Goal: Task Accomplishment & Management: Complete application form

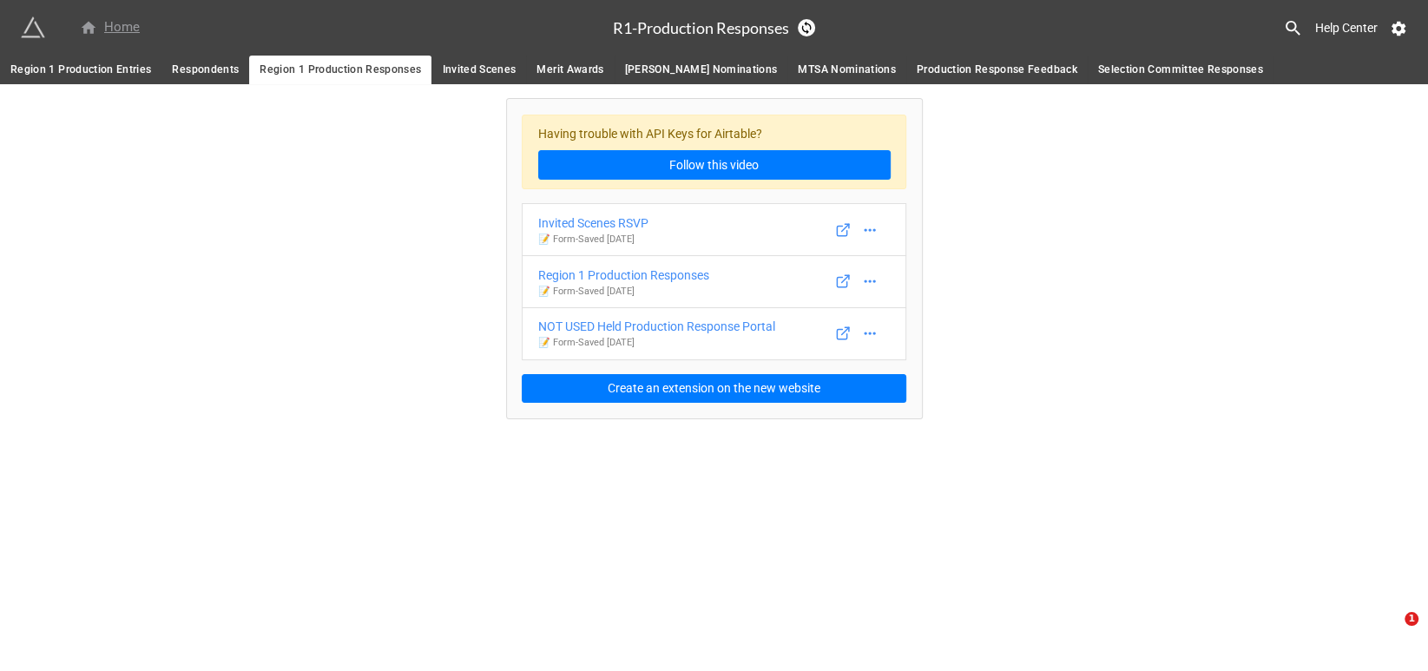
click at [119, 24] on div "Home" at bounding box center [110, 27] width 60 height 21
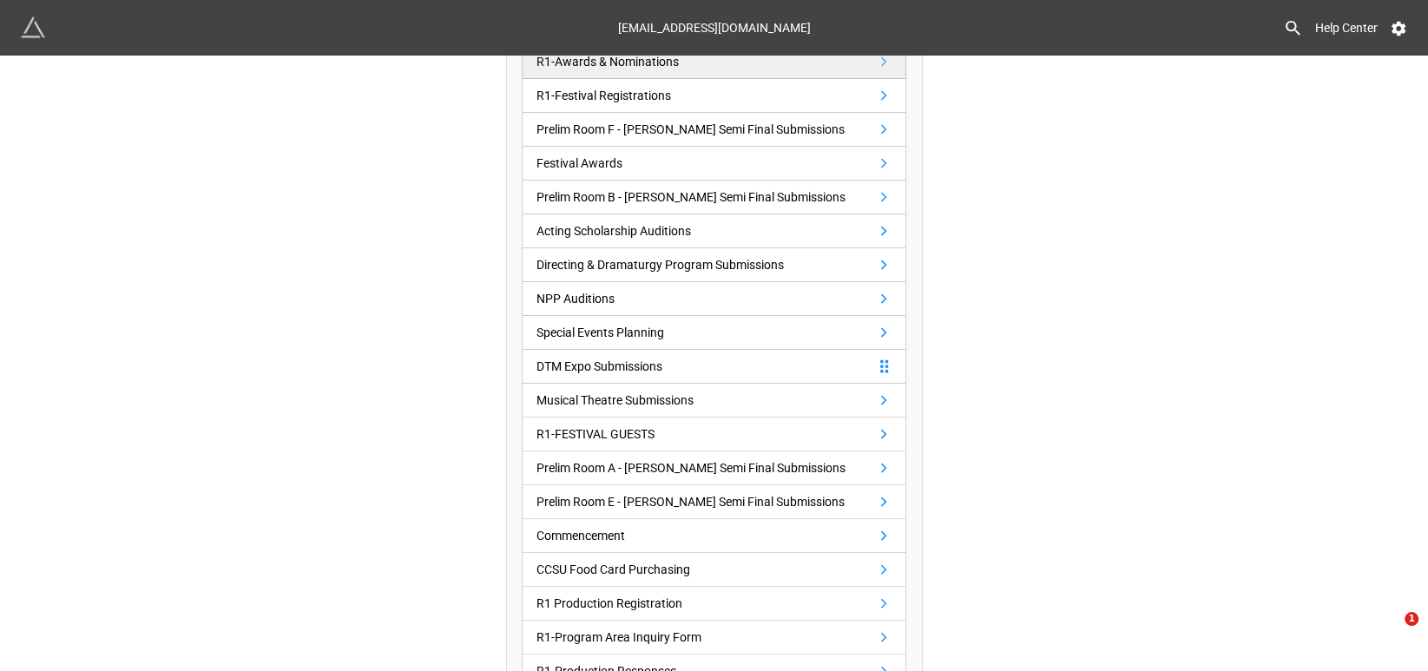
scroll to position [351, 0]
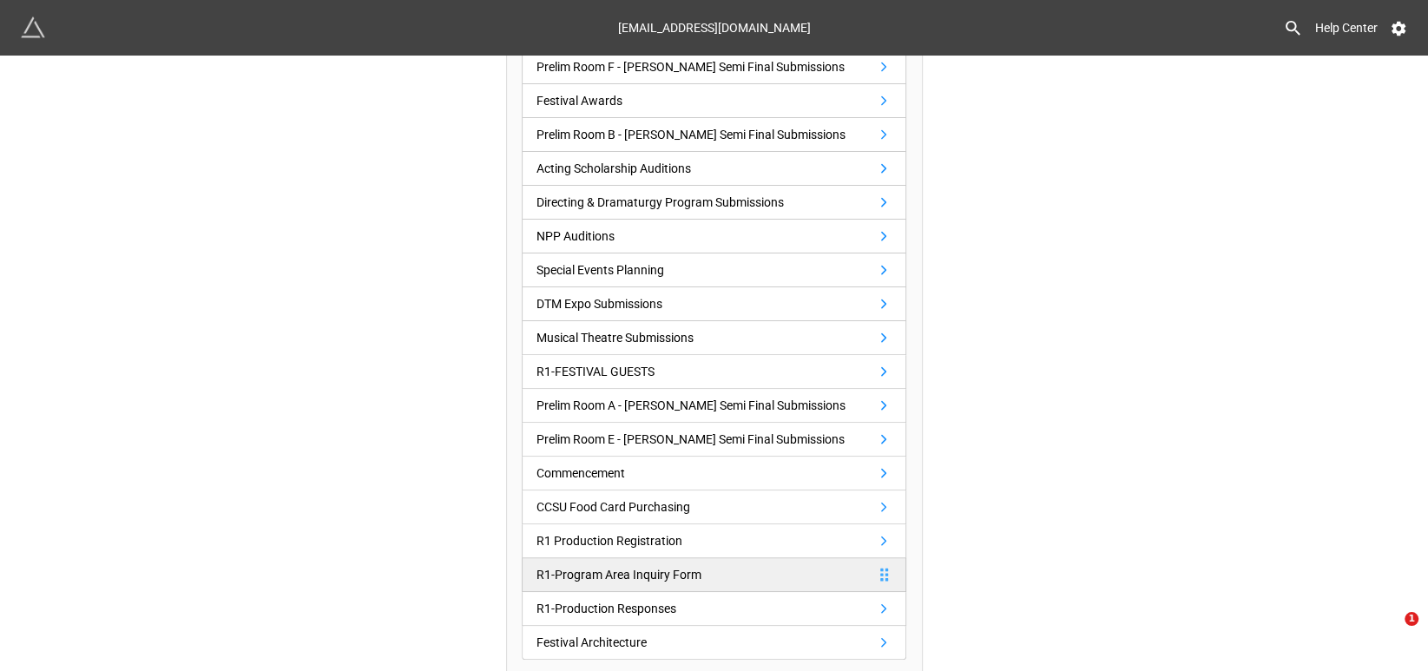
click at [673, 569] on div "R1-Program Area Inquiry Form" at bounding box center [618, 574] width 165 height 19
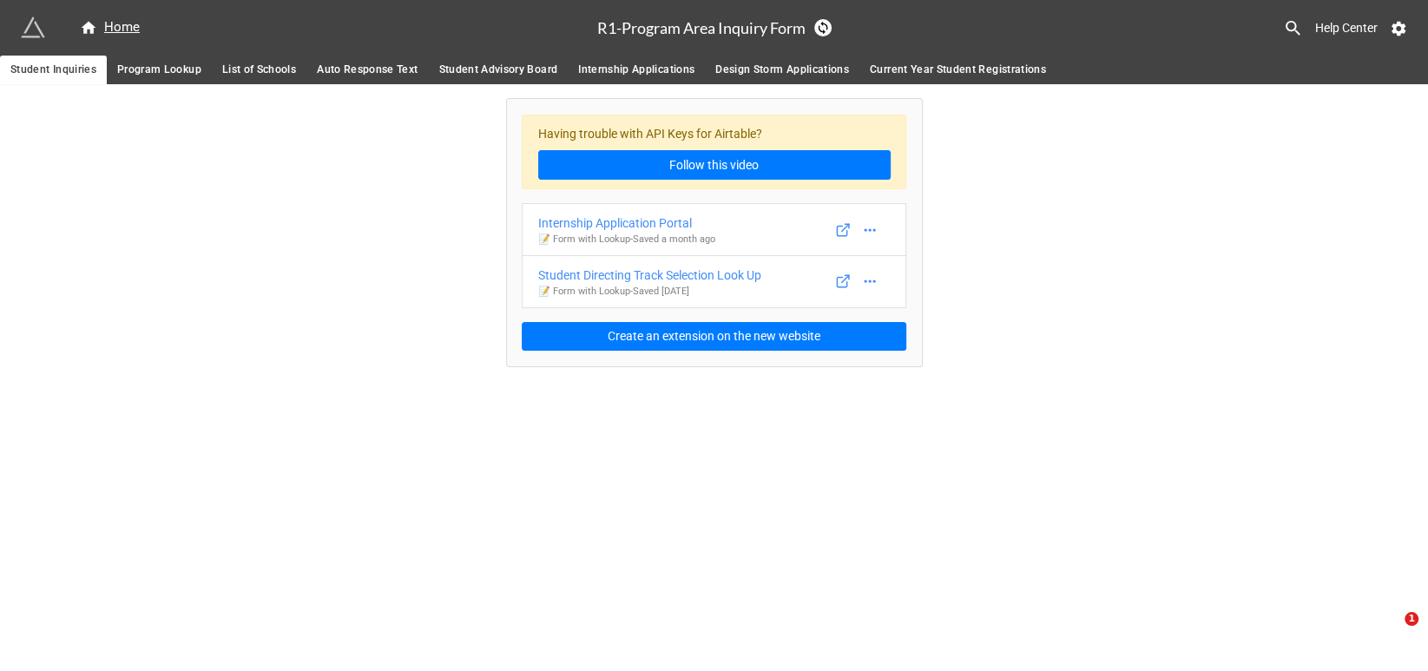
click at [644, 68] on span "Internship Applications" at bounding box center [636, 70] width 116 height 18
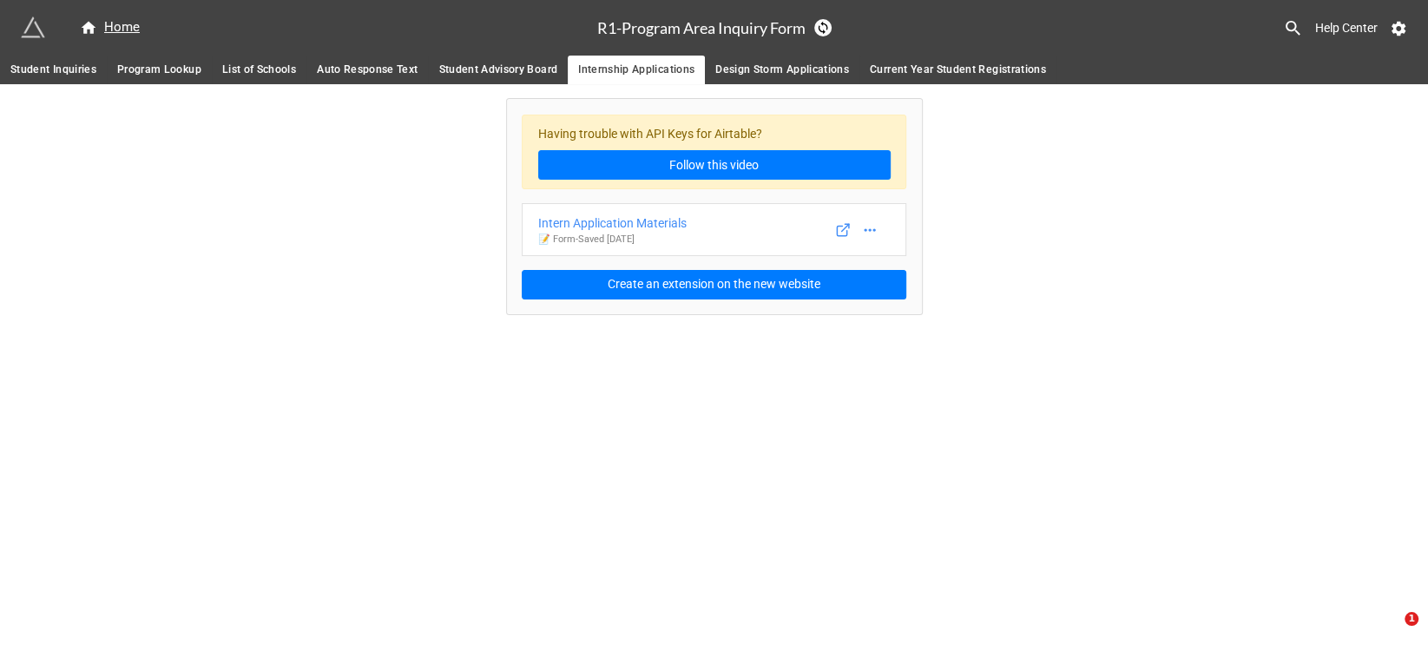
click at [48, 64] on span "Student Inquiries" at bounding box center [53, 70] width 86 height 18
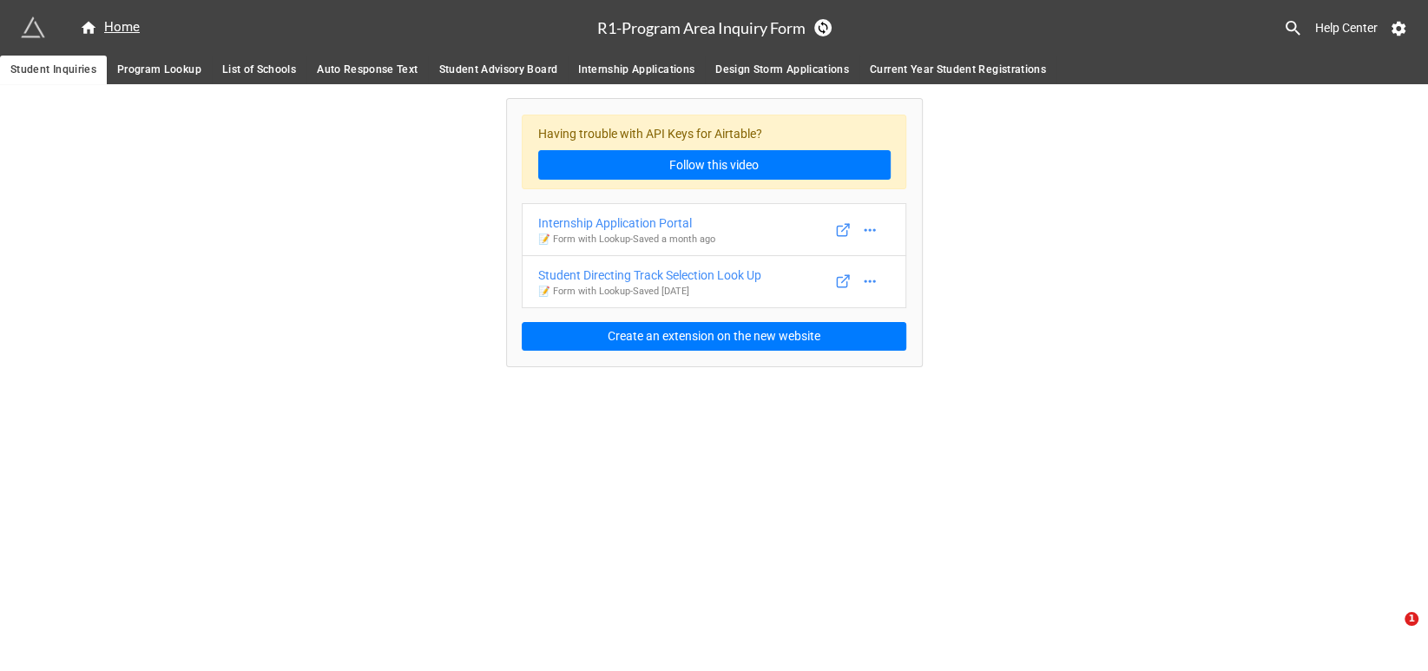
click at [639, 68] on span "Internship Applications" at bounding box center [636, 70] width 116 height 18
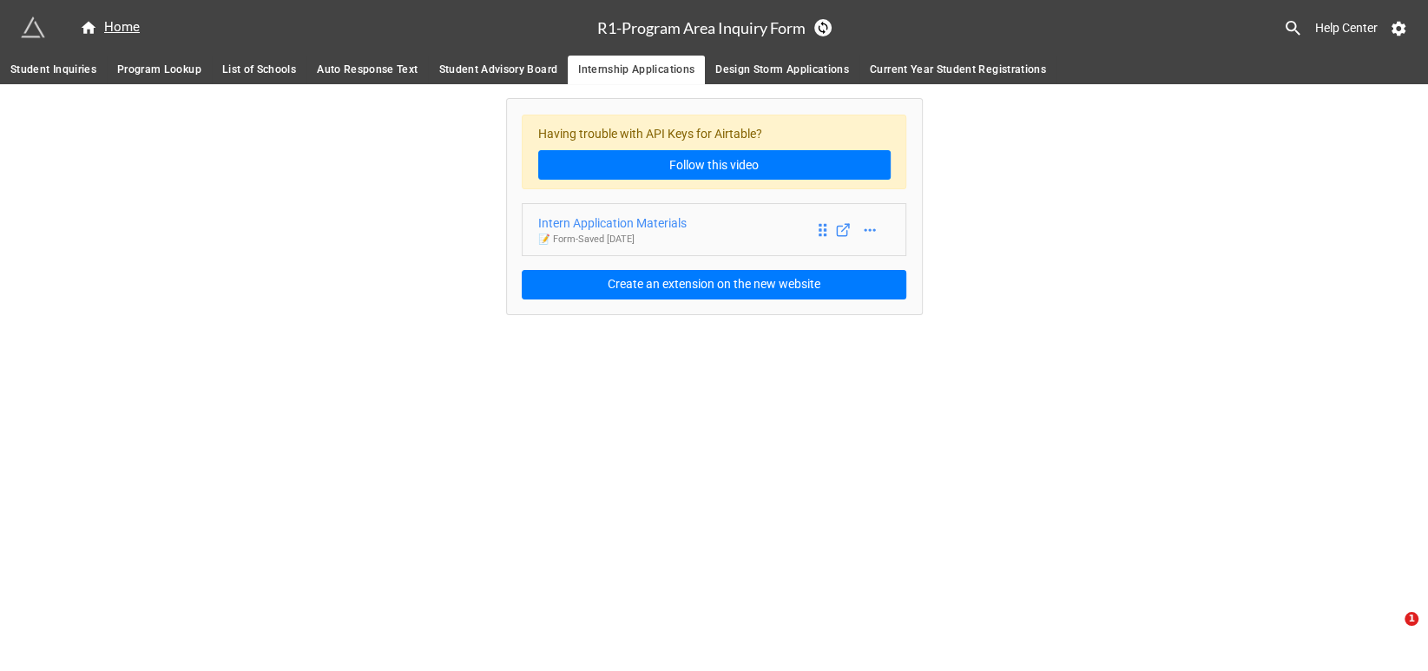
click at [644, 221] on div "Intern Application Materials" at bounding box center [612, 222] width 148 height 19
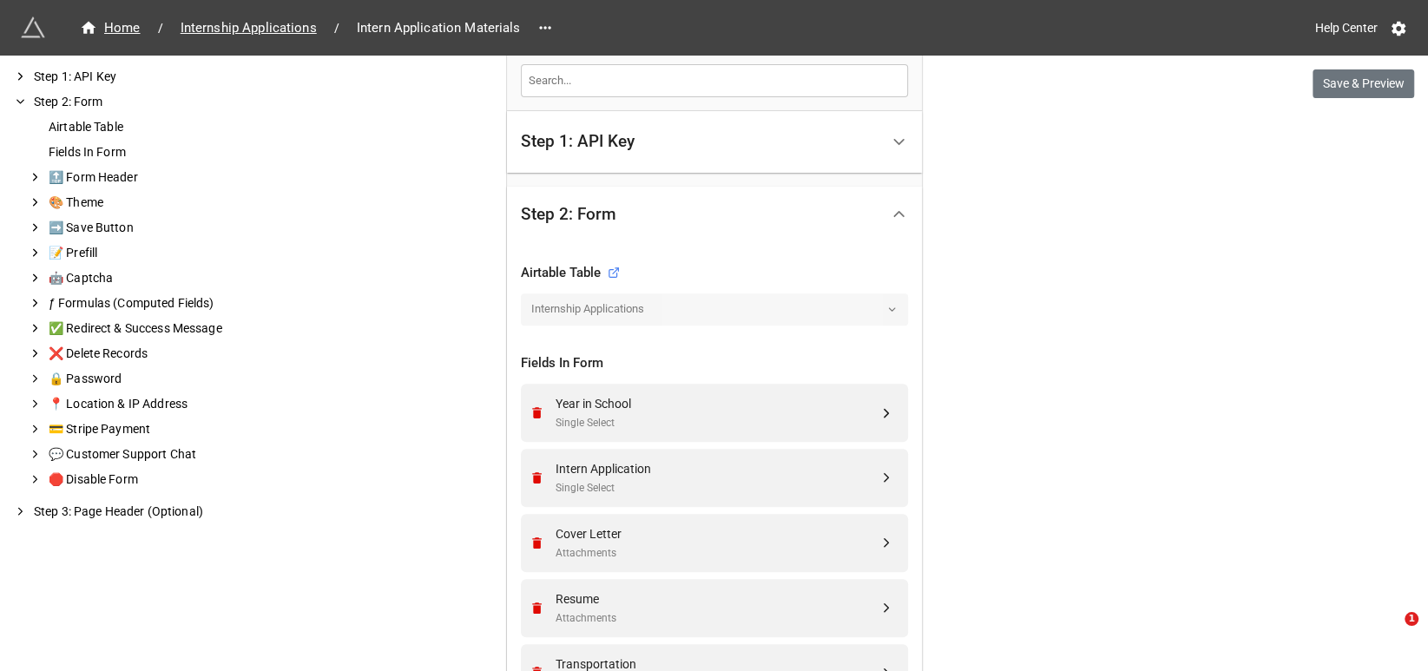
scroll to position [434, 0]
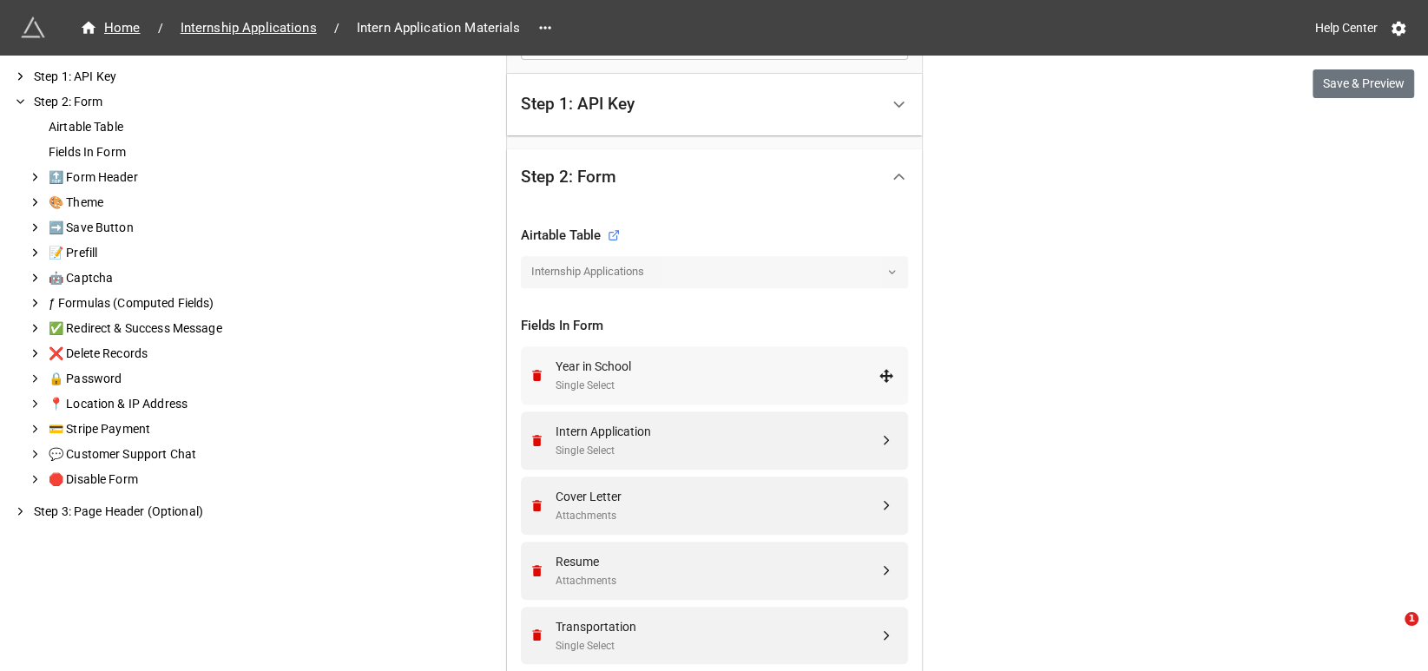
click at [703, 369] on div "Year in School" at bounding box center [716, 366] width 323 height 19
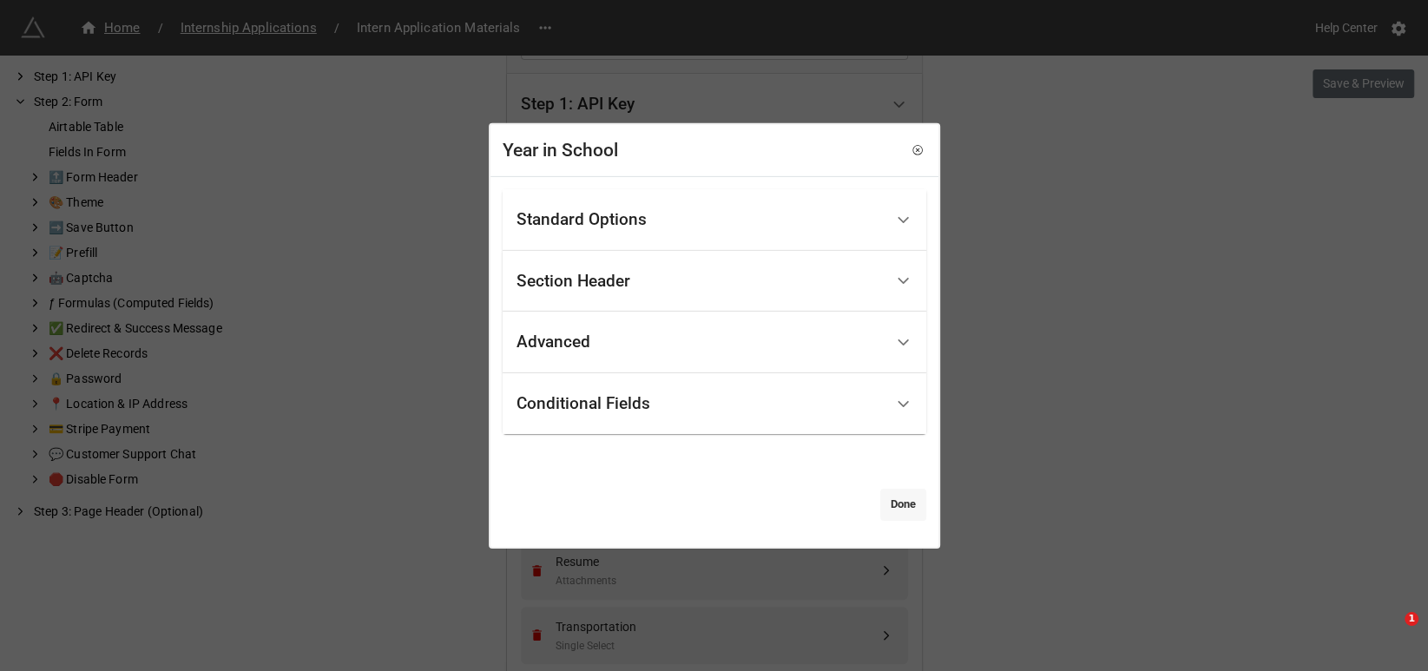
click at [886, 502] on link "Done" at bounding box center [903, 504] width 46 height 31
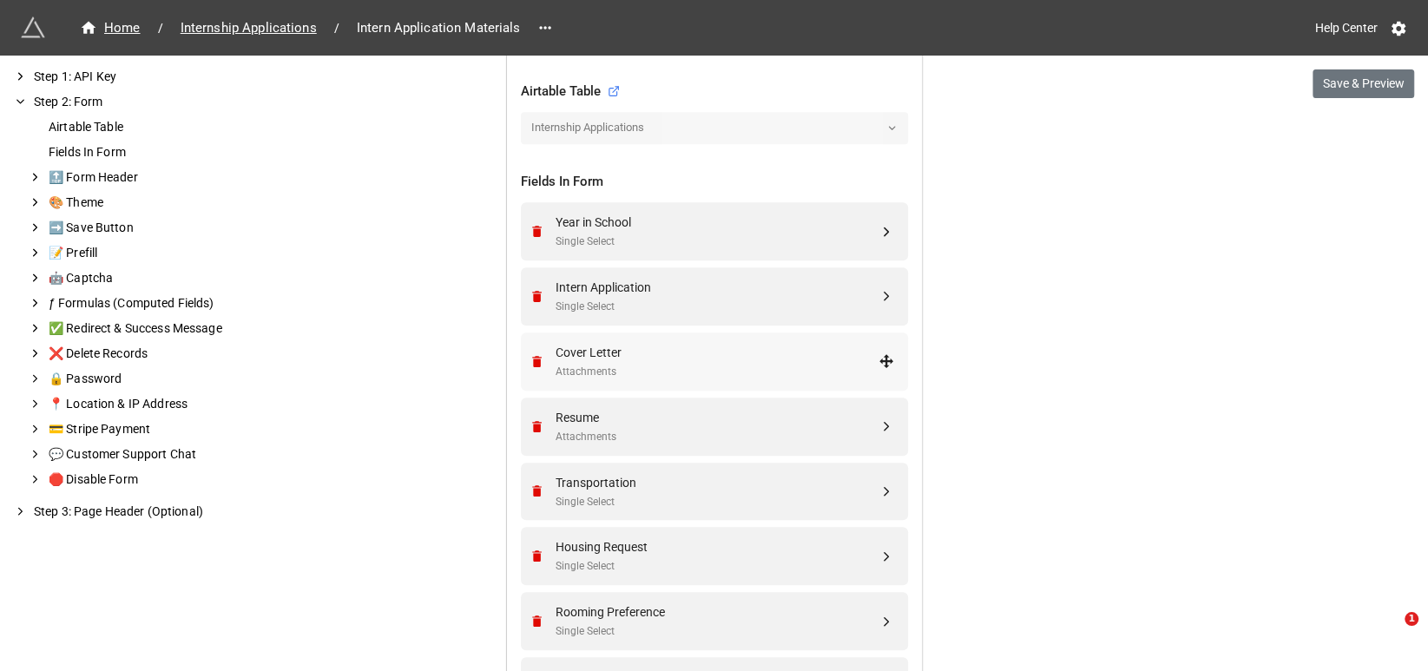
scroll to position [723, 0]
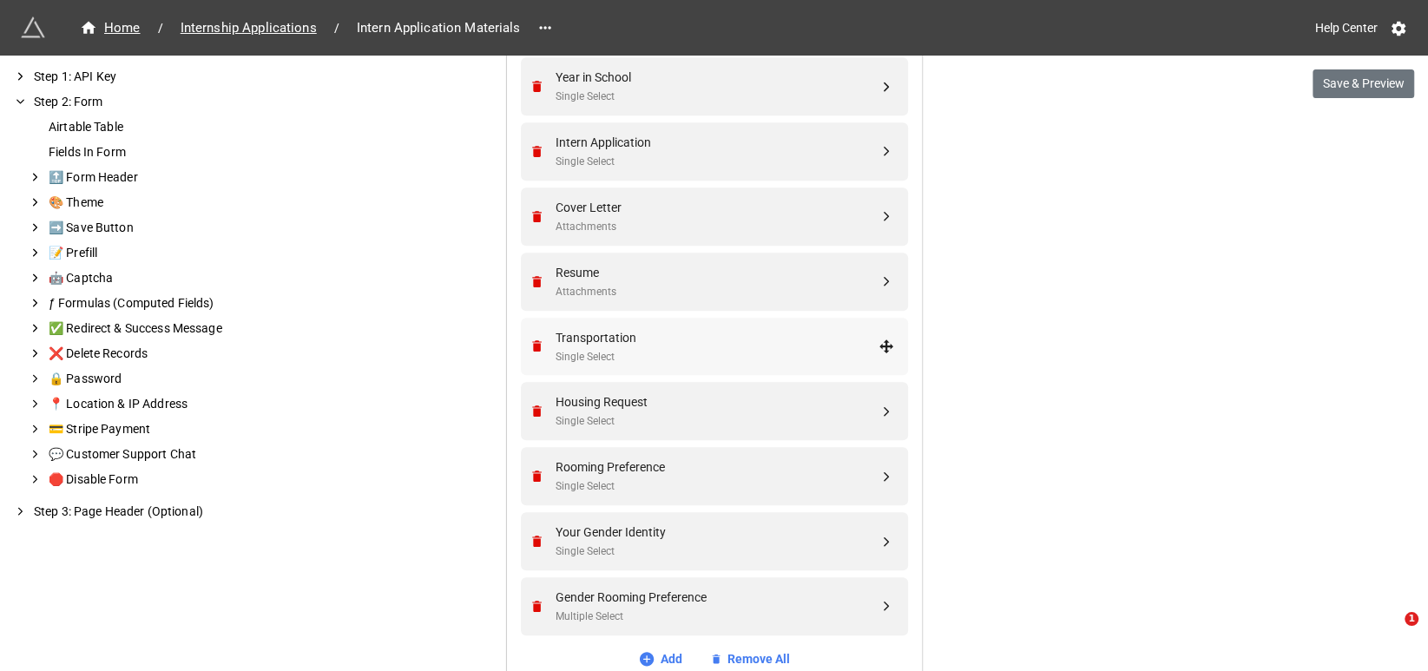
click at [649, 352] on div "Single Select" at bounding box center [716, 357] width 323 height 16
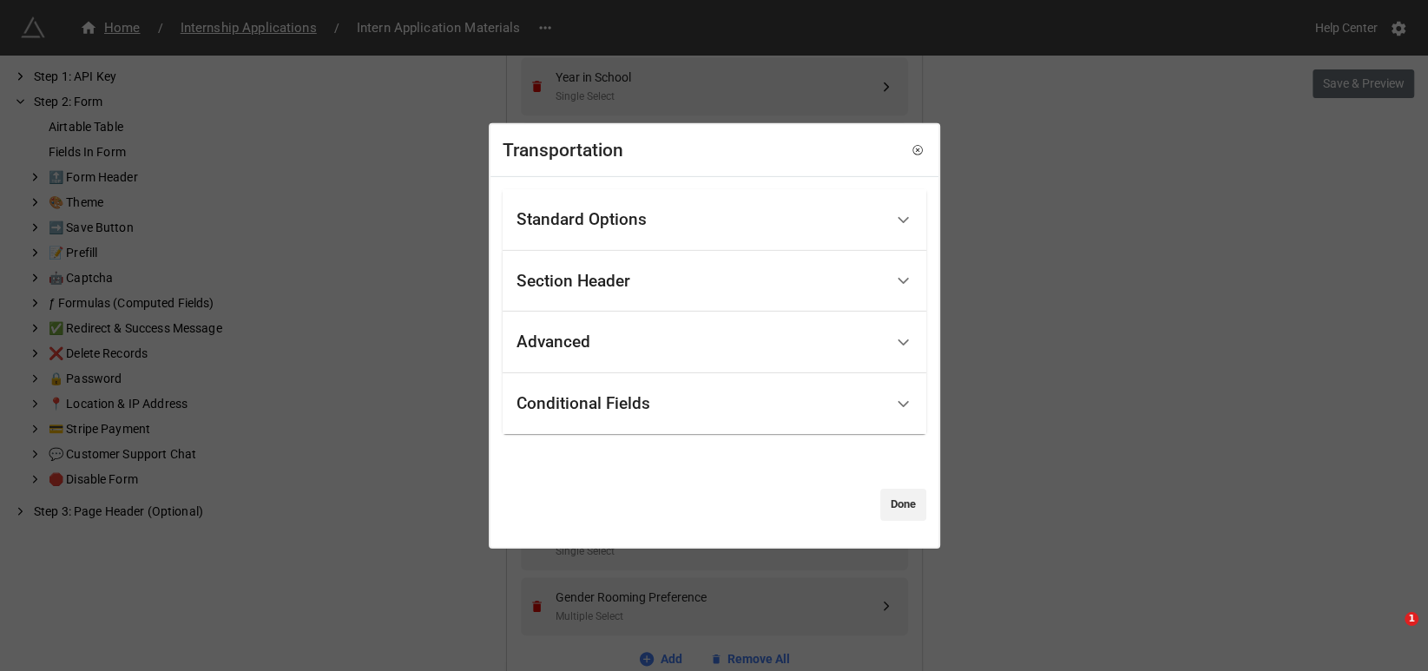
click at [623, 223] on div "Standard Options" at bounding box center [581, 219] width 130 height 17
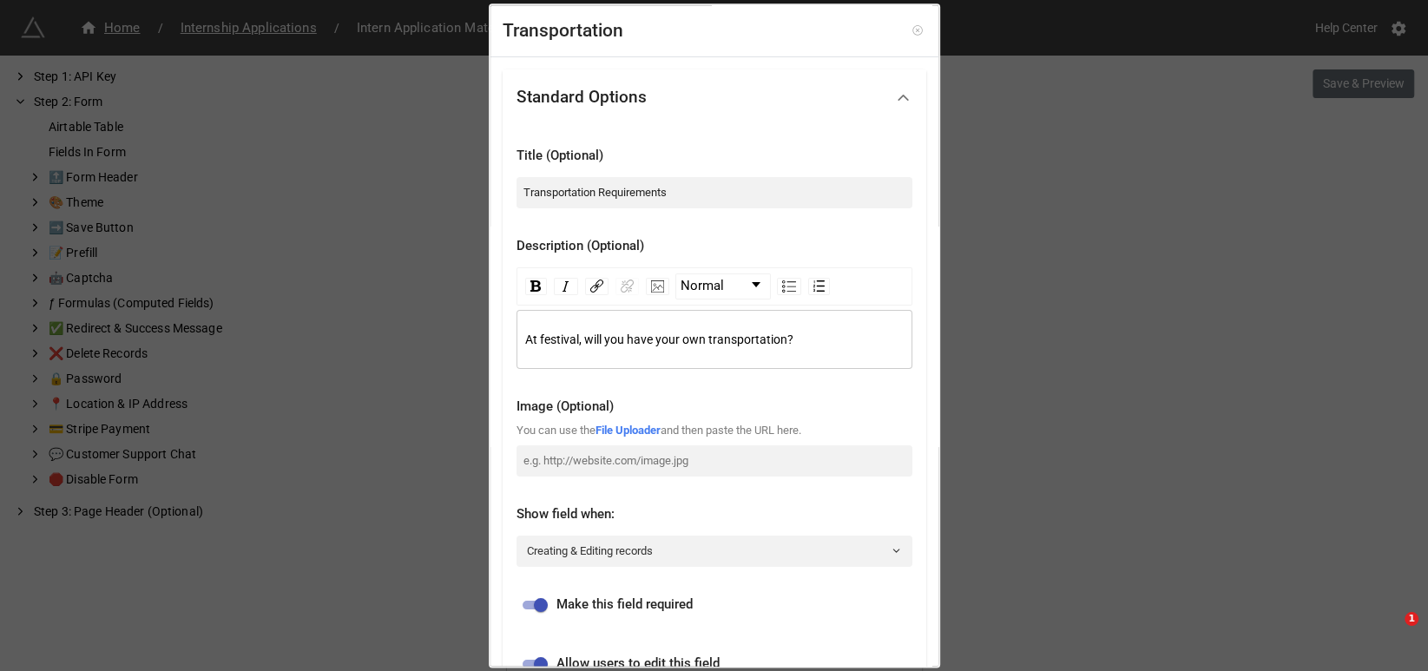
click at [911, 30] on icon at bounding box center [917, 31] width 12 height 12
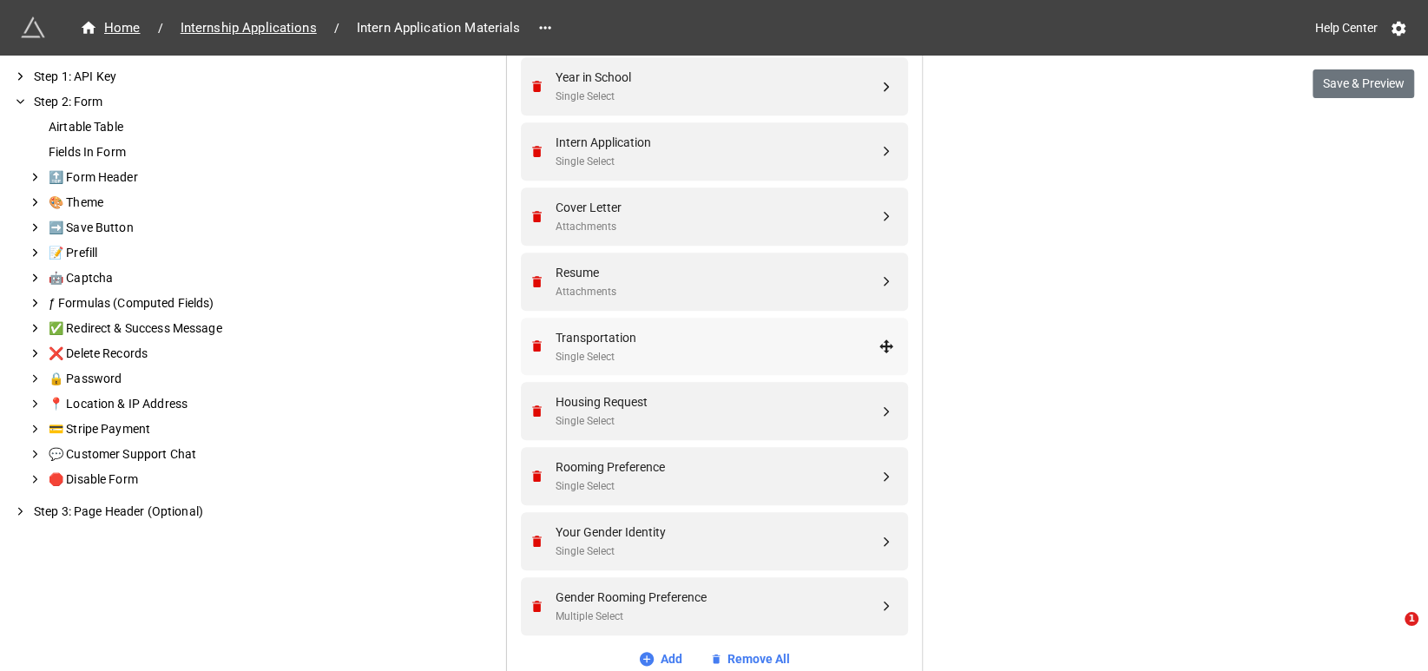
click at [647, 343] on div "Transportation" at bounding box center [716, 337] width 323 height 19
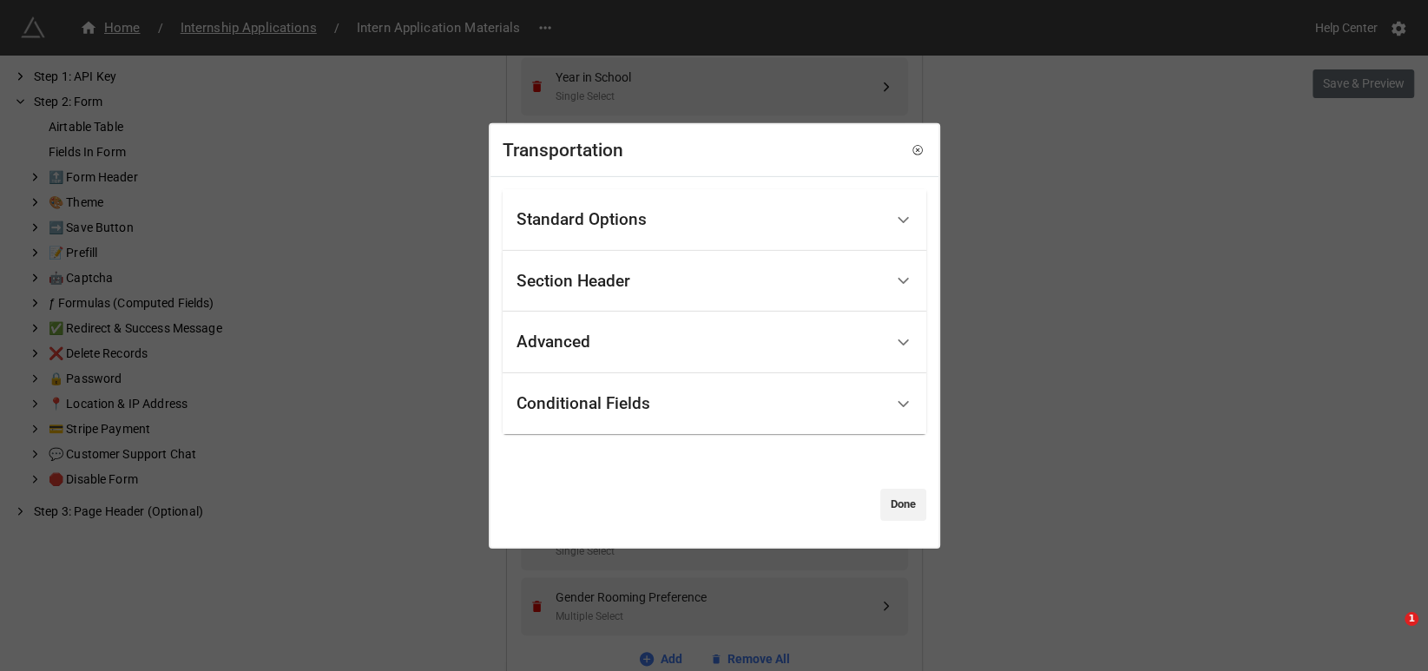
click at [911, 150] on icon at bounding box center [917, 150] width 12 height 12
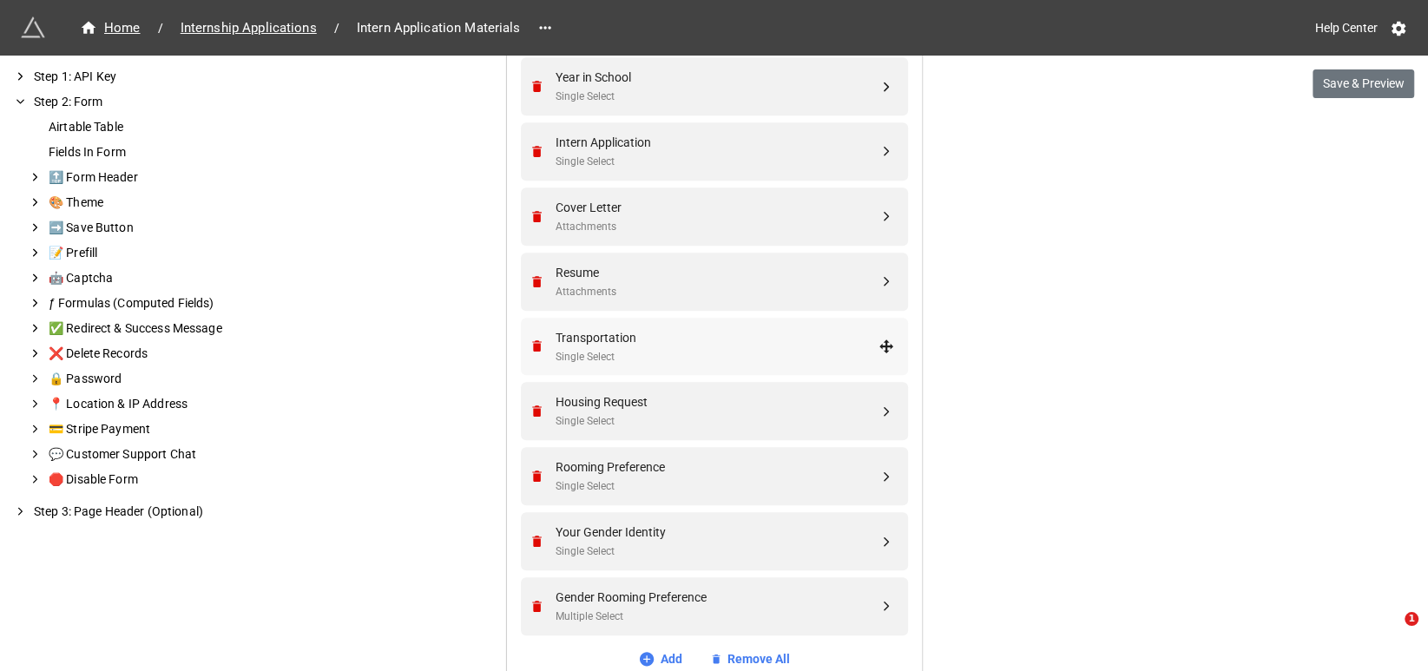
click at [670, 349] on div "Single Select" at bounding box center [716, 357] width 323 height 16
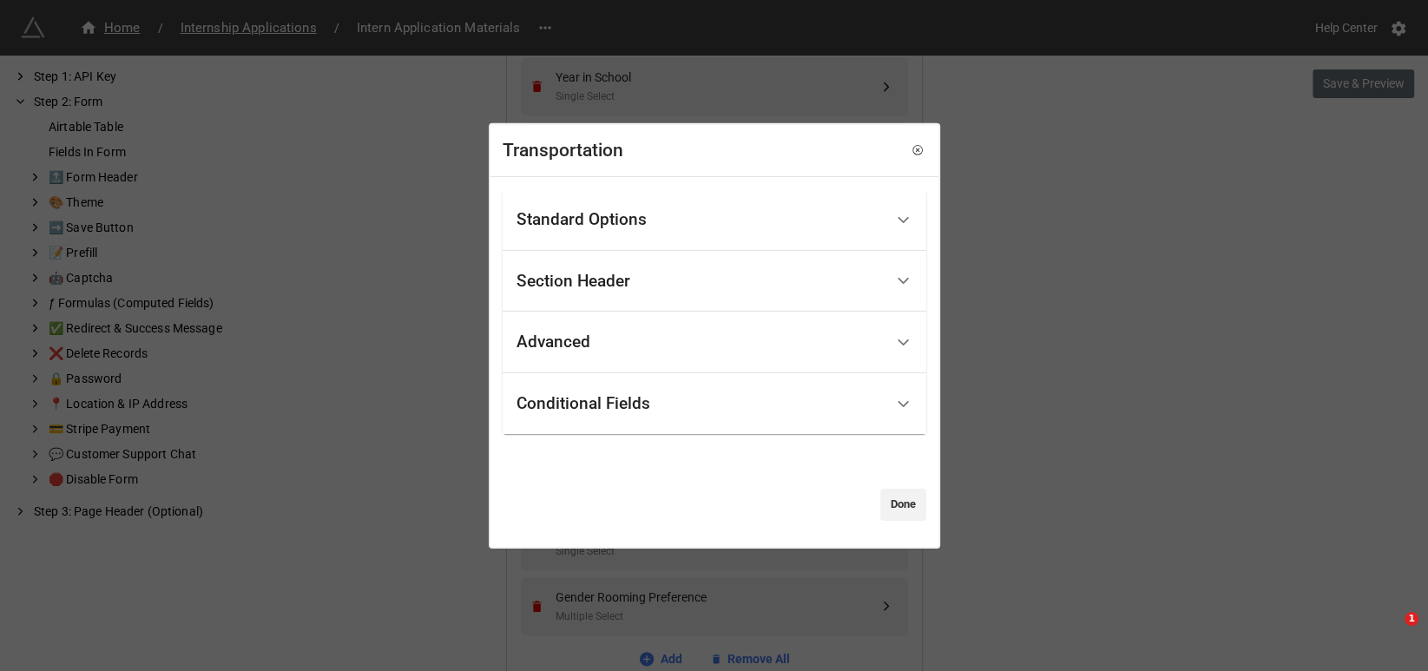
click at [608, 228] on div "Standard Options" at bounding box center [581, 219] width 130 height 17
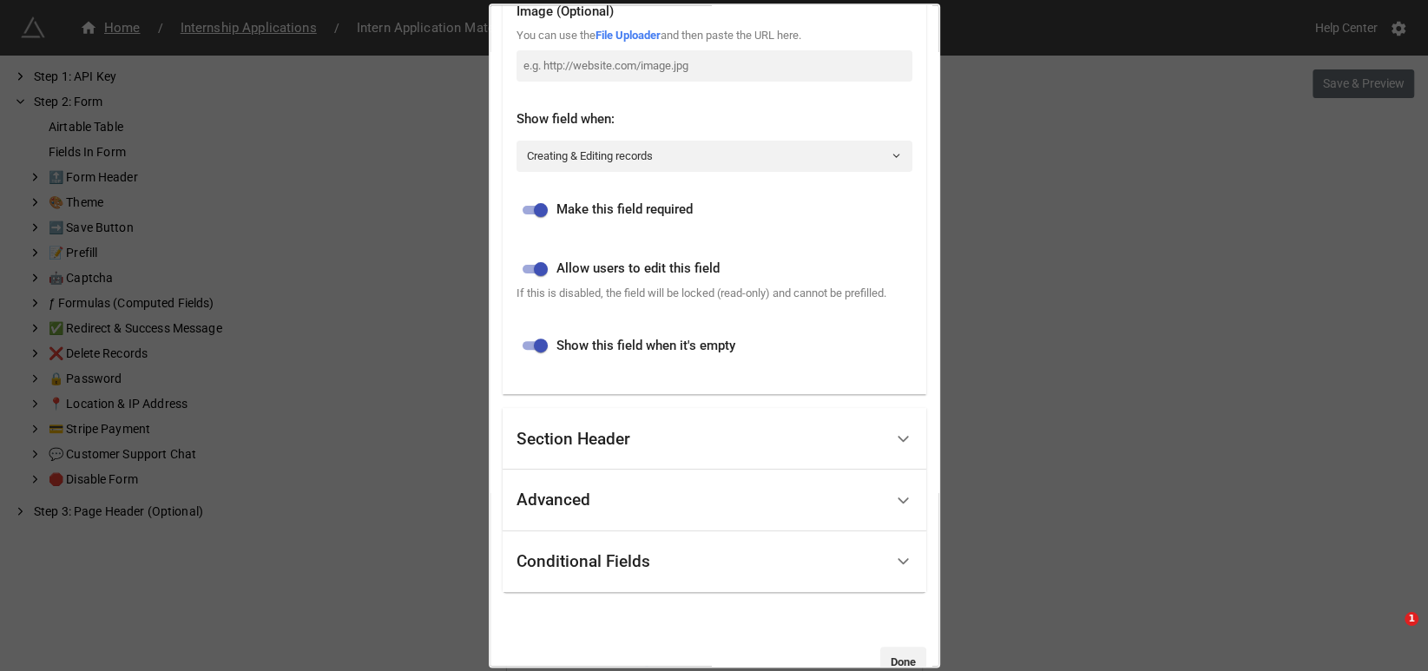
scroll to position [432, 0]
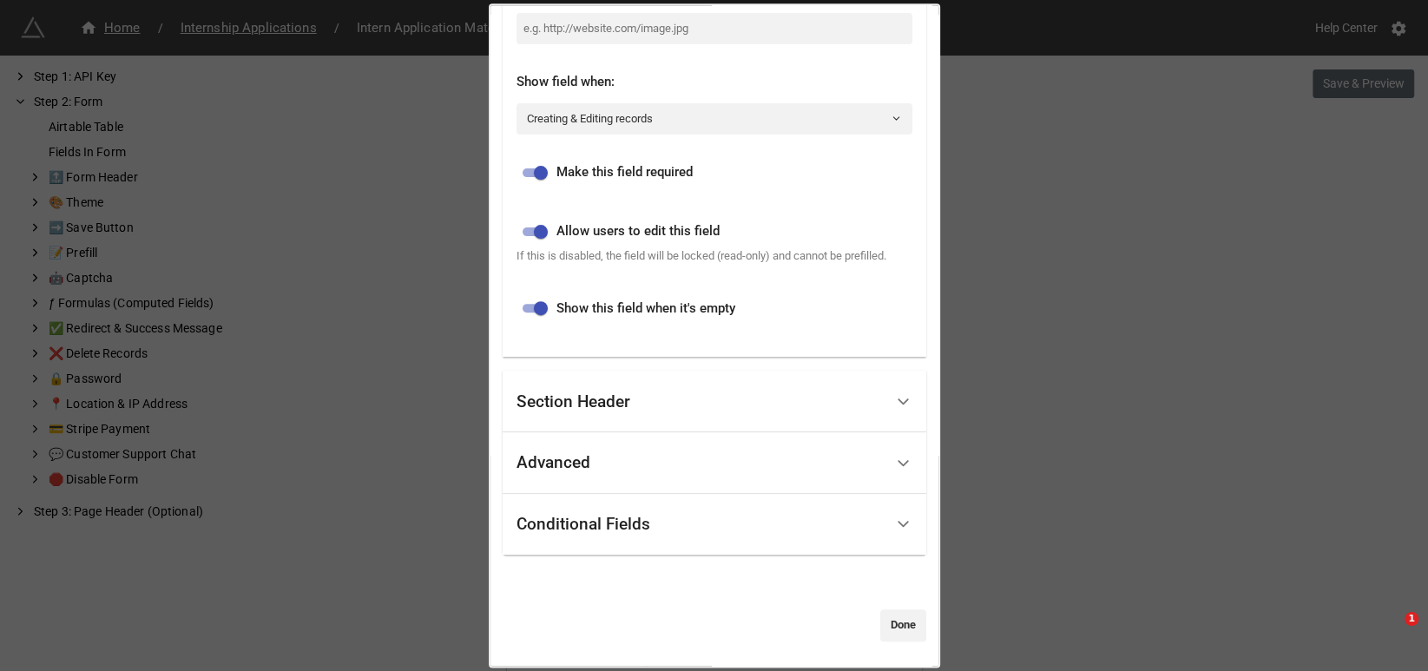
click at [595, 397] on div "Section Header" at bounding box center [573, 401] width 114 height 17
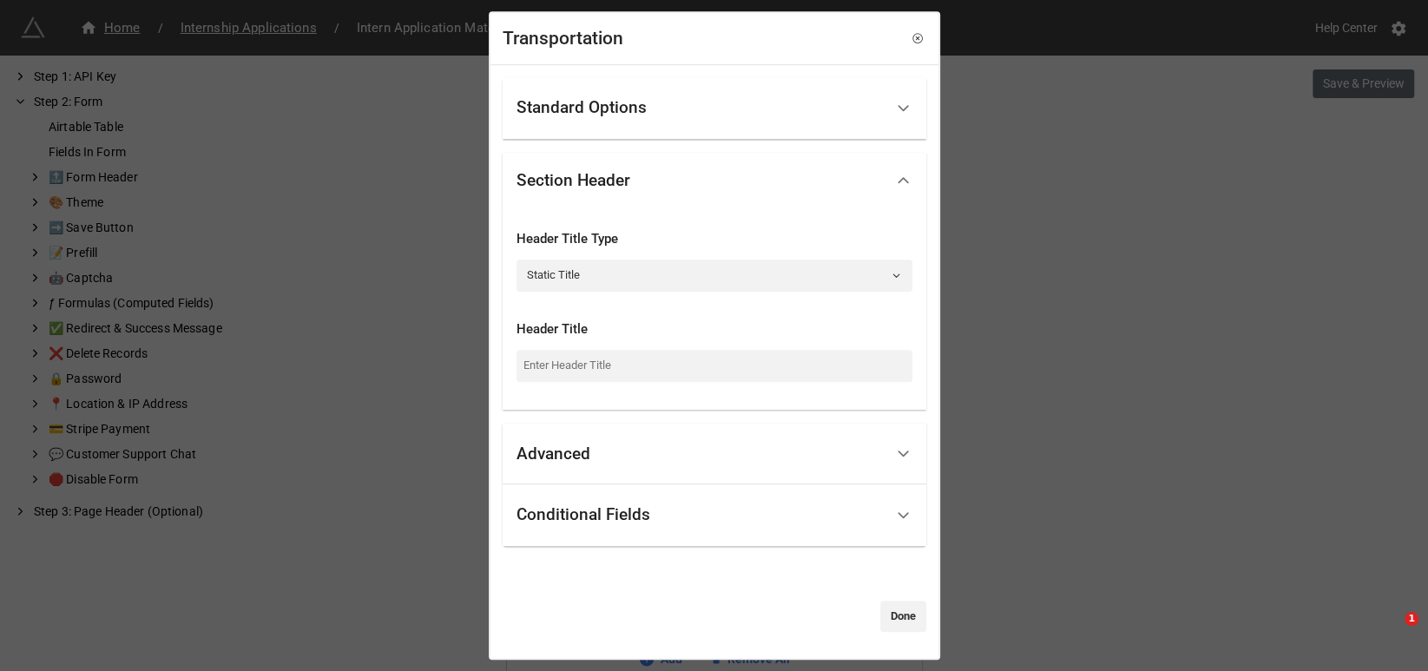
click at [568, 450] on div "Advanced" at bounding box center [553, 453] width 74 height 17
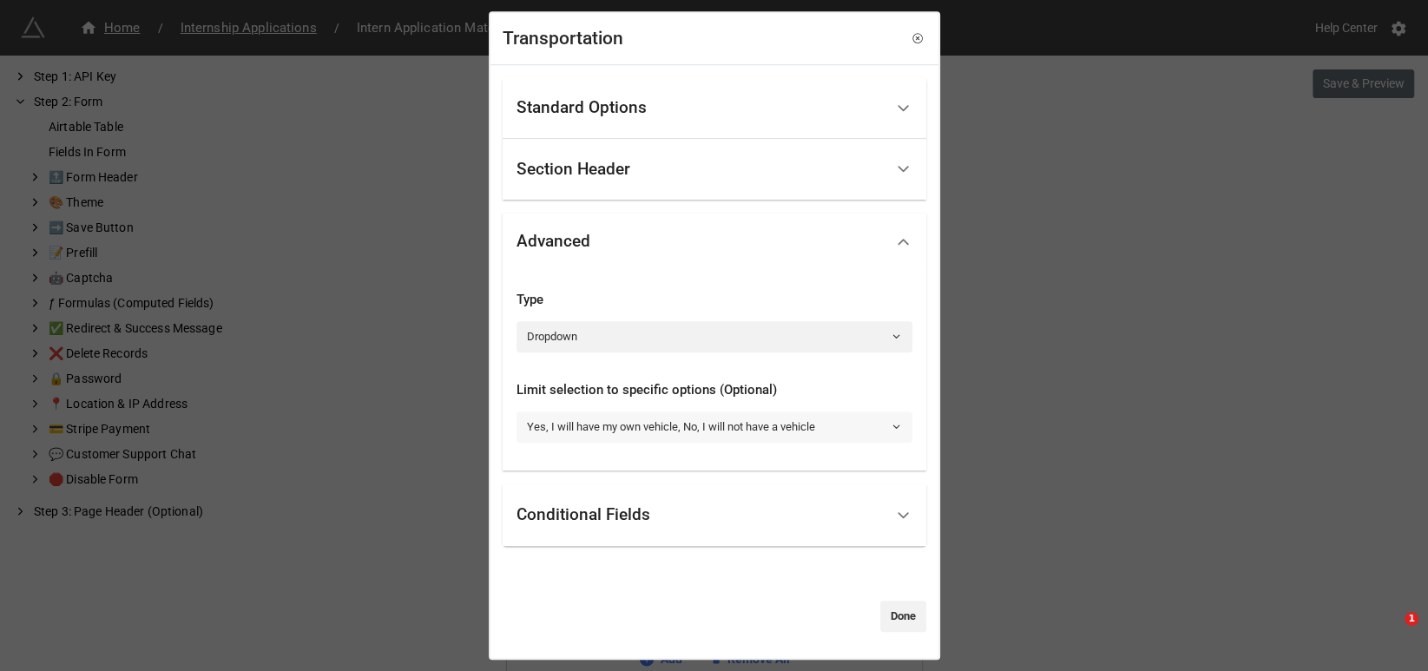
click at [890, 425] on icon at bounding box center [895, 427] width 11 height 11
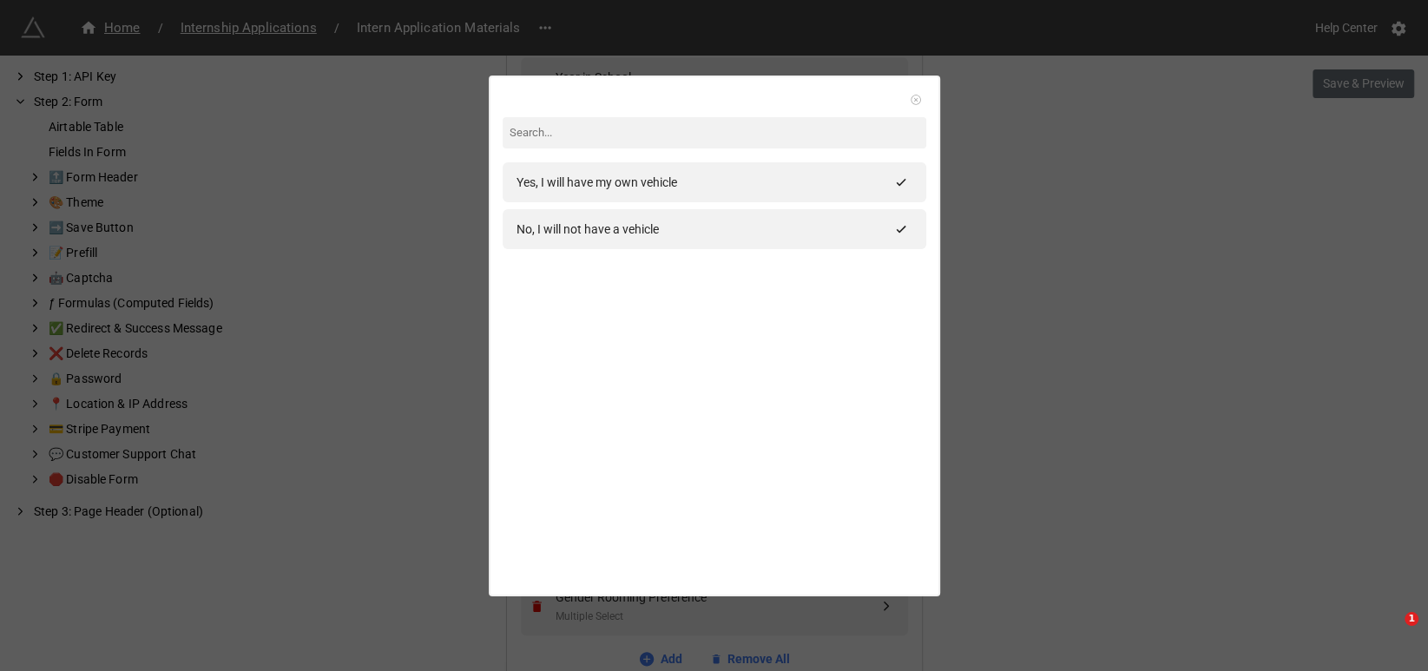
click at [910, 96] on icon at bounding box center [916, 100] width 12 height 12
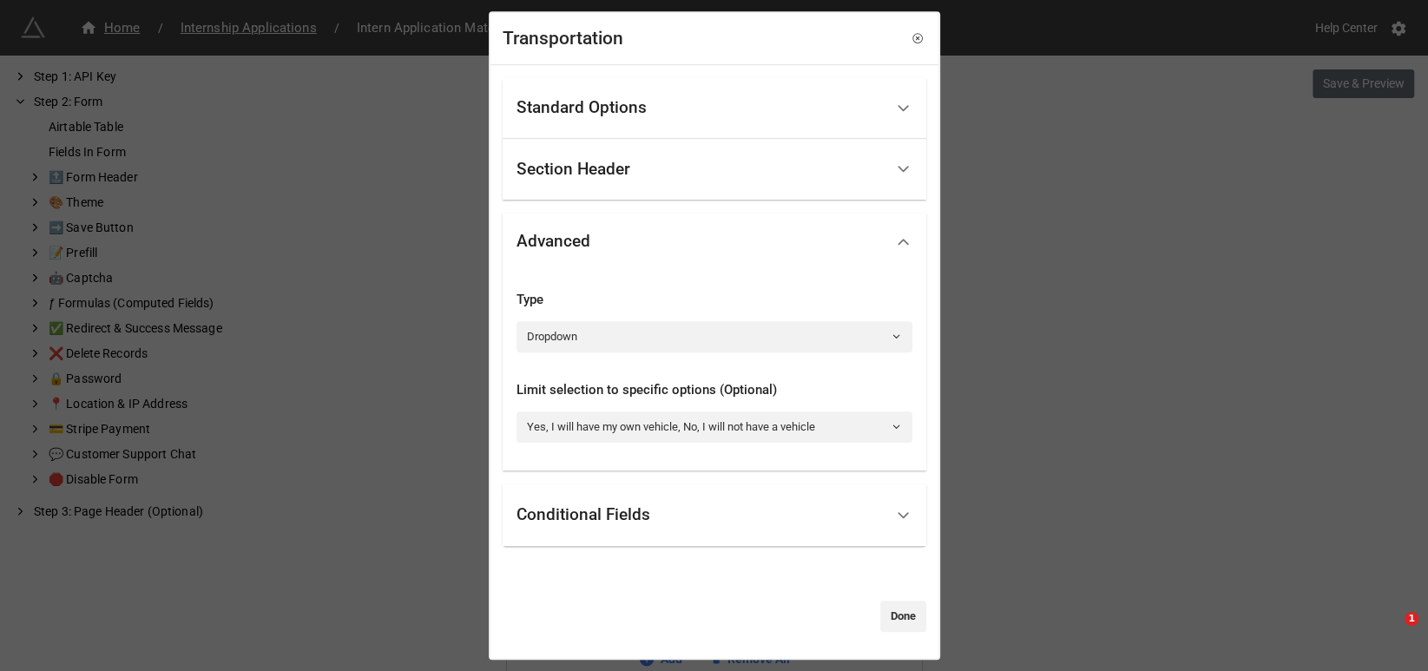
click at [636, 516] on div "Conditional Fields" at bounding box center [583, 515] width 134 height 17
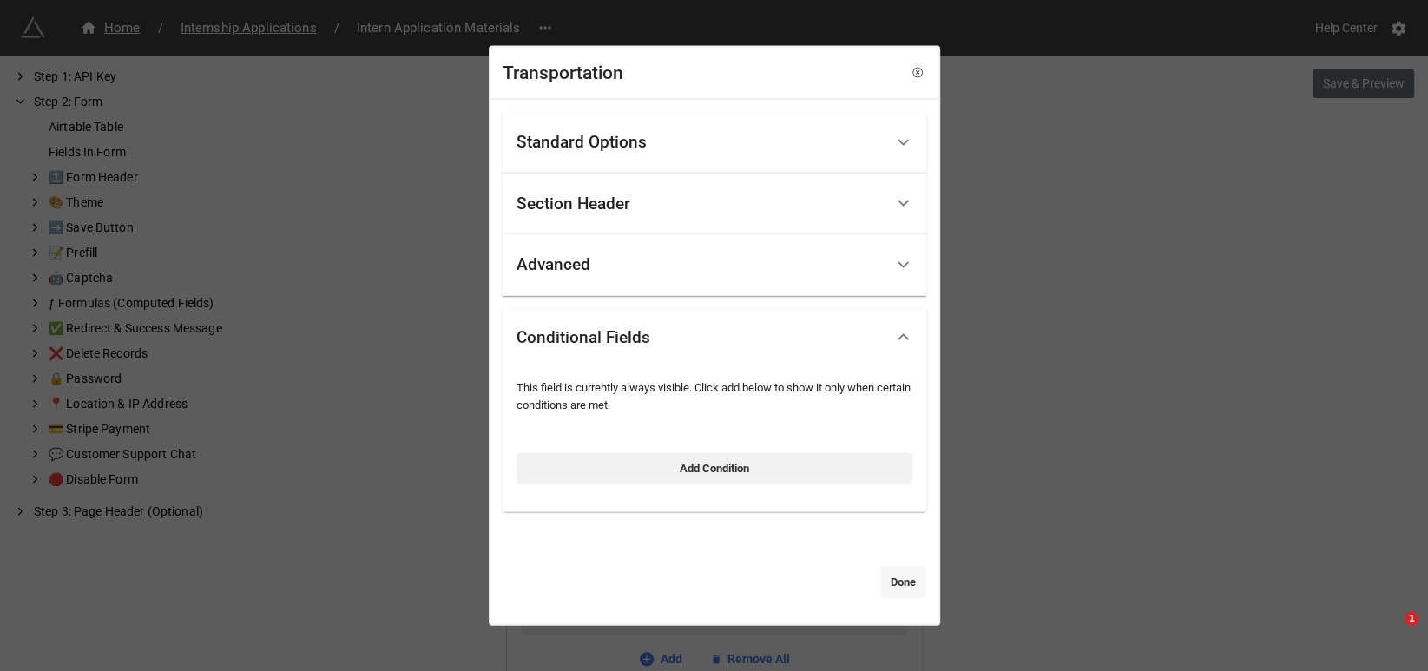
click at [888, 580] on link "Done" at bounding box center [903, 582] width 46 height 31
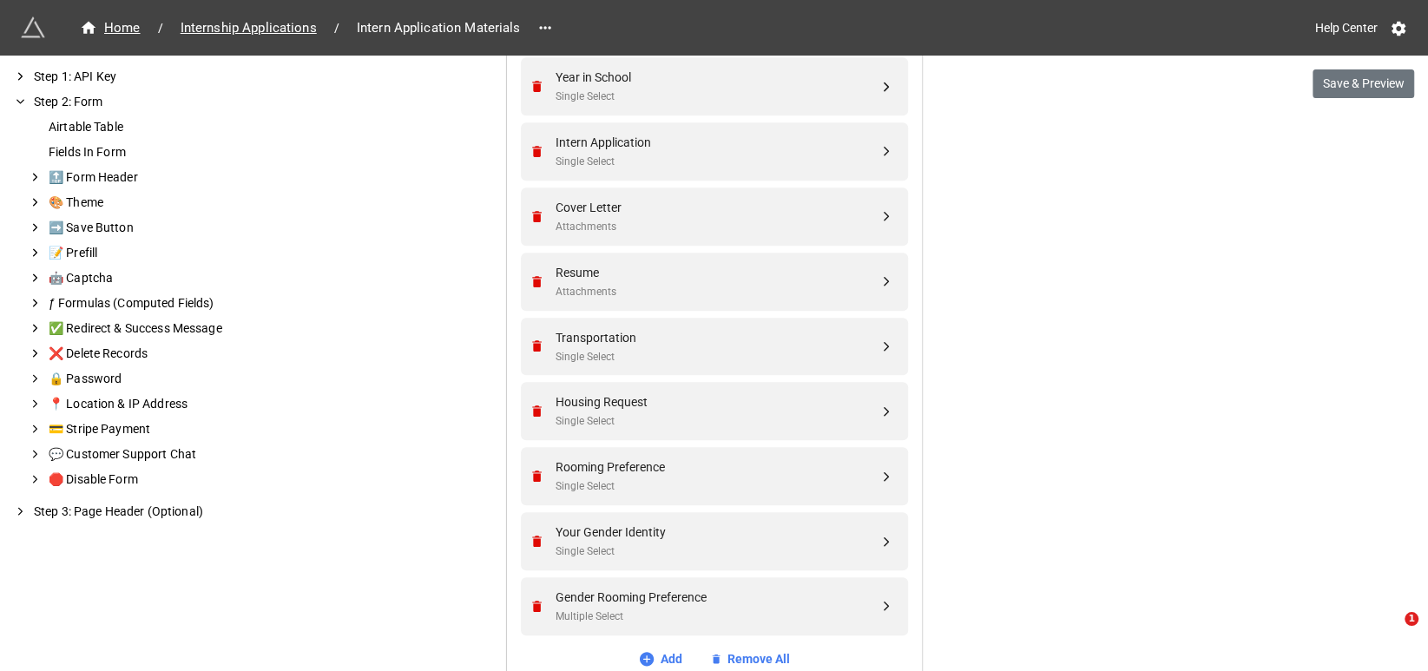
scroll to position [868, 0]
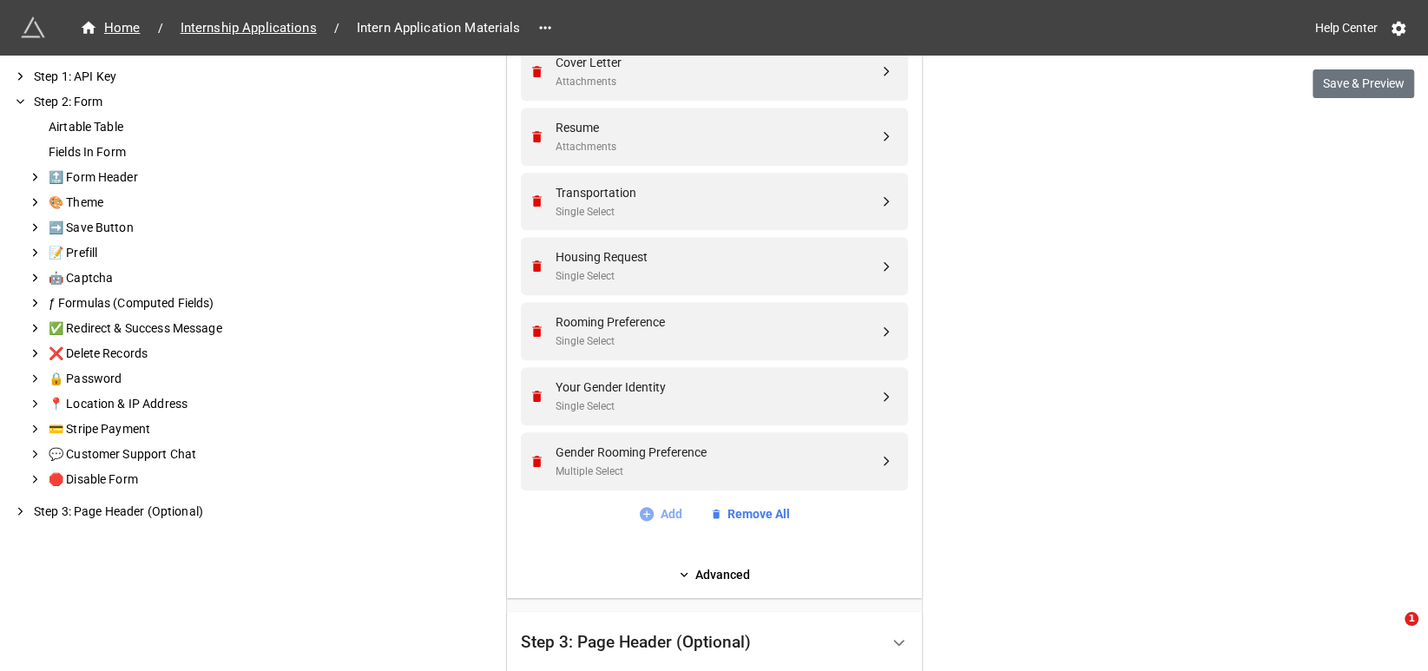
click at [663, 509] on link "Add" at bounding box center [660, 513] width 44 height 19
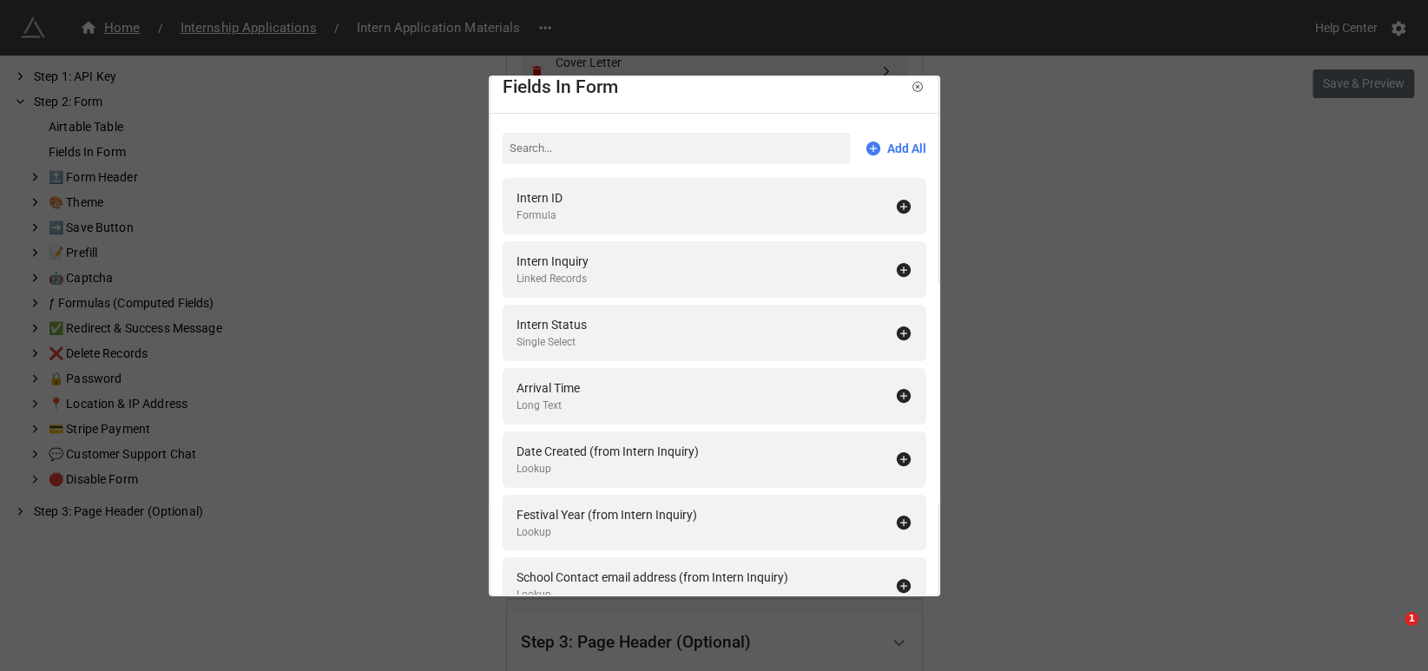
scroll to position [0, 0]
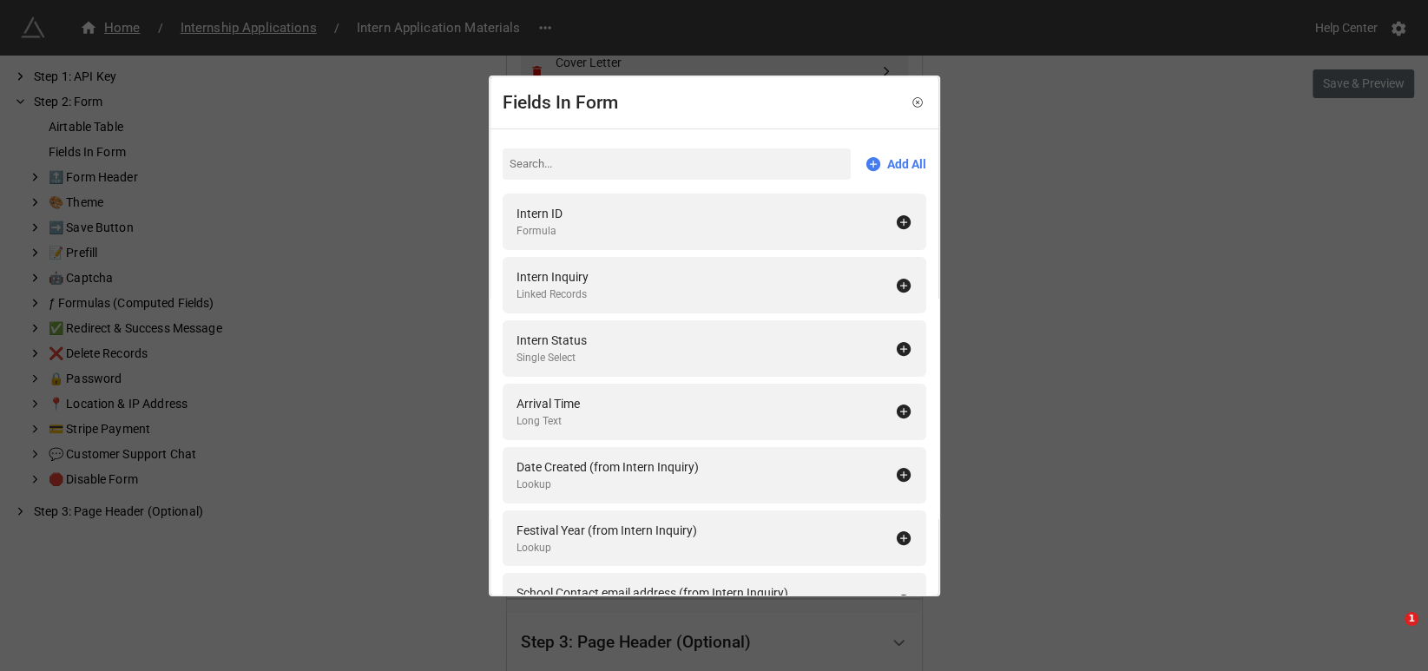
click at [1110, 293] on div "Fields In Form Add All Intern ID Formula Intern Inquiry Linked Records Intern S…" at bounding box center [714, 335] width 1428 height 671
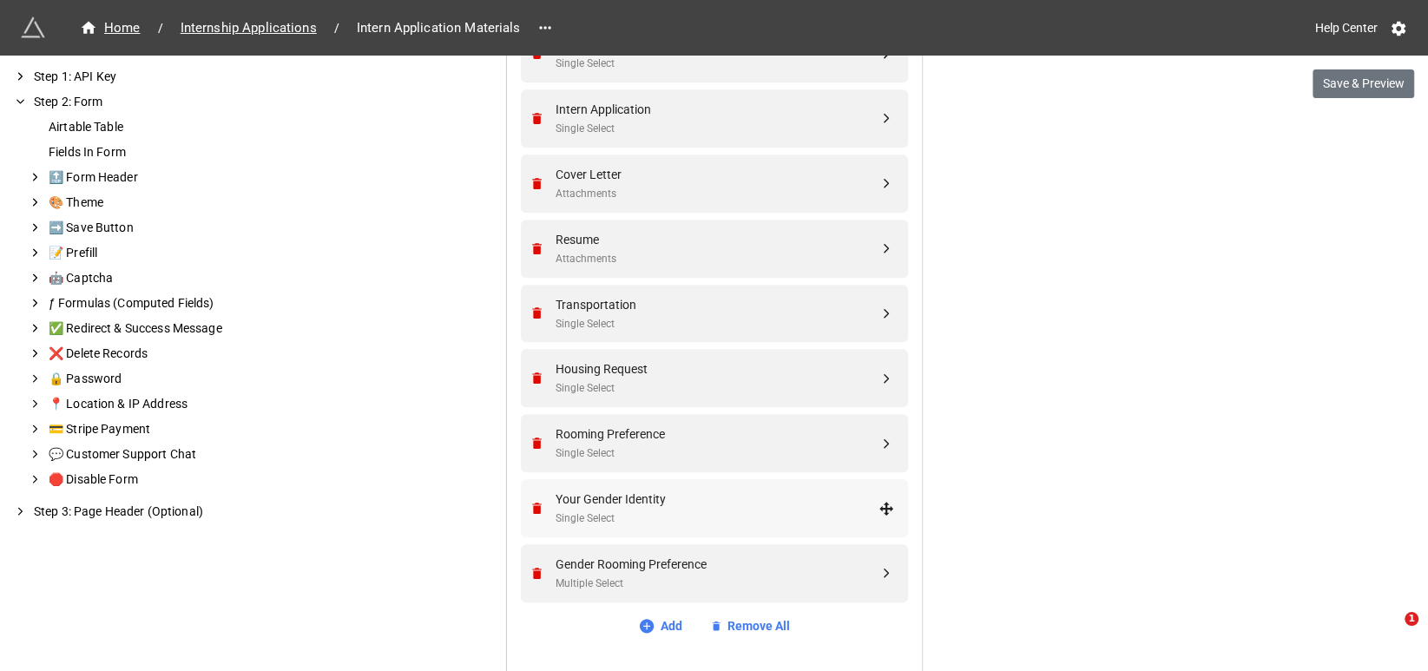
scroll to position [900, 0]
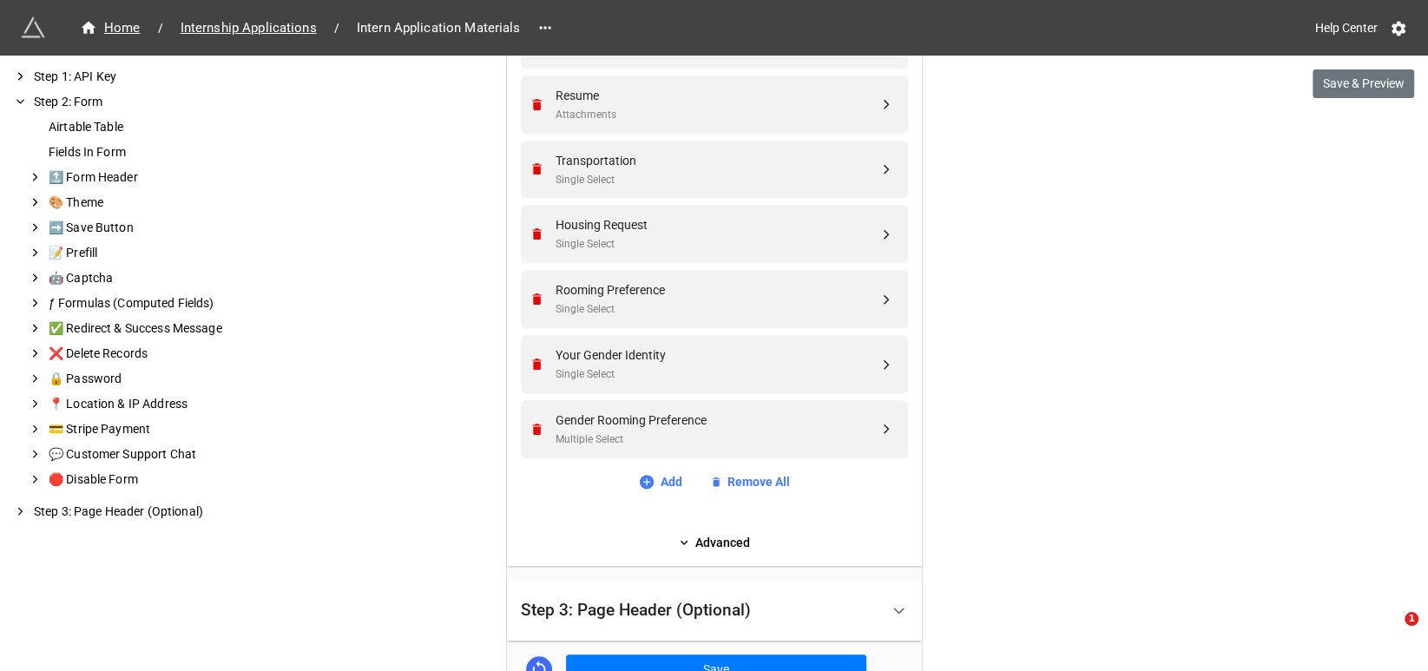
click at [706, 535] on link "Advanced" at bounding box center [714, 542] width 387 height 19
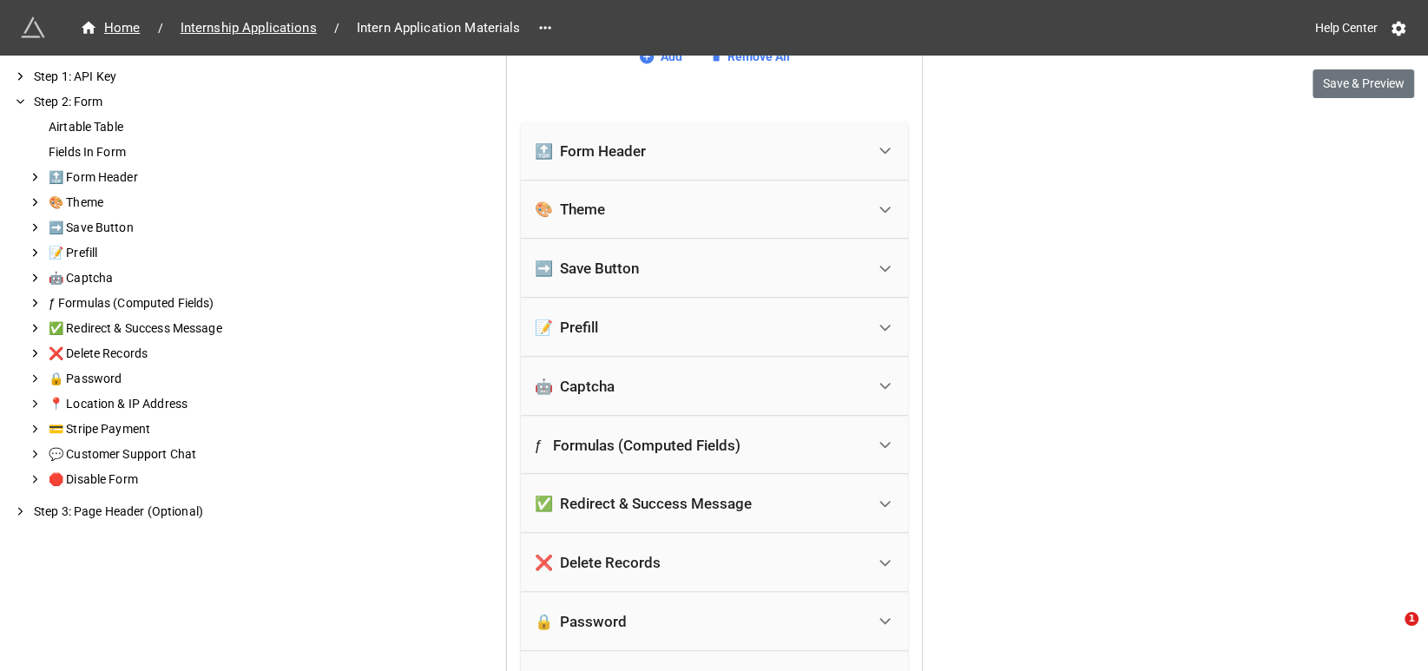
scroll to position [1190, 0]
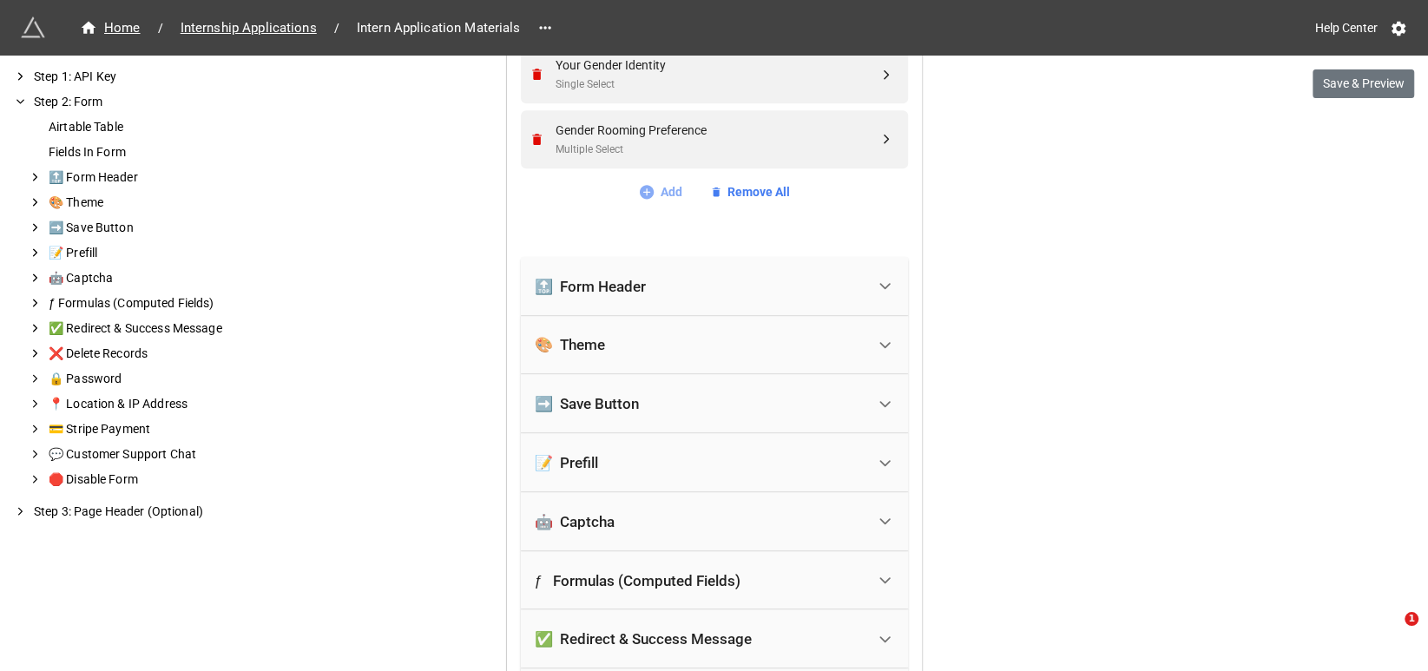
click at [658, 190] on link "Add" at bounding box center [660, 191] width 44 height 19
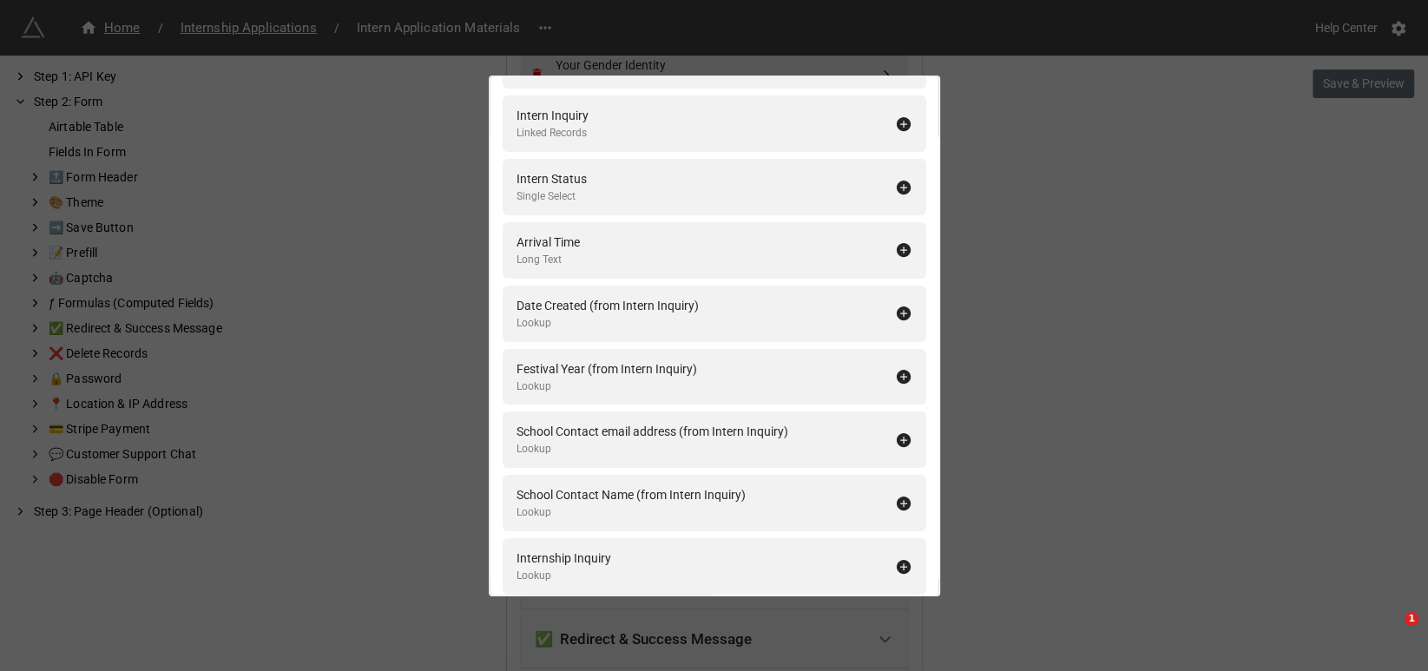
scroll to position [917, 0]
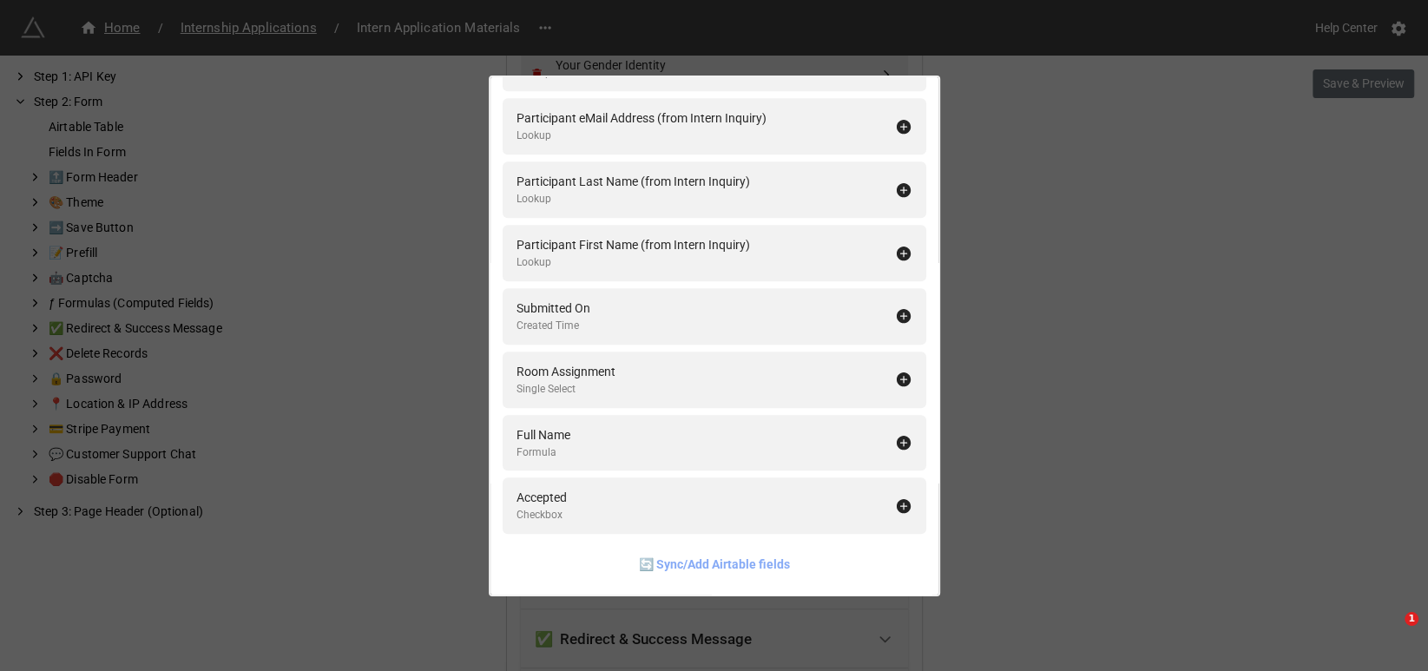
click at [706, 562] on link "🔄 Sync/Add Airtable fields" at bounding box center [714, 564] width 151 height 19
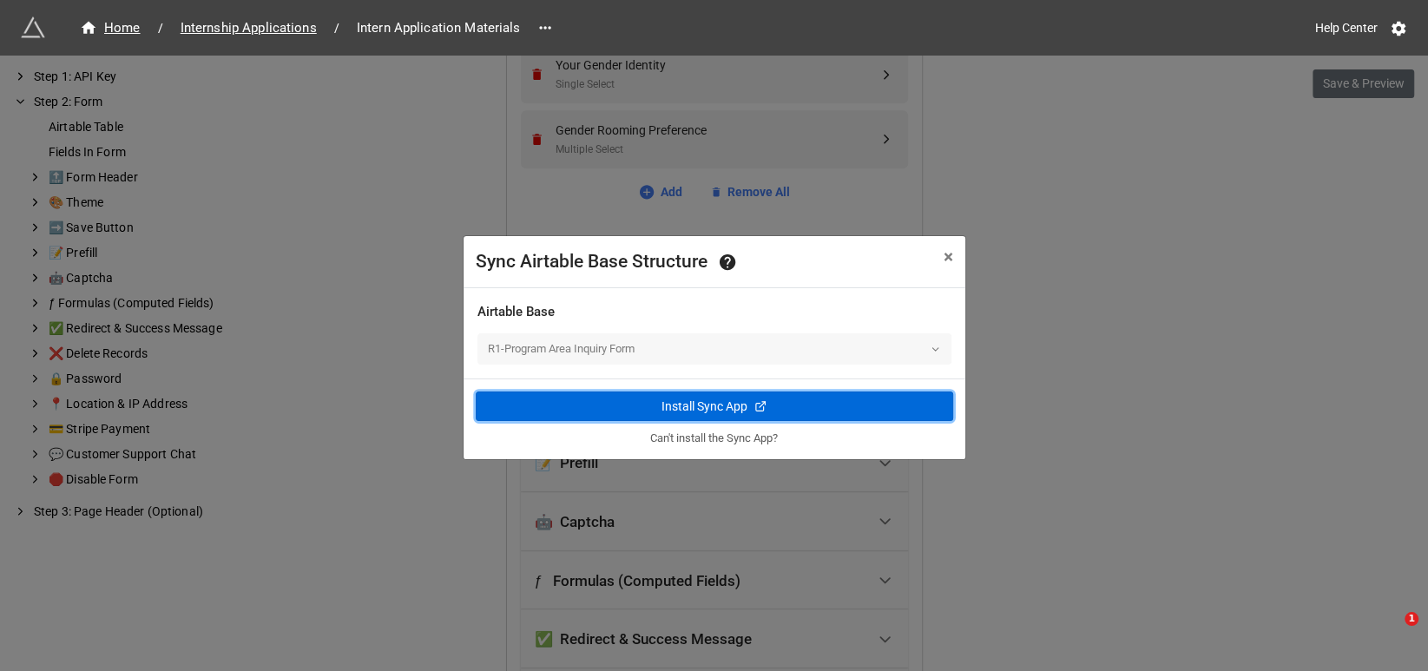
click at [719, 398] on div "Install Sync App" at bounding box center [704, 406] width 86 height 18
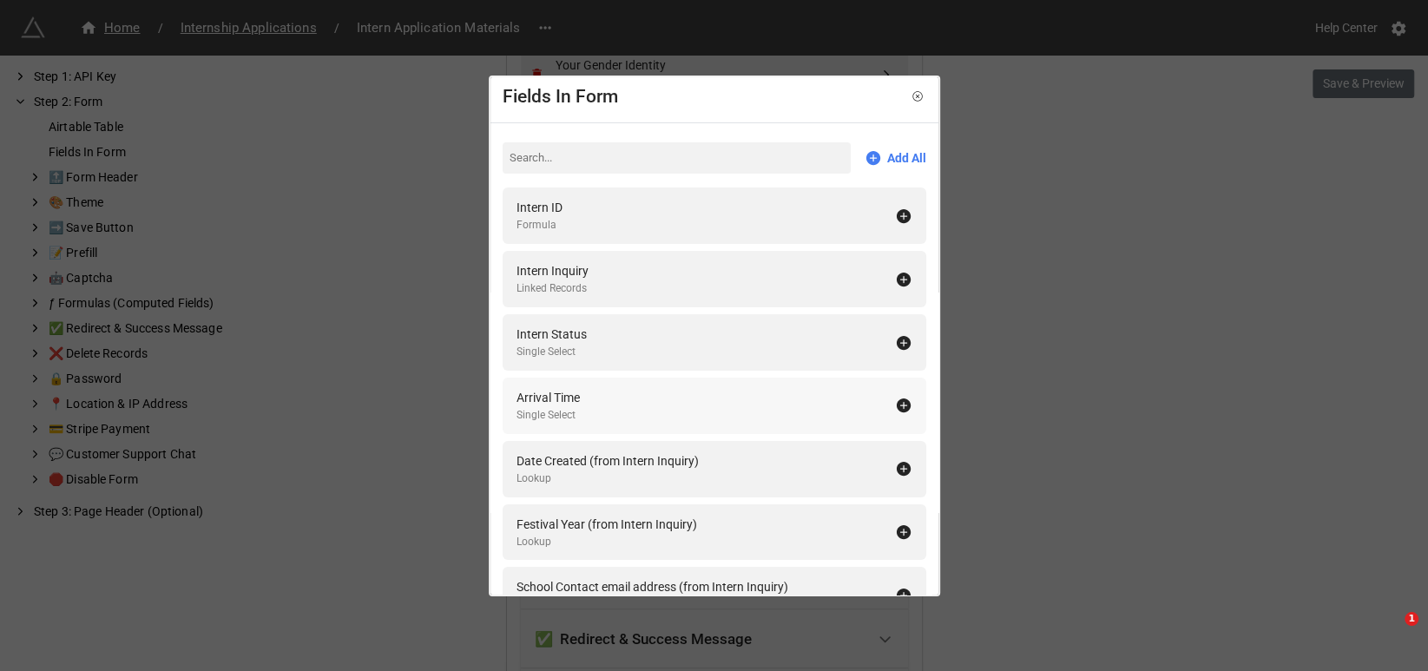
scroll to position [0, 0]
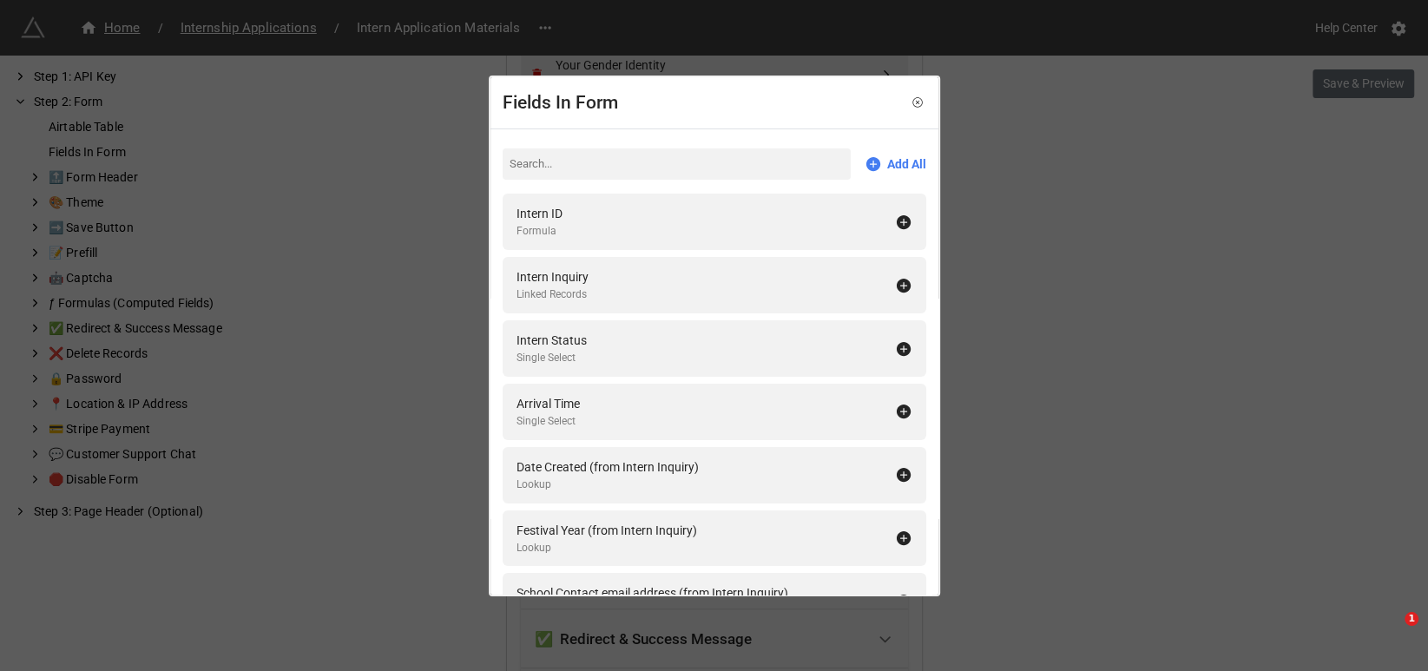
click at [1080, 357] on div "Fields In Form Add All Intern ID Formula Intern Inquiry Linked Records Intern S…" at bounding box center [714, 335] width 1428 height 671
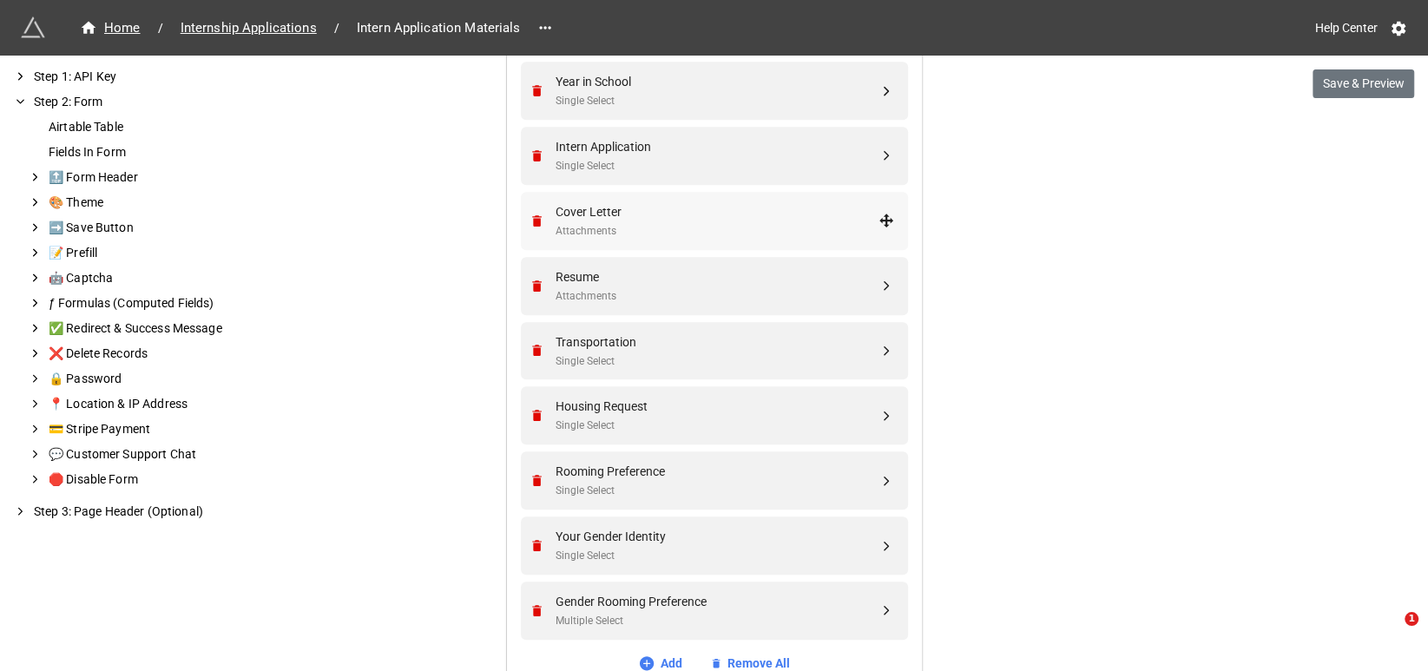
scroll to position [756, 0]
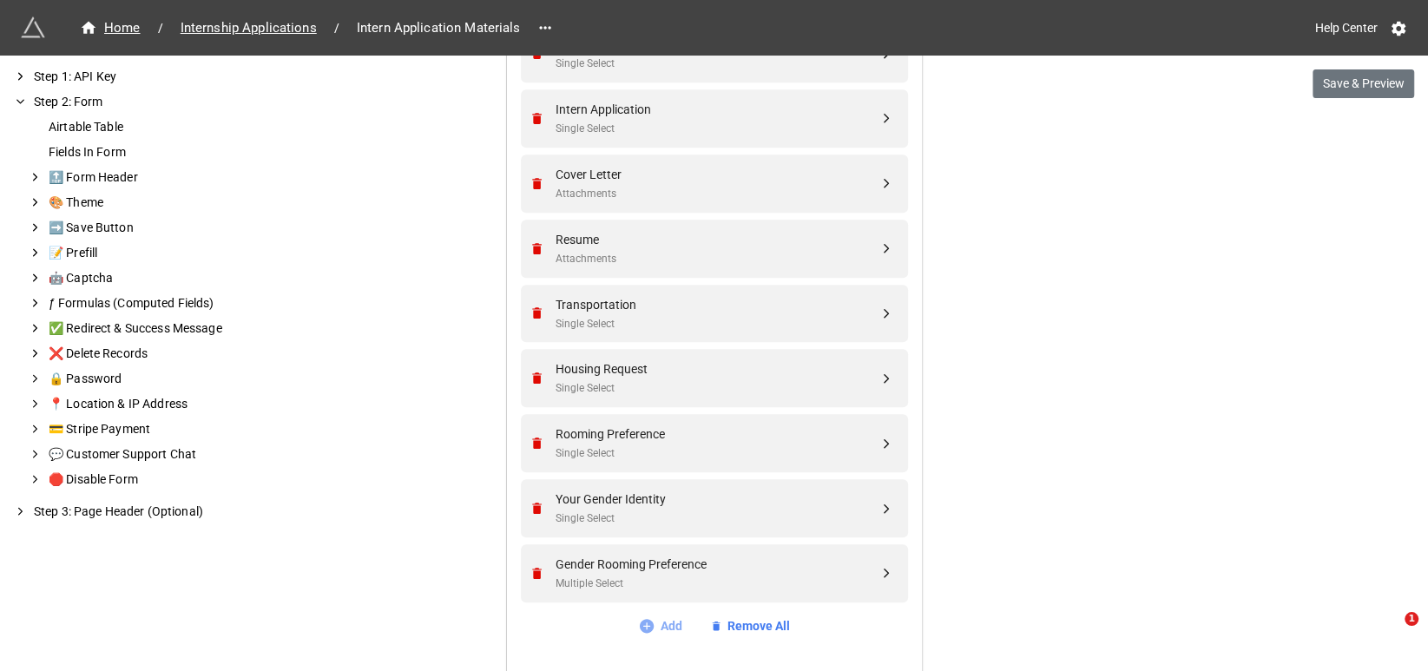
click at [661, 623] on link "Add" at bounding box center [660, 625] width 44 height 19
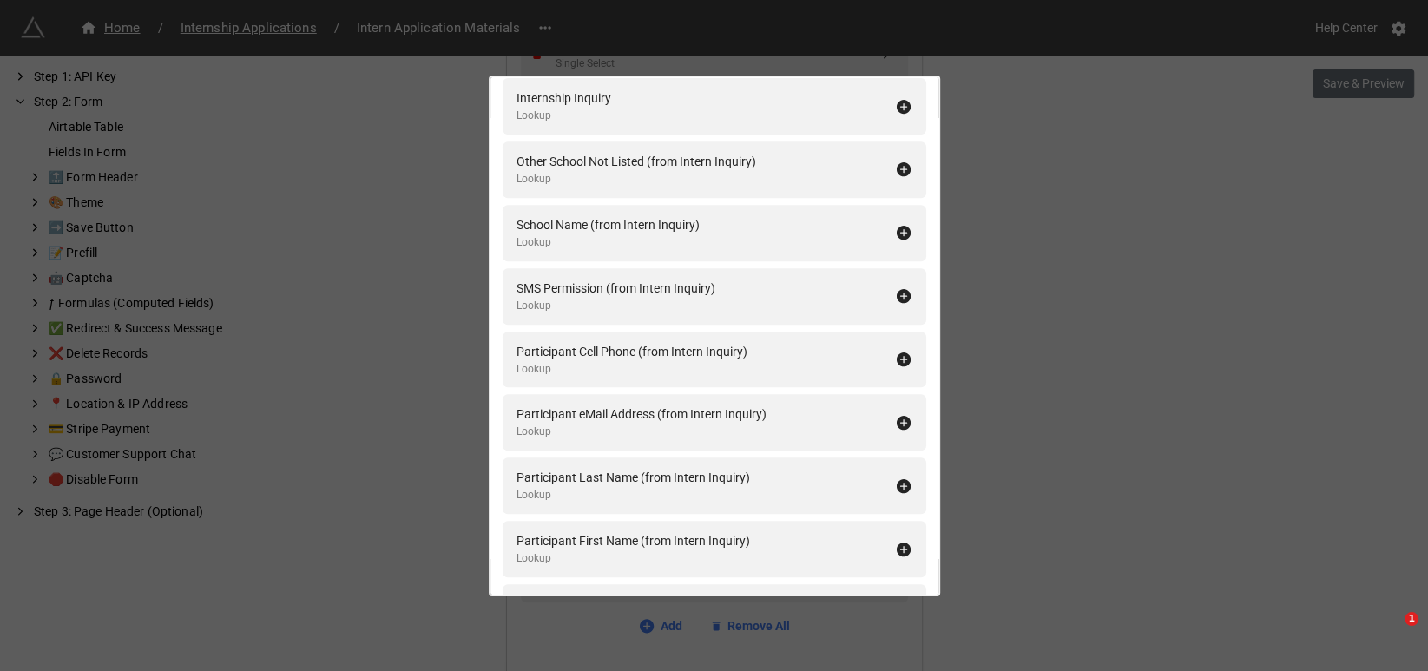
scroll to position [483, 0]
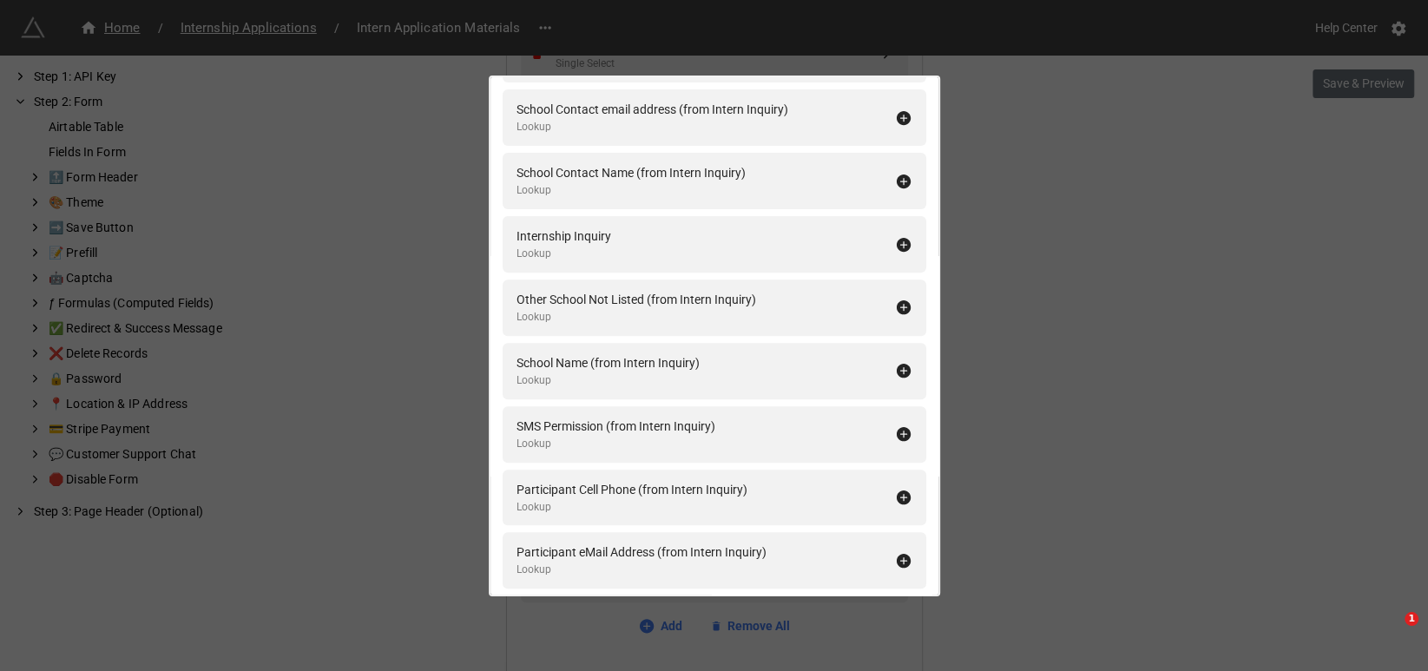
click at [1186, 260] on div "Fields In Form Add All Intern ID Formula Intern Inquiry Linked Records Intern S…" at bounding box center [714, 335] width 1428 height 671
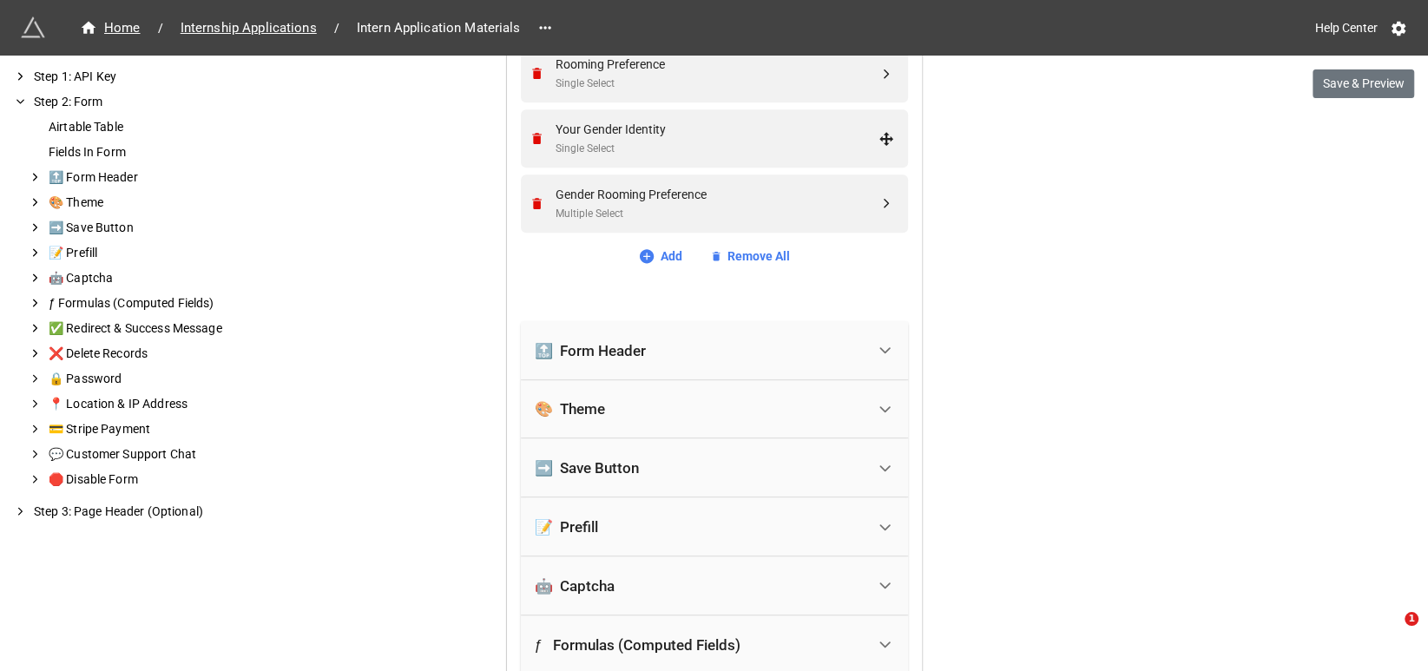
scroll to position [1190, 0]
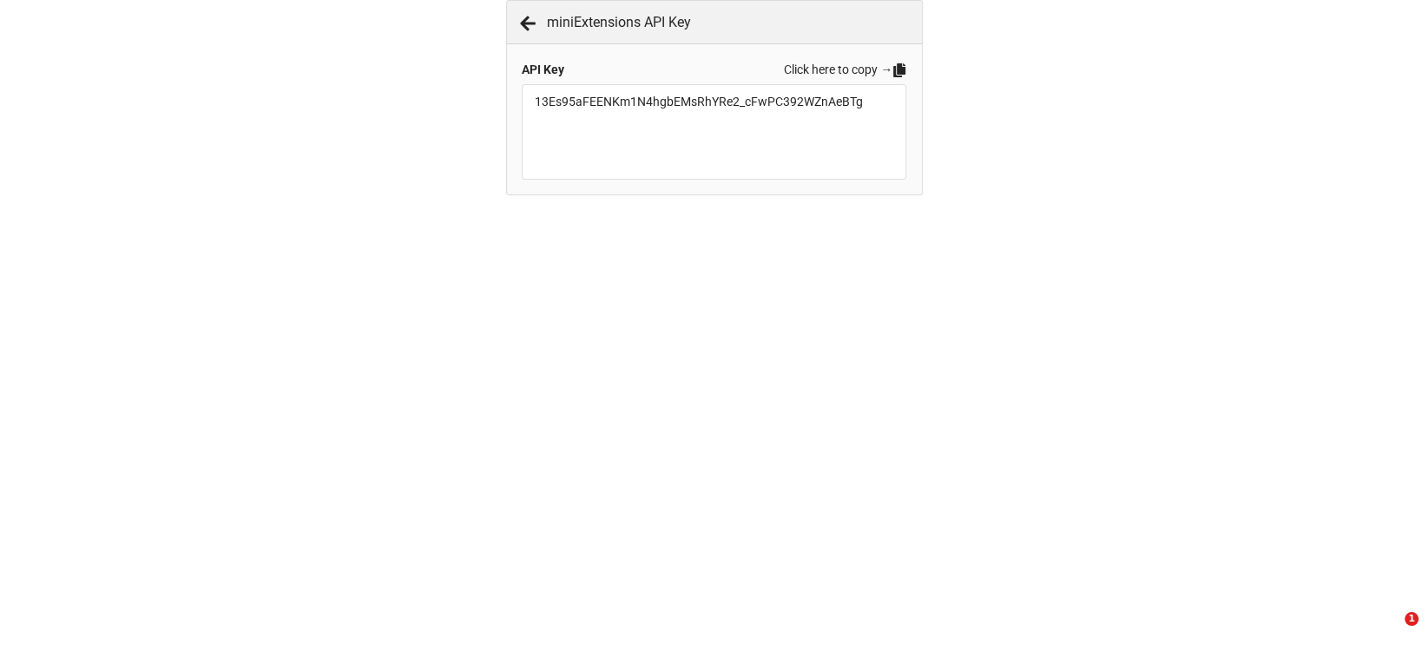
click at [899, 70] on icon at bounding box center [899, 70] width 12 height 14
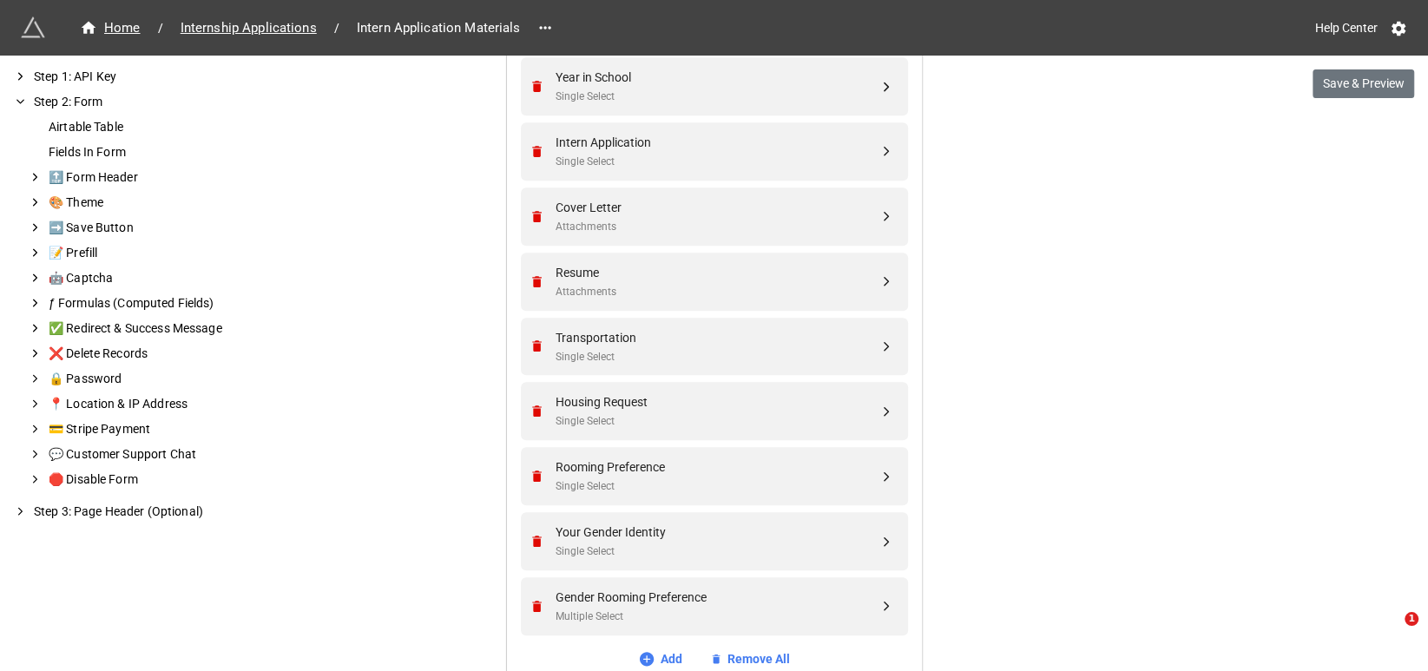
scroll to position [868, 0]
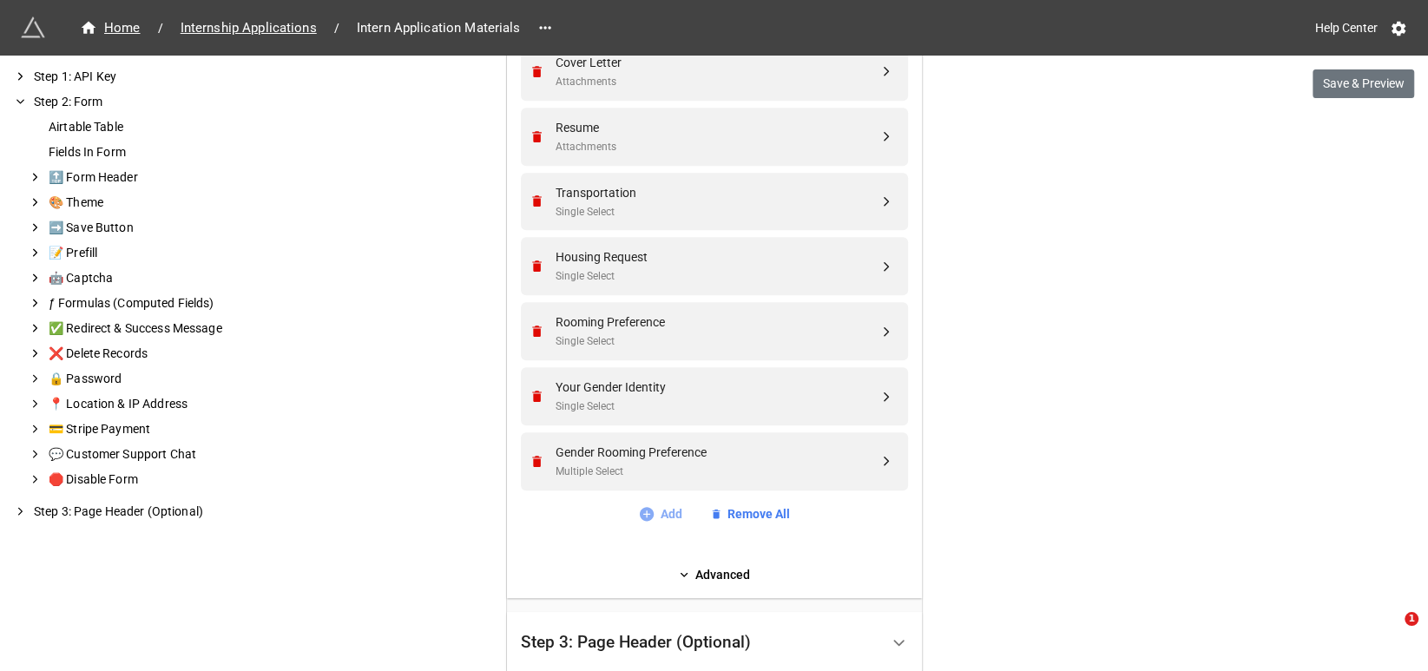
click at [664, 504] on link "Add" at bounding box center [660, 513] width 44 height 19
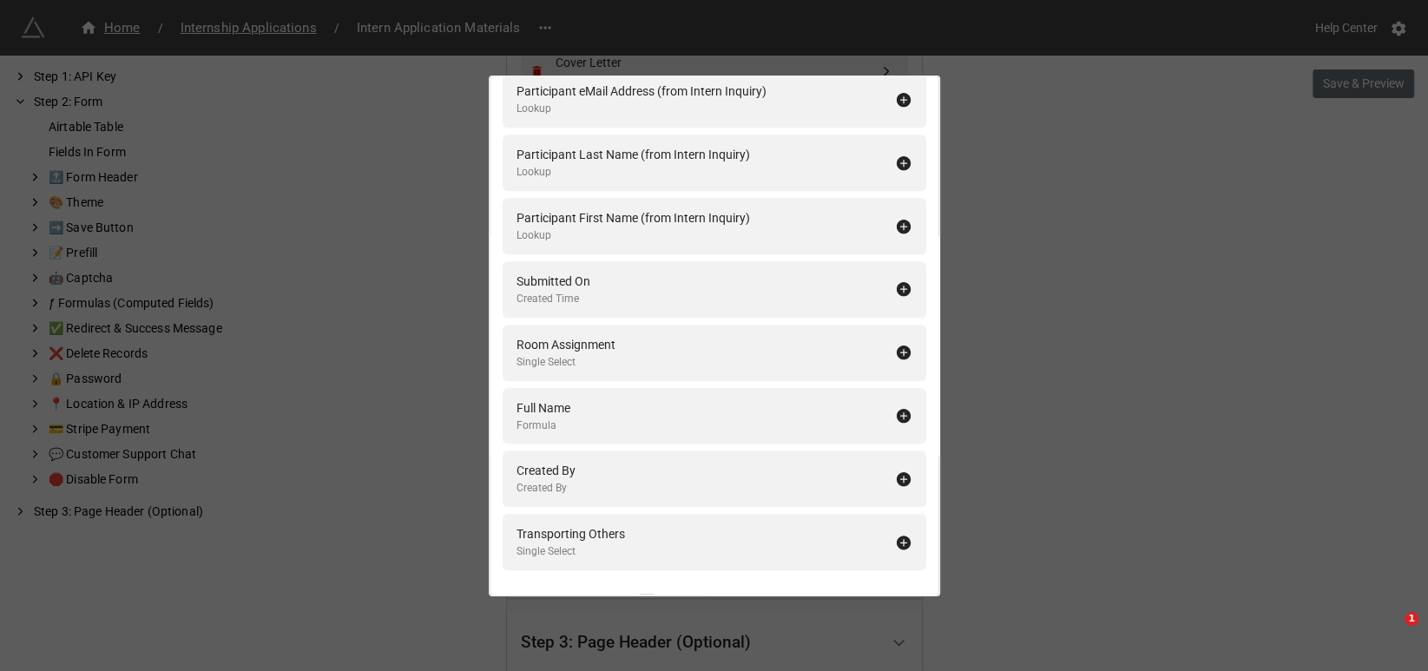
scroll to position [981, 0]
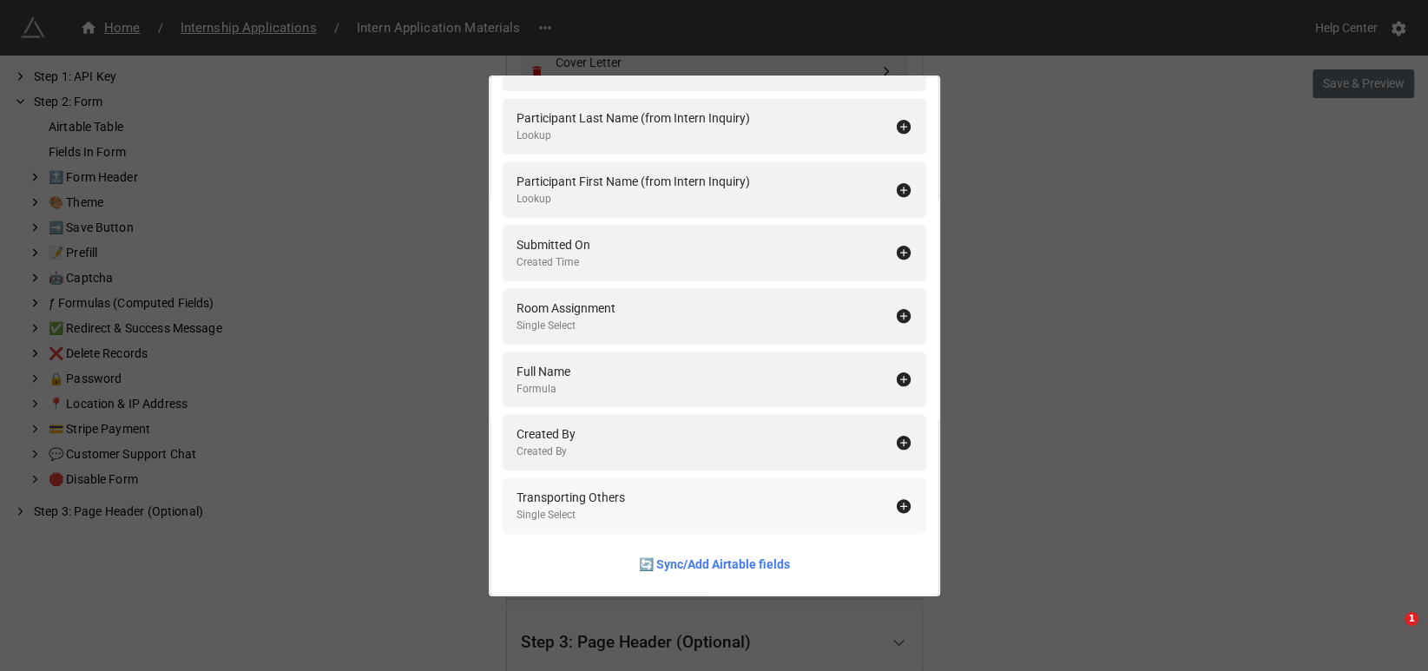
click at [608, 496] on div "Transporting Others" at bounding box center [570, 497] width 108 height 19
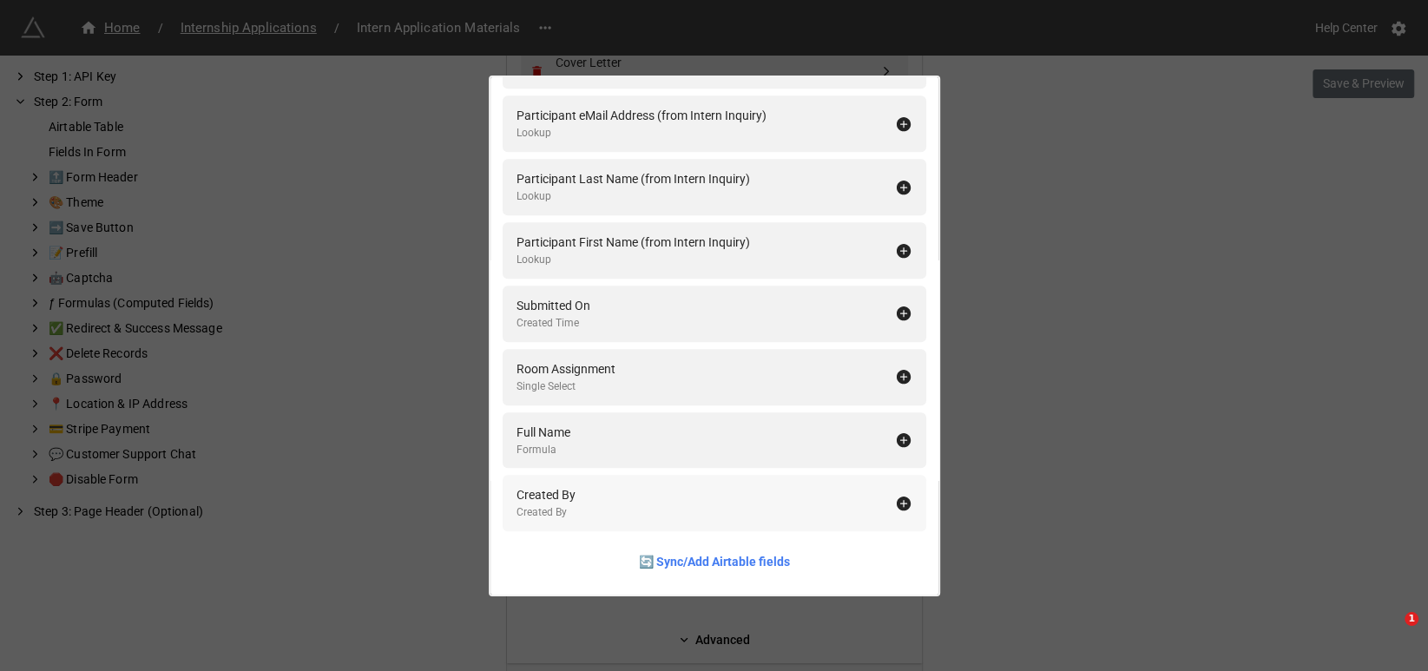
scroll to position [918, 0]
click at [1043, 241] on div "Fields In Form Add All Intern ID Formula Intern Inquiry Linked Records Intern S…" at bounding box center [714, 335] width 1428 height 671
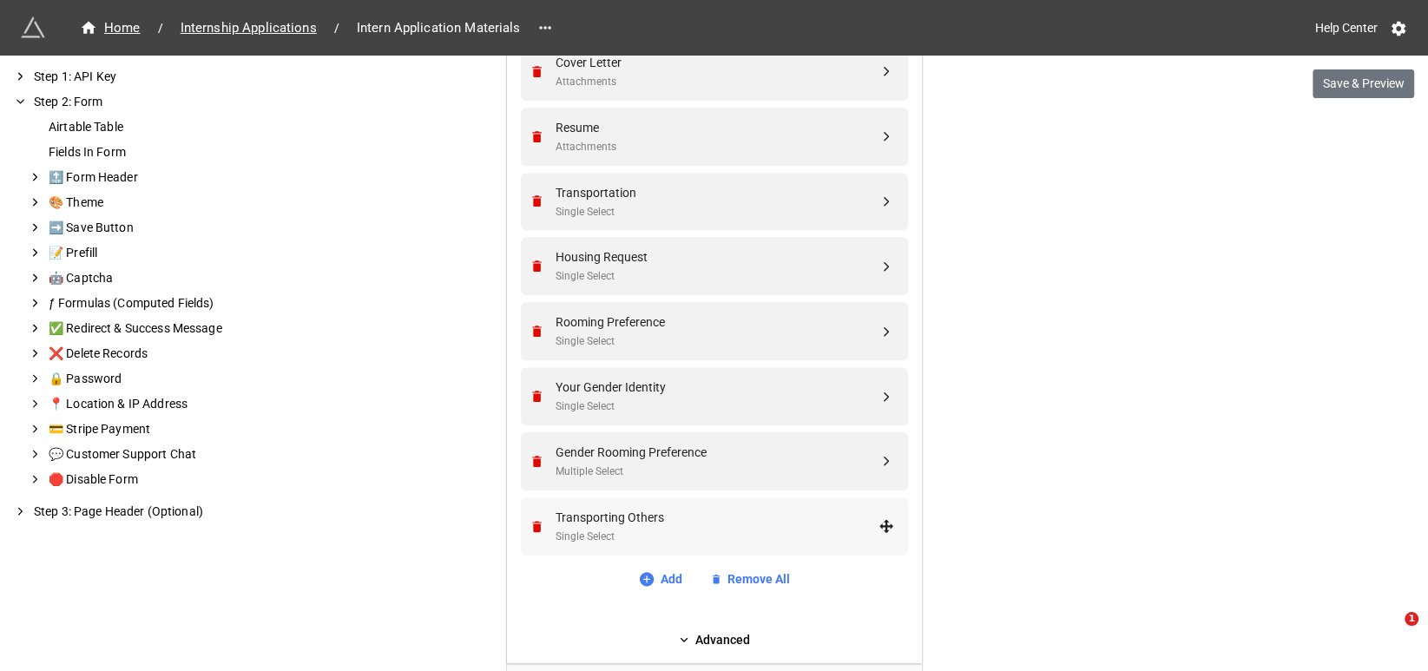
drag, startPoint x: 669, startPoint y: 522, endPoint x: 680, endPoint y: 522, distance: 11.3
click at [680, 522] on div "Transporting Others" at bounding box center [716, 517] width 323 height 19
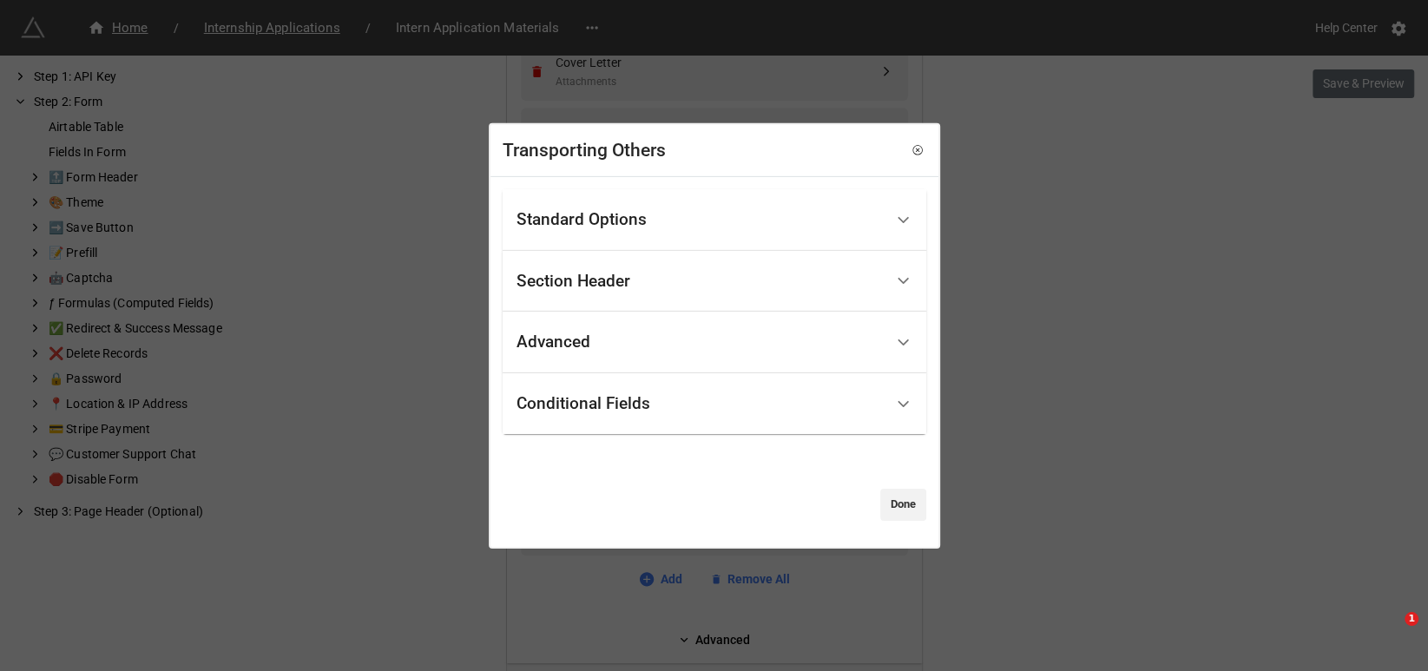
click at [1016, 496] on div "Transporting Others Standard Options Title (Optional) Description (Optional) No…" at bounding box center [714, 335] width 1428 height 671
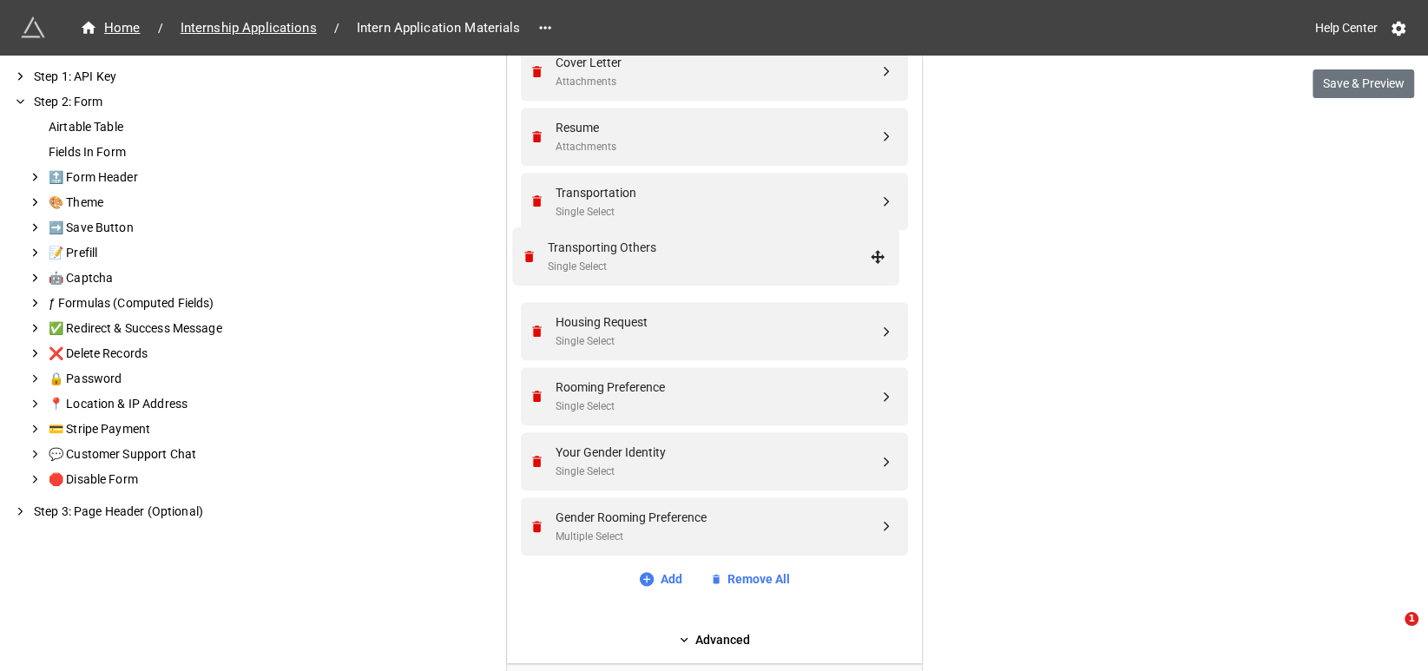
drag, startPoint x: 884, startPoint y: 527, endPoint x: 882, endPoint y: 260, distance: 266.4
click at [758, 268] on div "Single Select" at bounding box center [716, 276] width 323 height 16
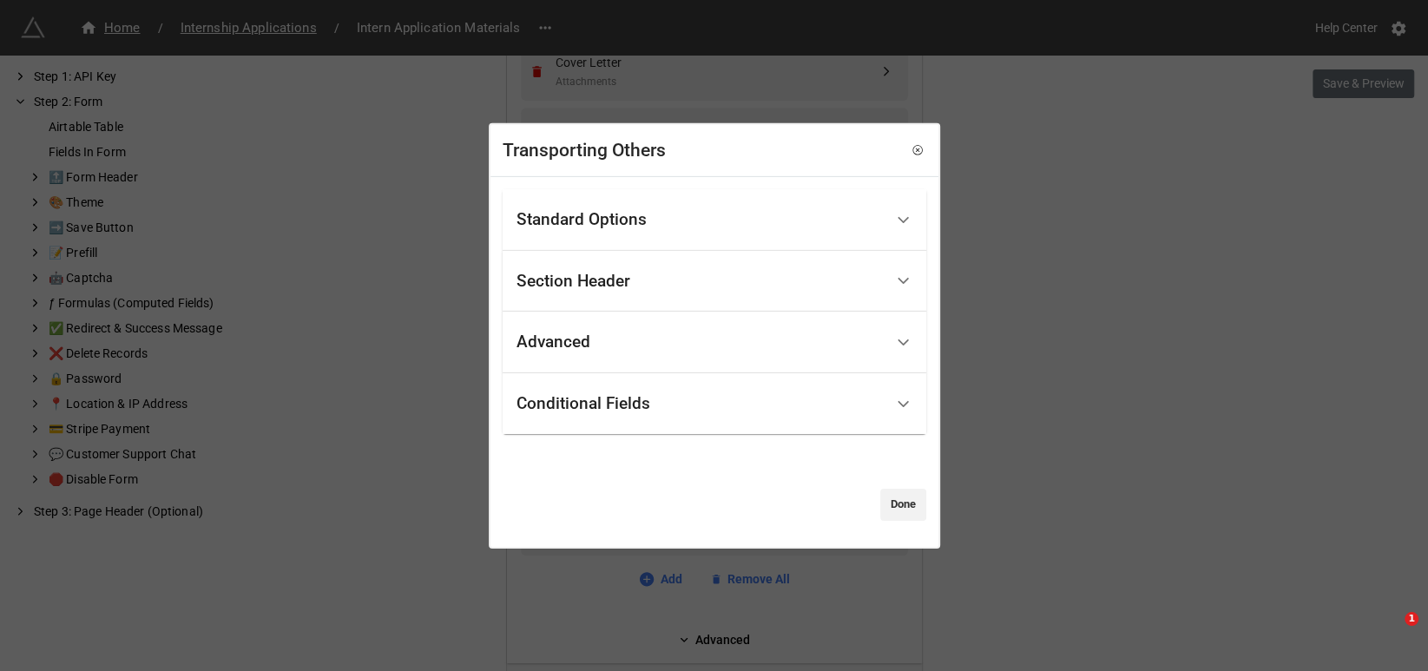
click at [616, 404] on div "Conditional Fields" at bounding box center [583, 403] width 134 height 17
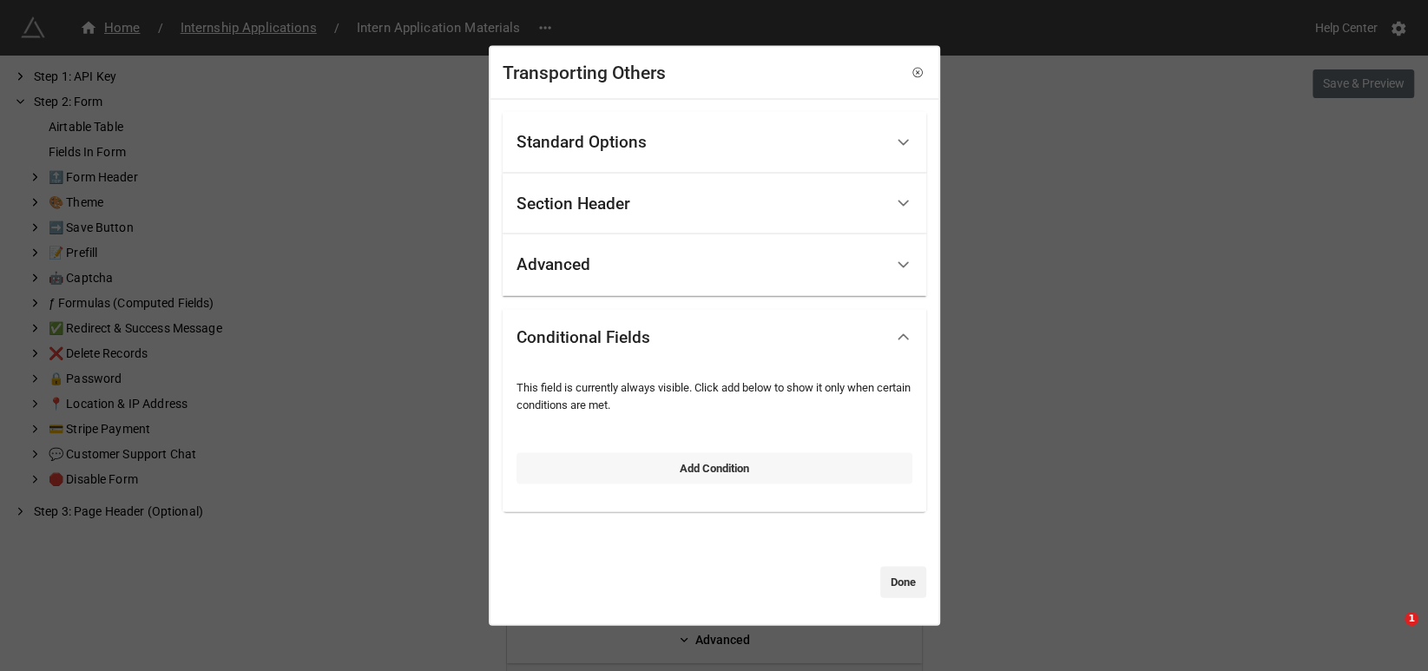
click at [709, 461] on link "Add Condition" at bounding box center [714, 467] width 396 height 31
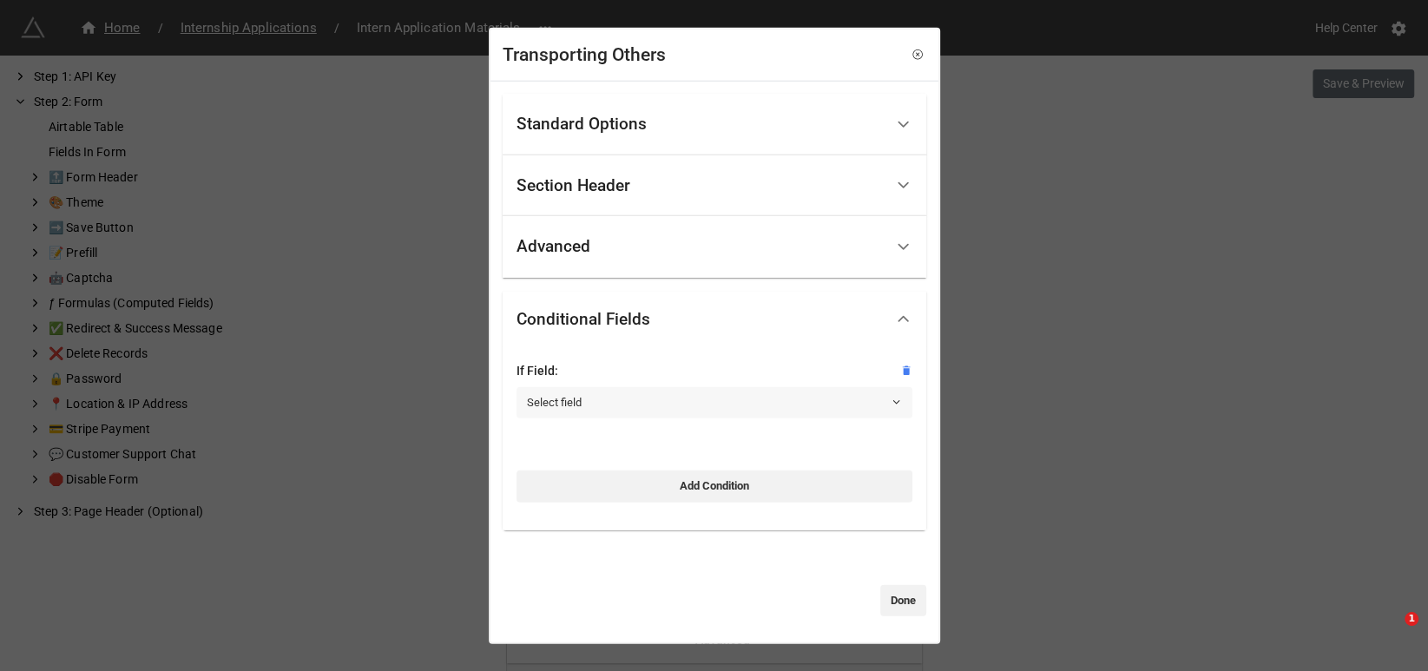
click at [616, 398] on link "Select field" at bounding box center [714, 402] width 396 height 31
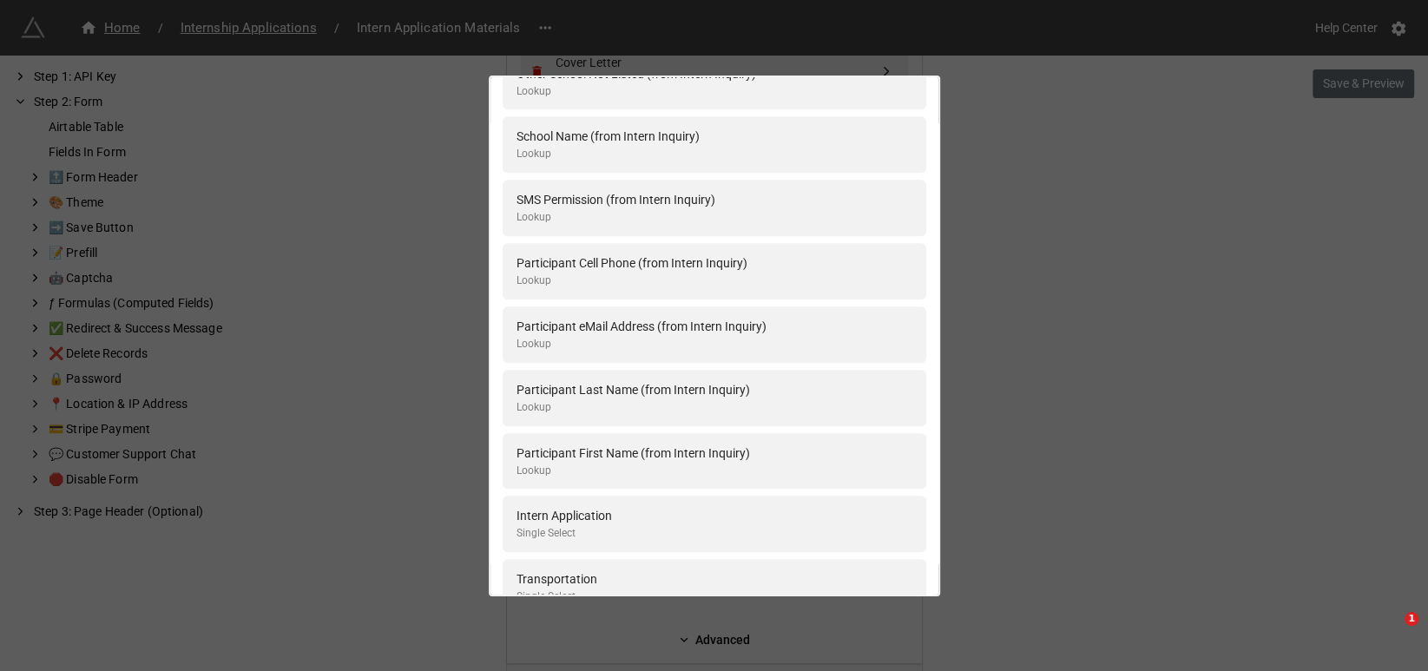
scroll to position [1157, 0]
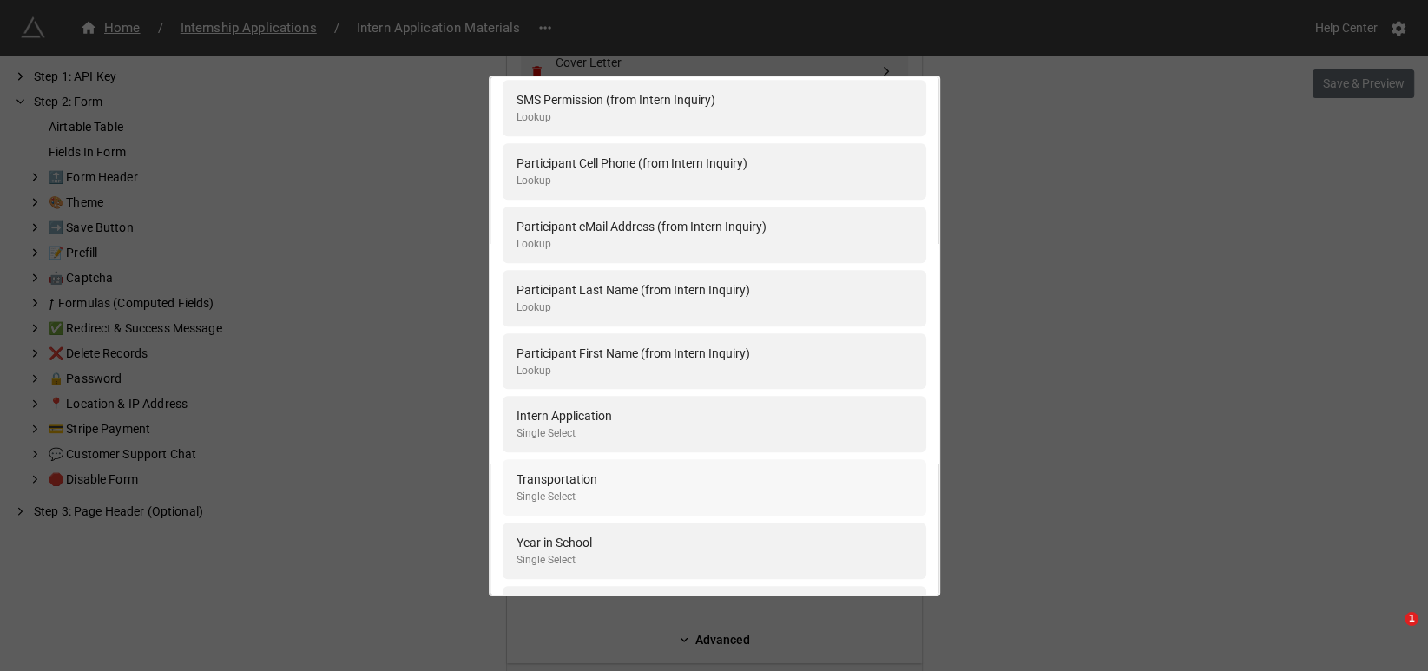
click at [595, 484] on div "Transportation Single Select" at bounding box center [714, 488] width 396 height 36
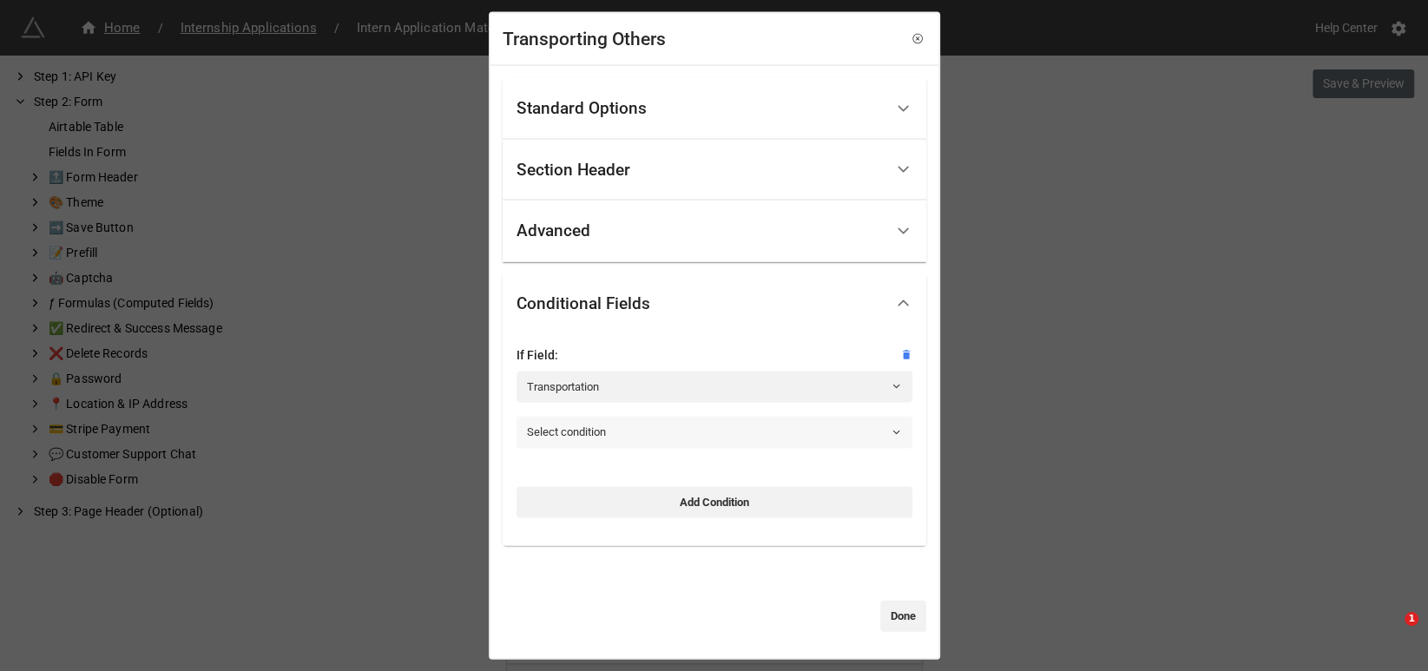
click at [651, 434] on link "Select condition" at bounding box center [714, 432] width 396 height 31
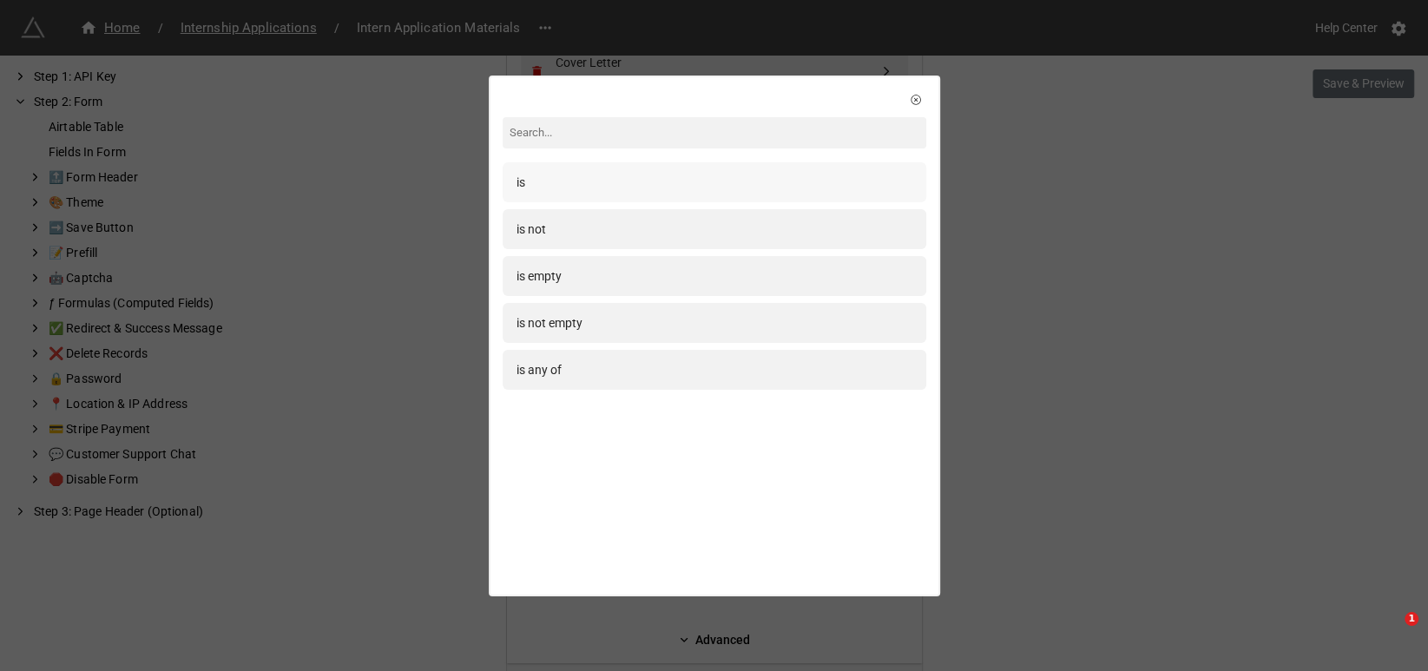
click at [542, 178] on div "is" at bounding box center [714, 182] width 396 height 19
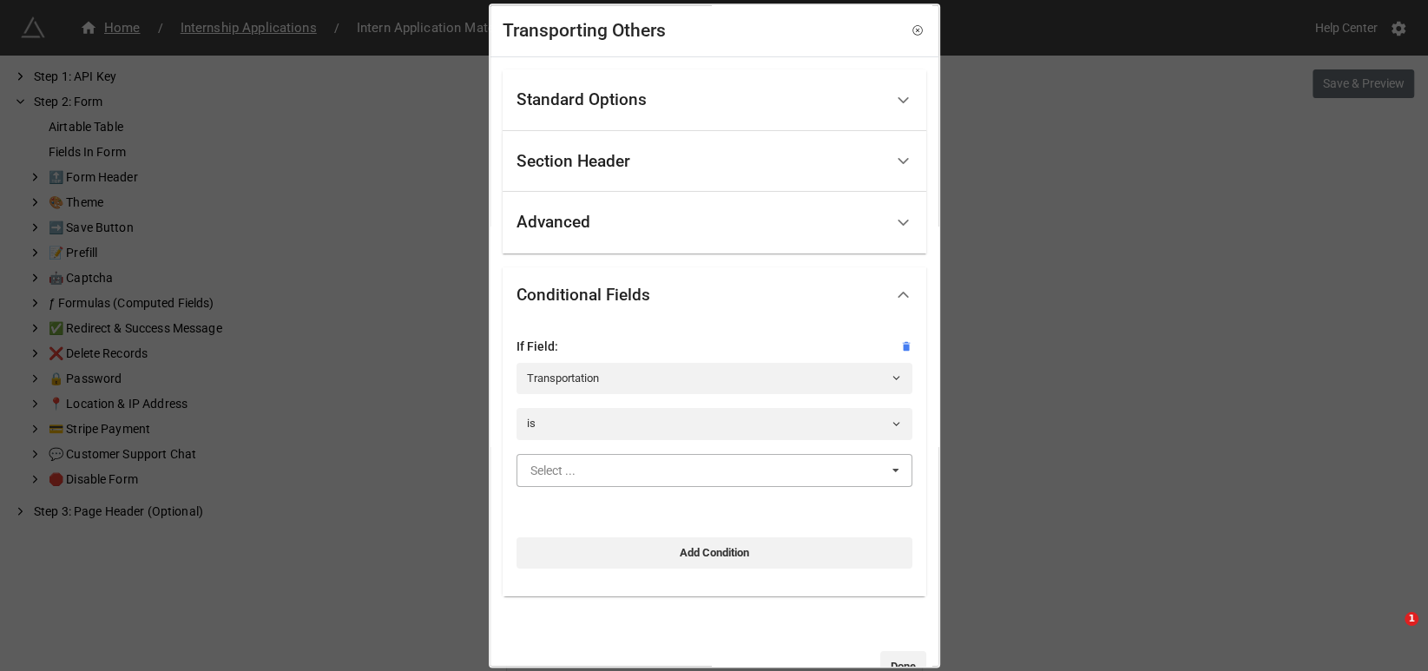
click at [635, 477] on input "text" at bounding box center [715, 470] width 394 height 31
click at [648, 506] on span "Yes, I will have my own vehicle" at bounding box center [611, 503] width 161 height 14
click at [813, 509] on div "If Field: Transportation is Yes, I will have my own vehicle Yes, I will have my…" at bounding box center [714, 453] width 396 height 232
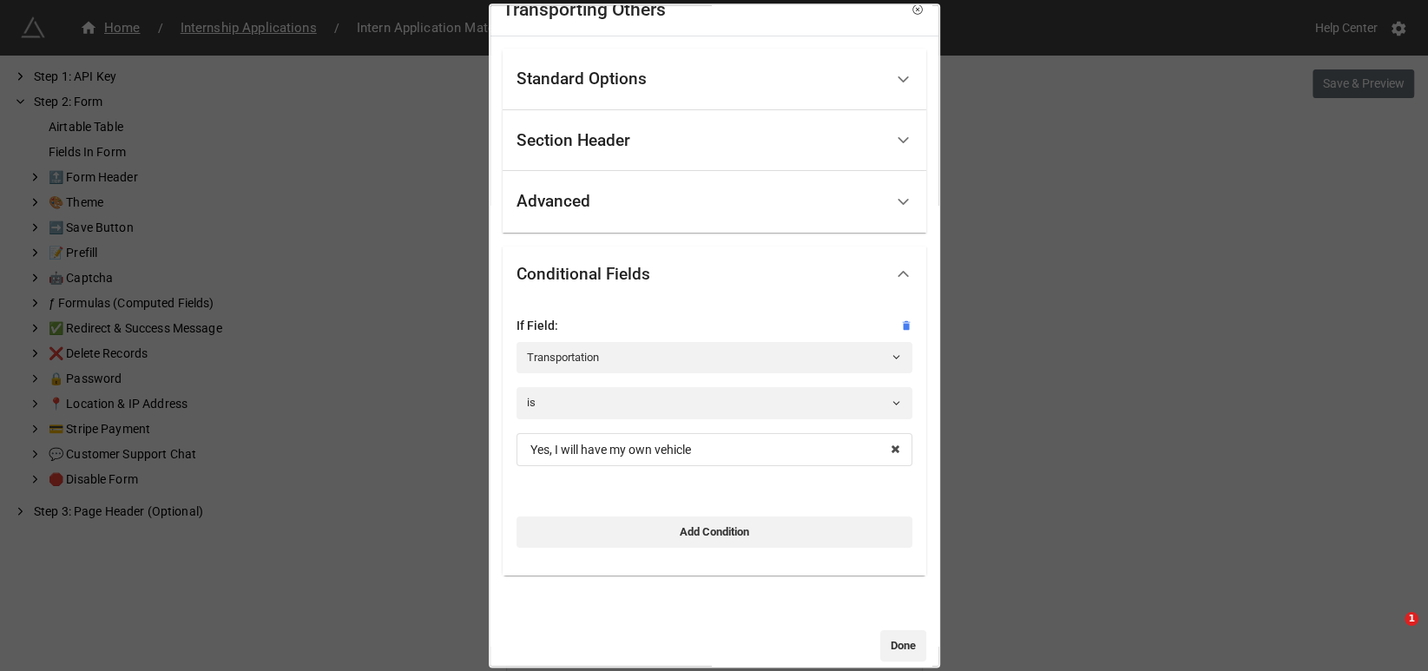
scroll to position [42, 0]
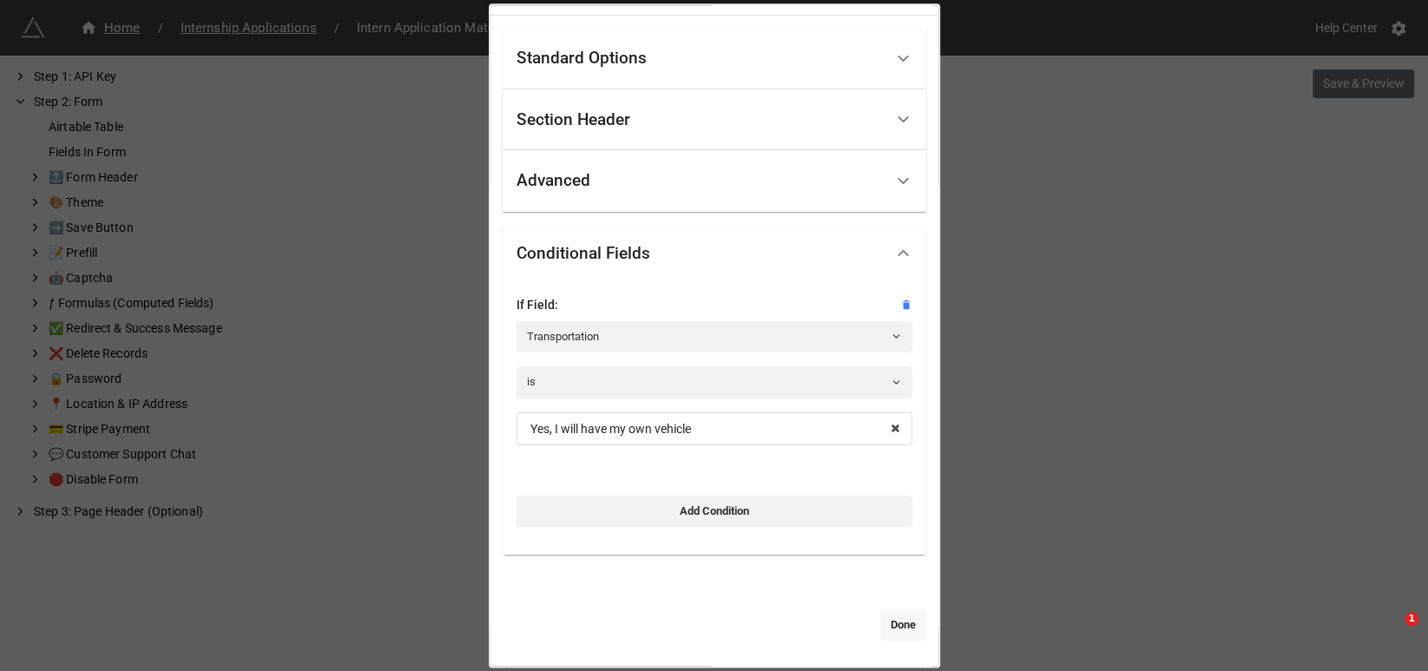
click at [890, 620] on link "Done" at bounding box center [903, 624] width 46 height 31
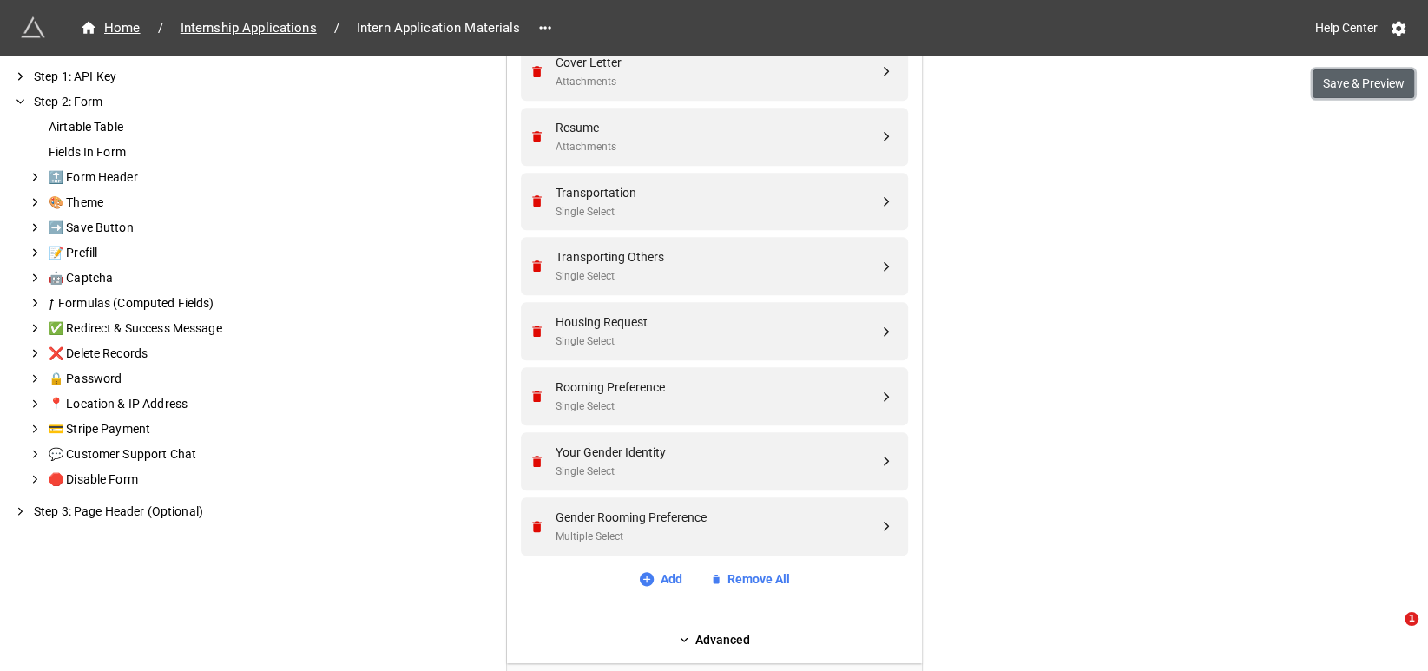
click at [1370, 83] on button "Save & Preview" at bounding box center [1363, 84] width 102 height 30
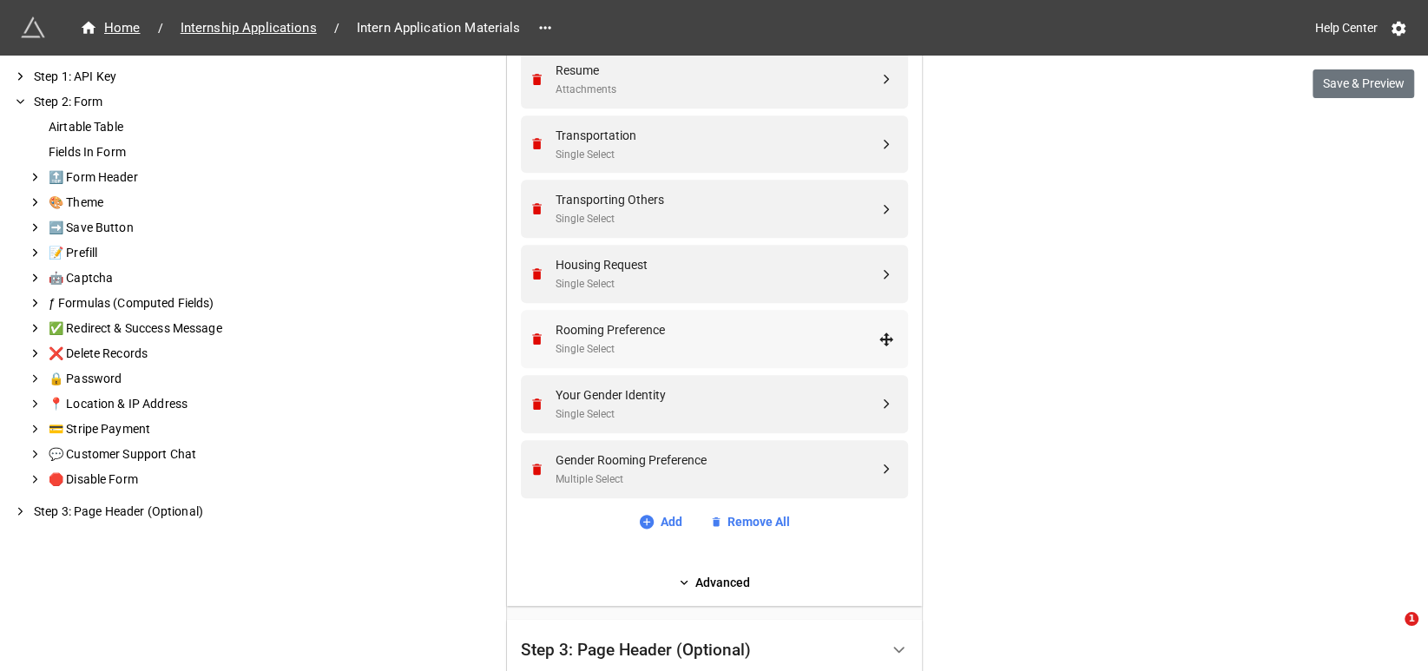
scroll to position [868, 0]
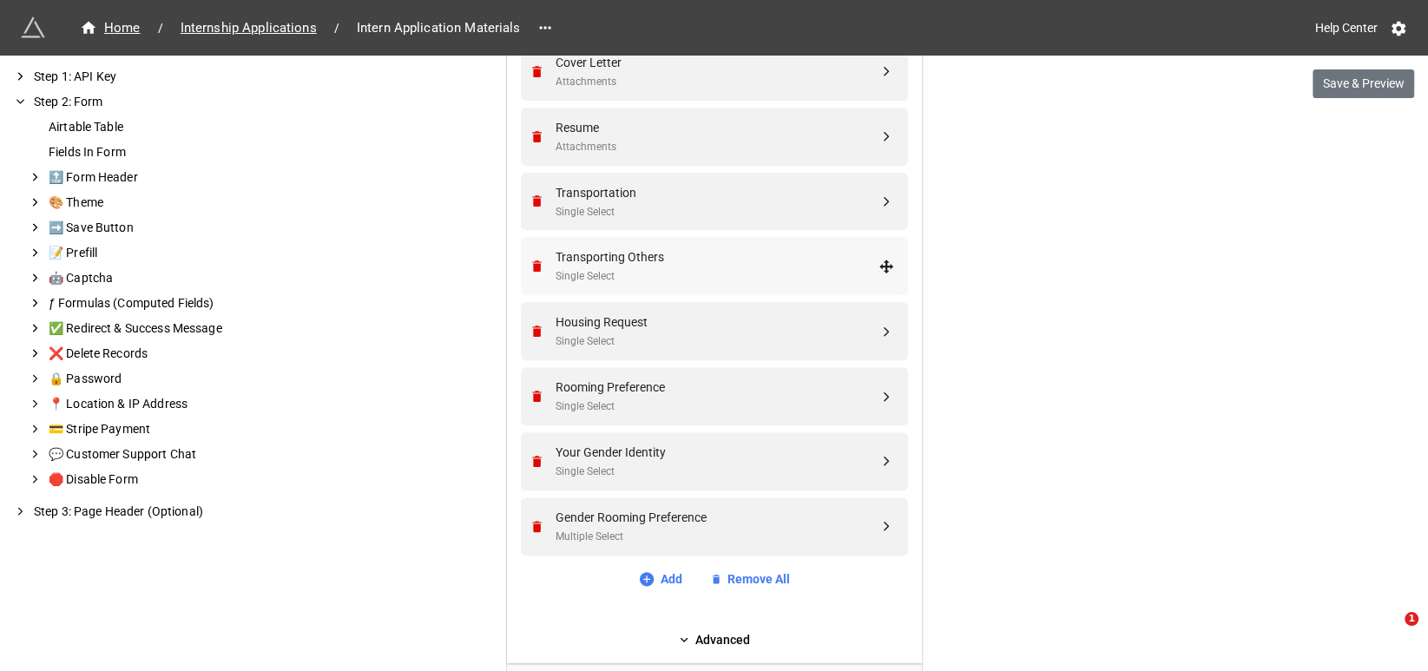
click at [669, 260] on div "Transporting Others" at bounding box center [716, 256] width 323 height 19
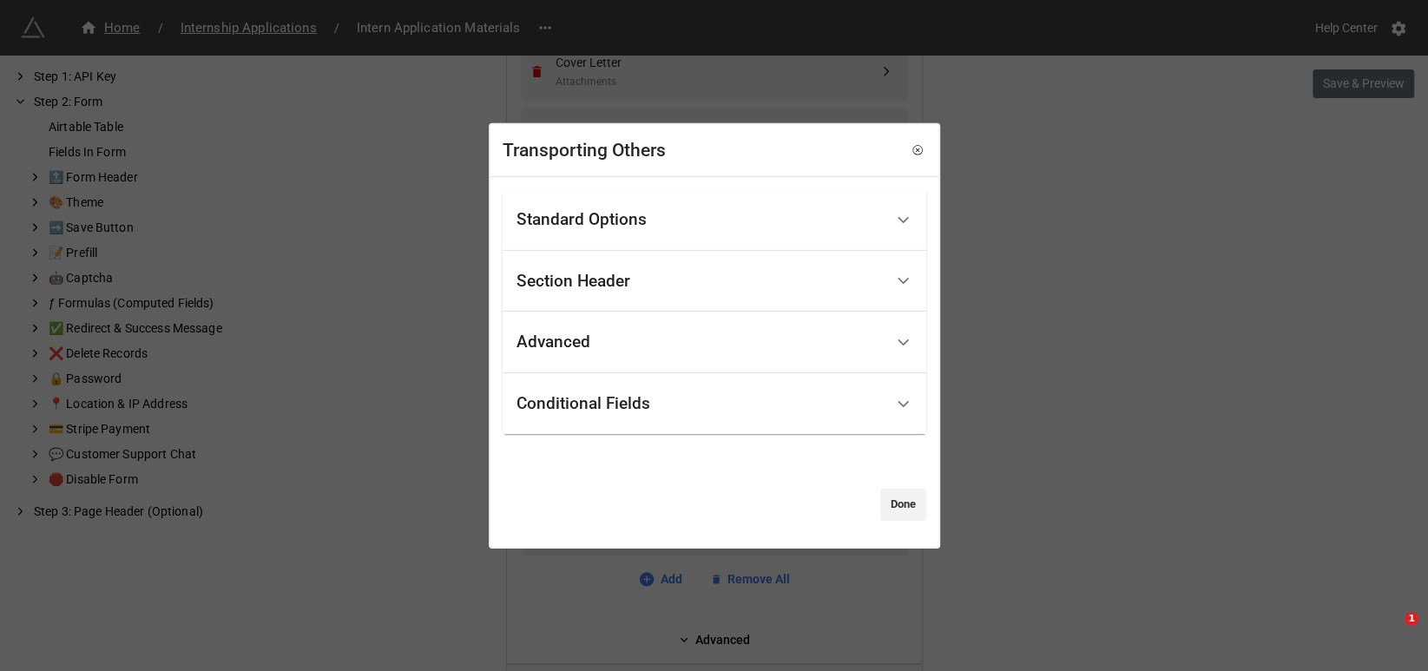
click at [608, 216] on div "Standard Options" at bounding box center [581, 219] width 130 height 17
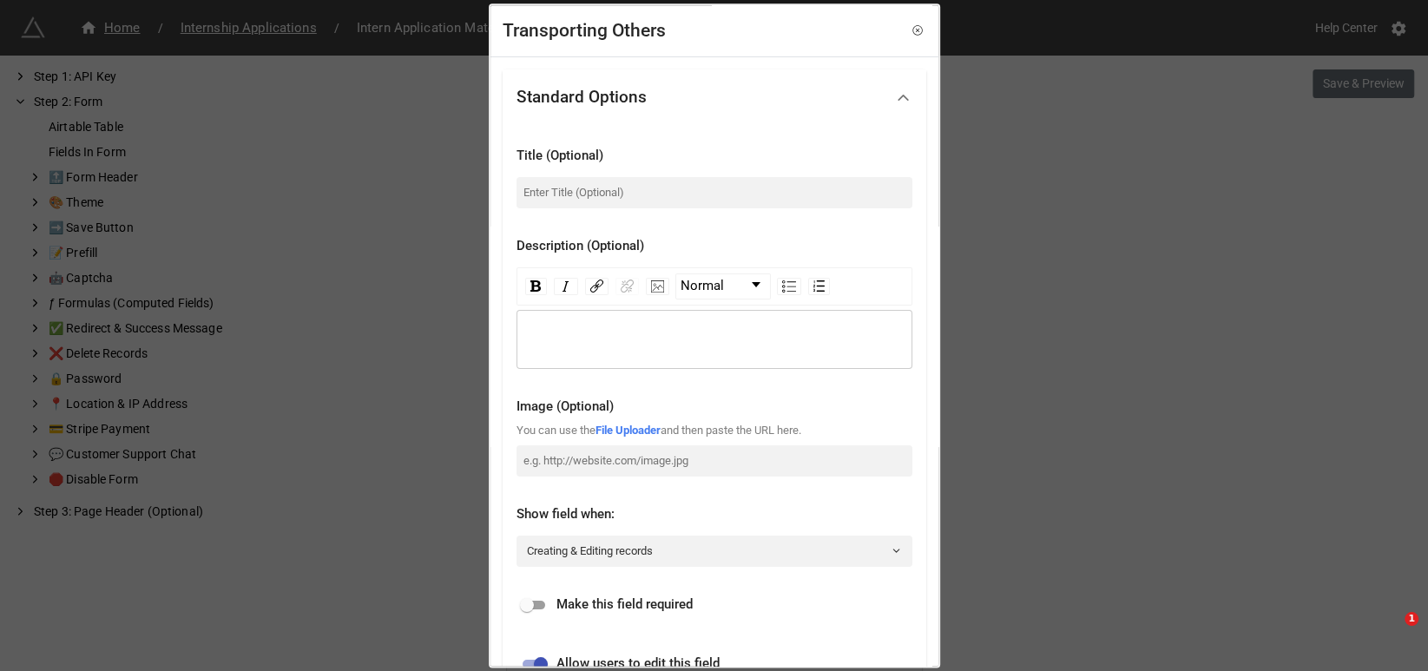
click at [628, 323] on div "rdw-wrapper" at bounding box center [714, 339] width 396 height 59
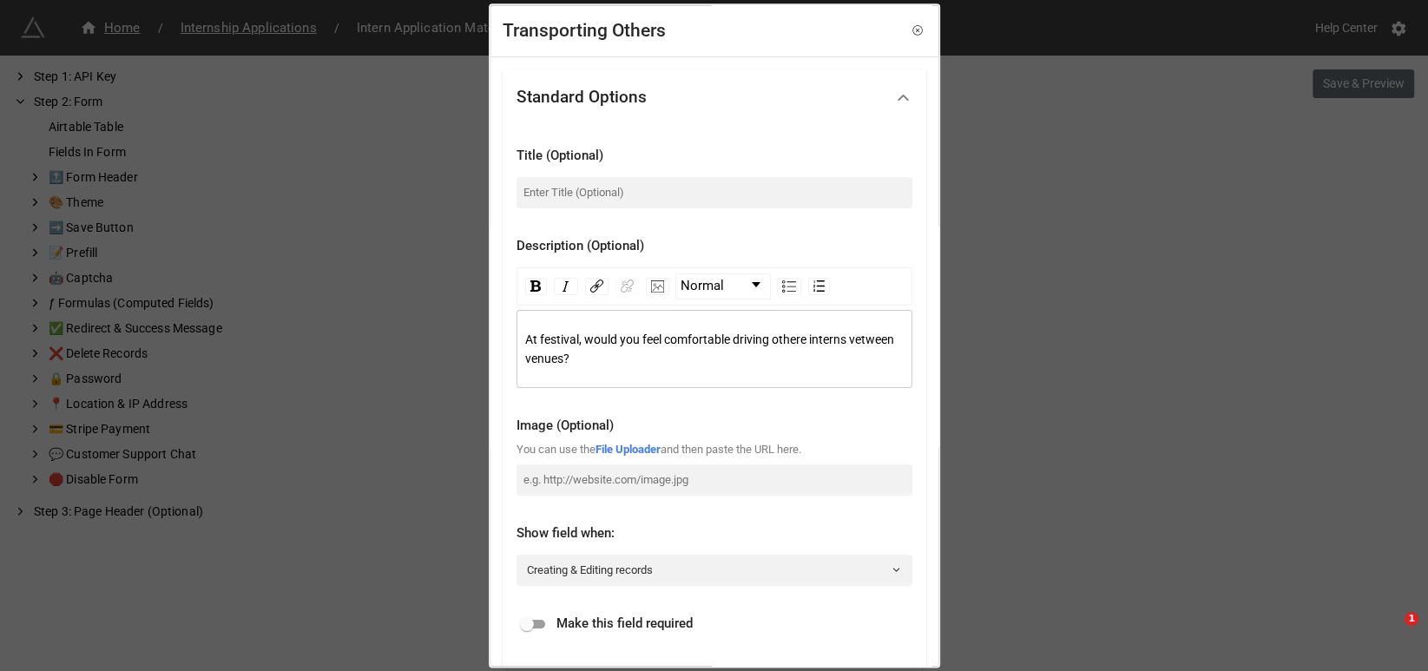
drag, startPoint x: 527, startPoint y: 356, endPoint x: 539, endPoint y: 344, distance: 17.2
click at [527, 355] on span "At festival, would you feel comfortable driving othere interns vetween venues?" at bounding box center [710, 348] width 371 height 33
click at [611, 357] on span "At festival, would you feel comfortable driving othere interns between venues?" at bounding box center [711, 348] width 372 height 33
click at [847, 256] on div "Description (Optional)" at bounding box center [714, 241] width 396 height 38
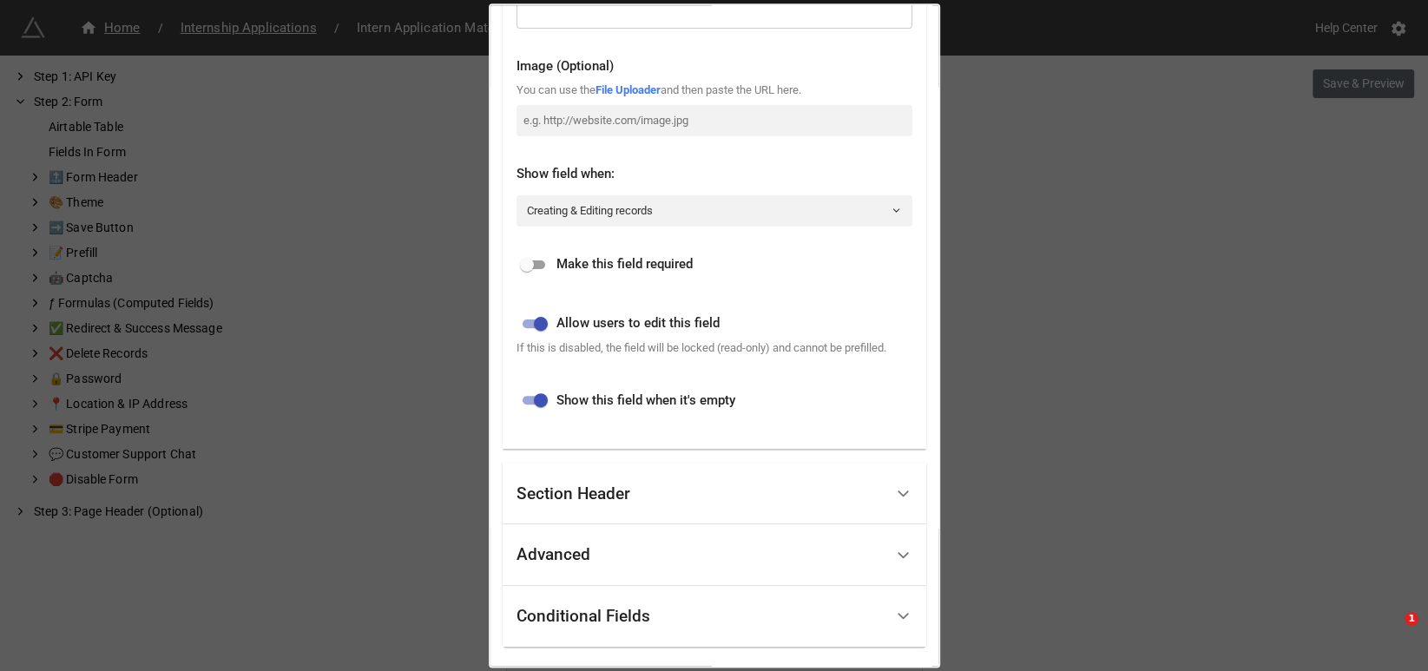
scroll to position [451, 0]
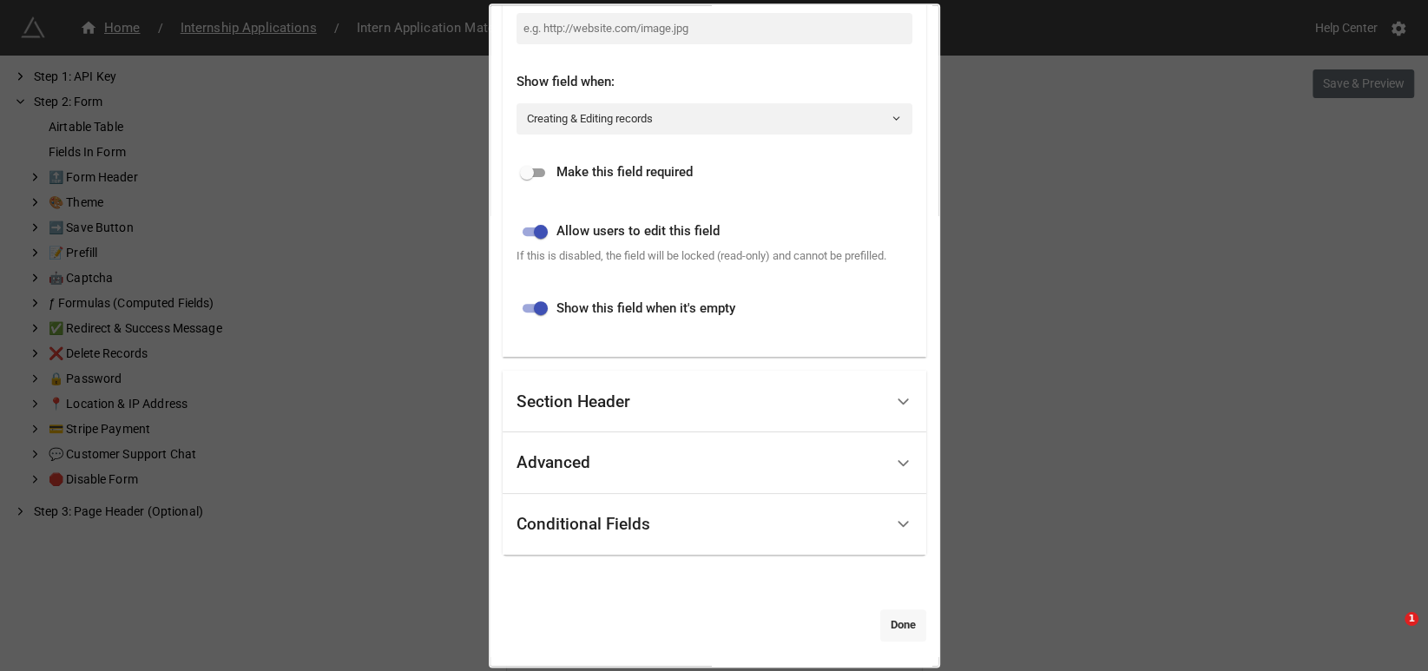
click at [899, 627] on link "Done" at bounding box center [903, 625] width 46 height 31
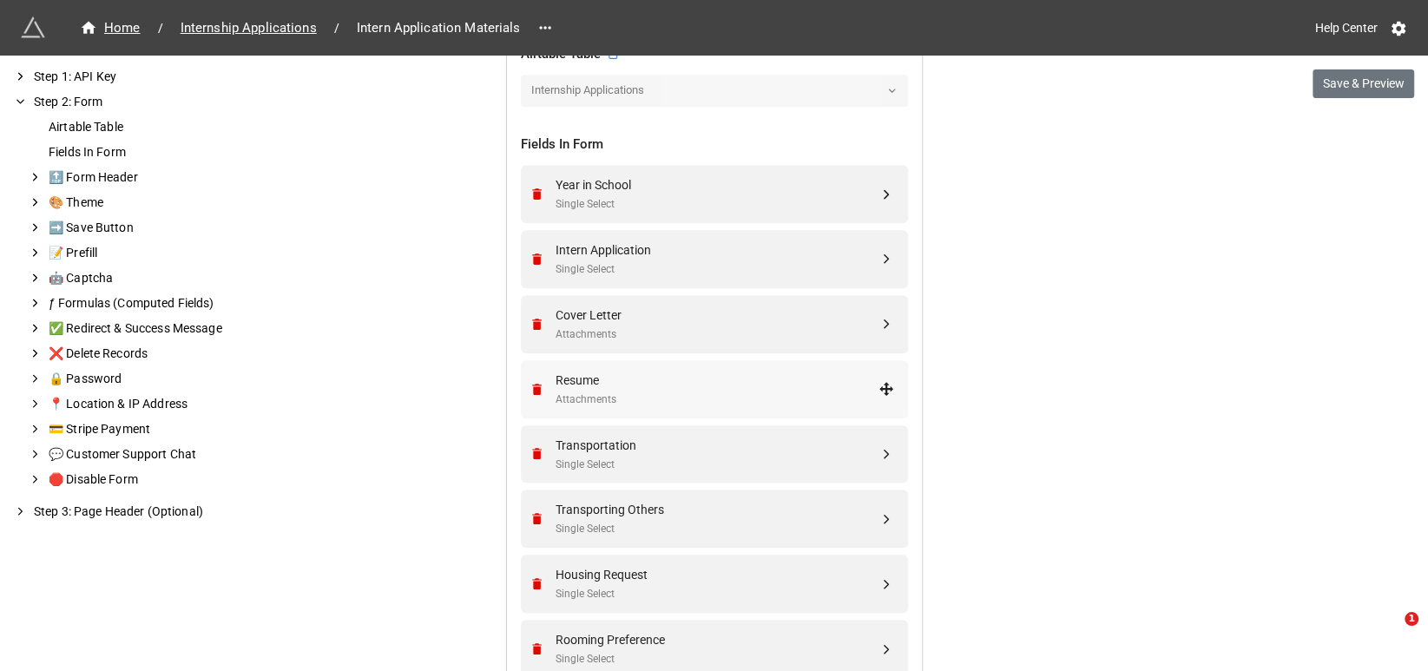
scroll to position [578, 0]
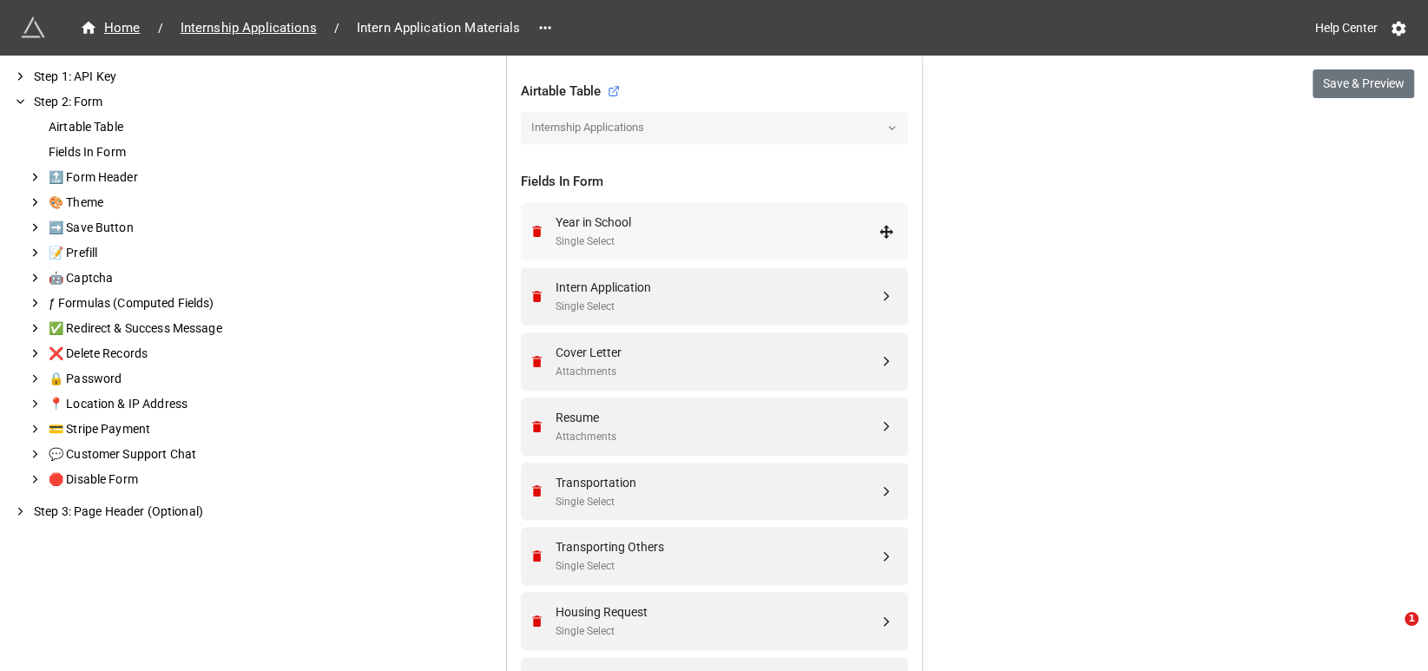
click at [631, 220] on div "Year in School" at bounding box center [716, 222] width 323 height 19
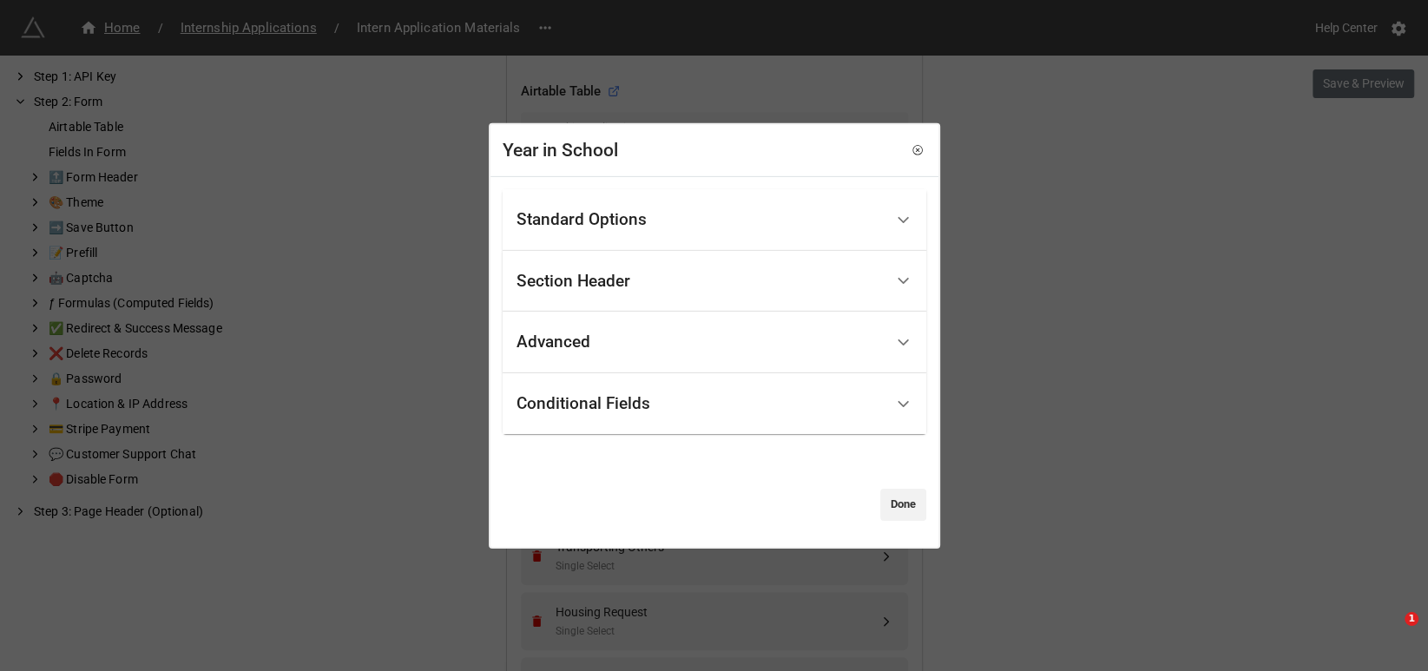
click at [604, 221] on div "Standard Options" at bounding box center [581, 219] width 130 height 17
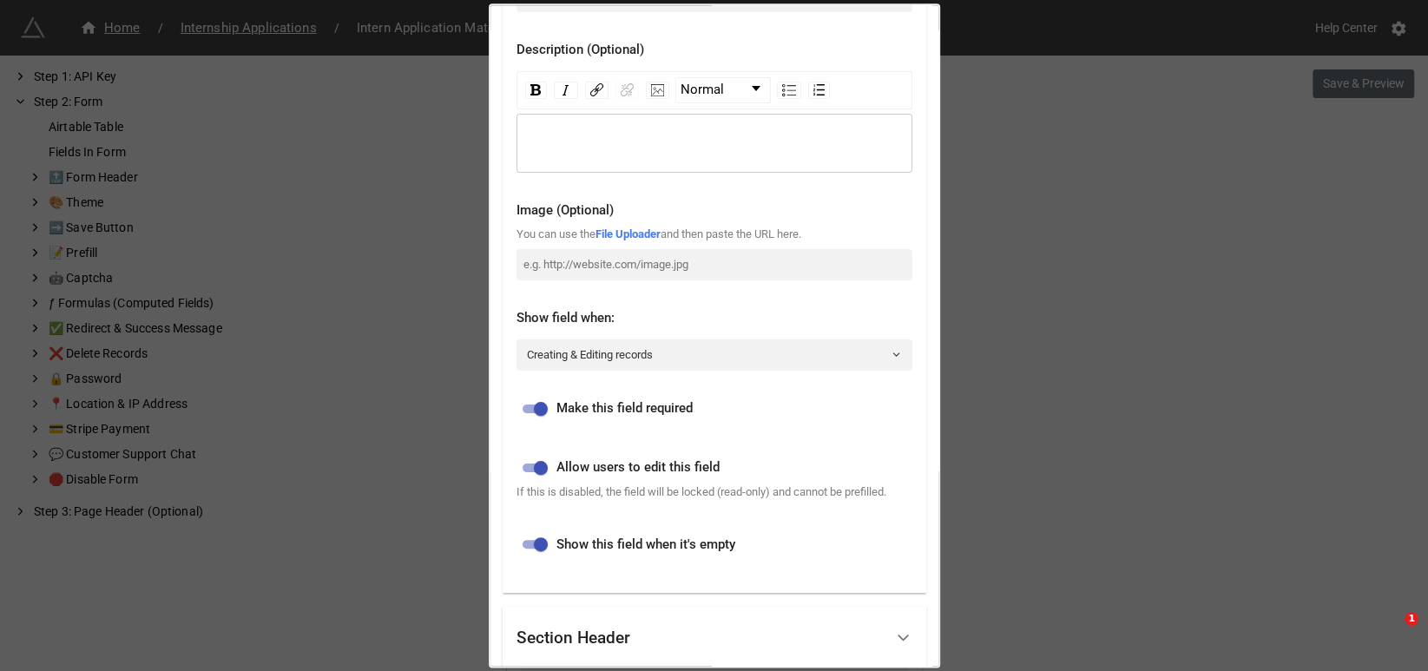
scroll to position [0, 0]
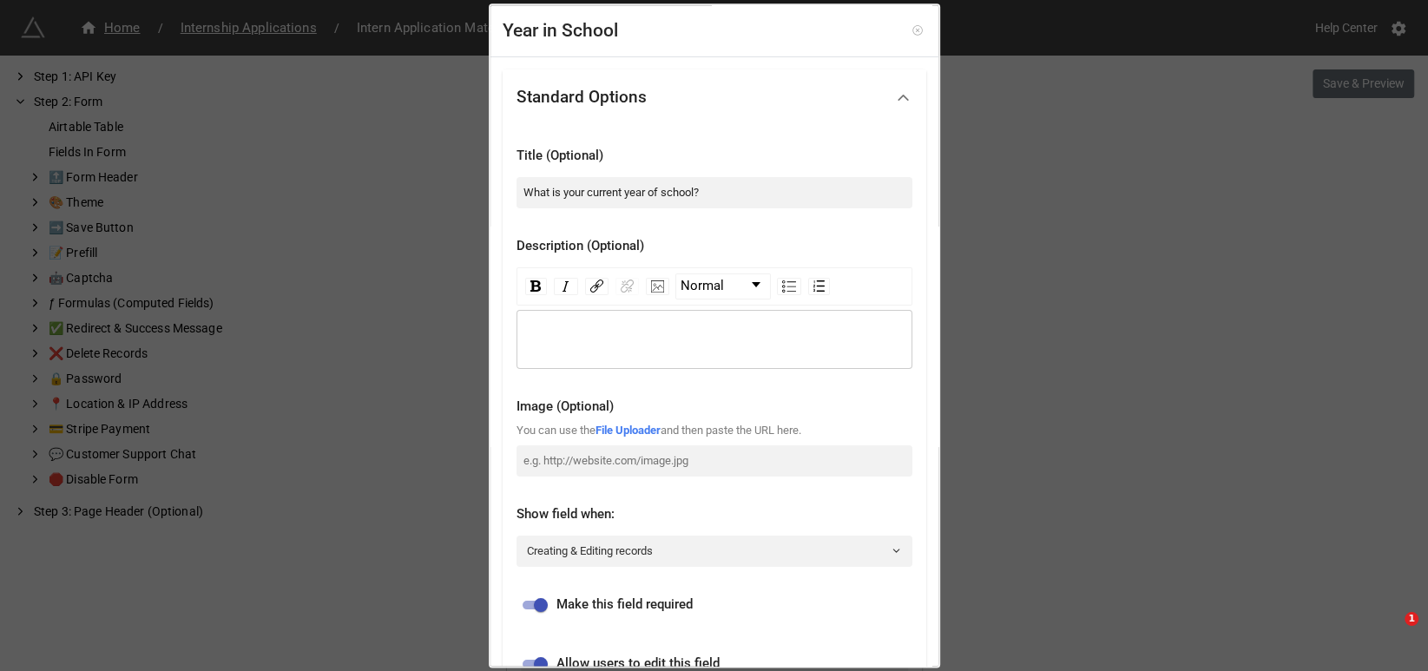
click at [912, 28] on icon at bounding box center [917, 31] width 10 height 10
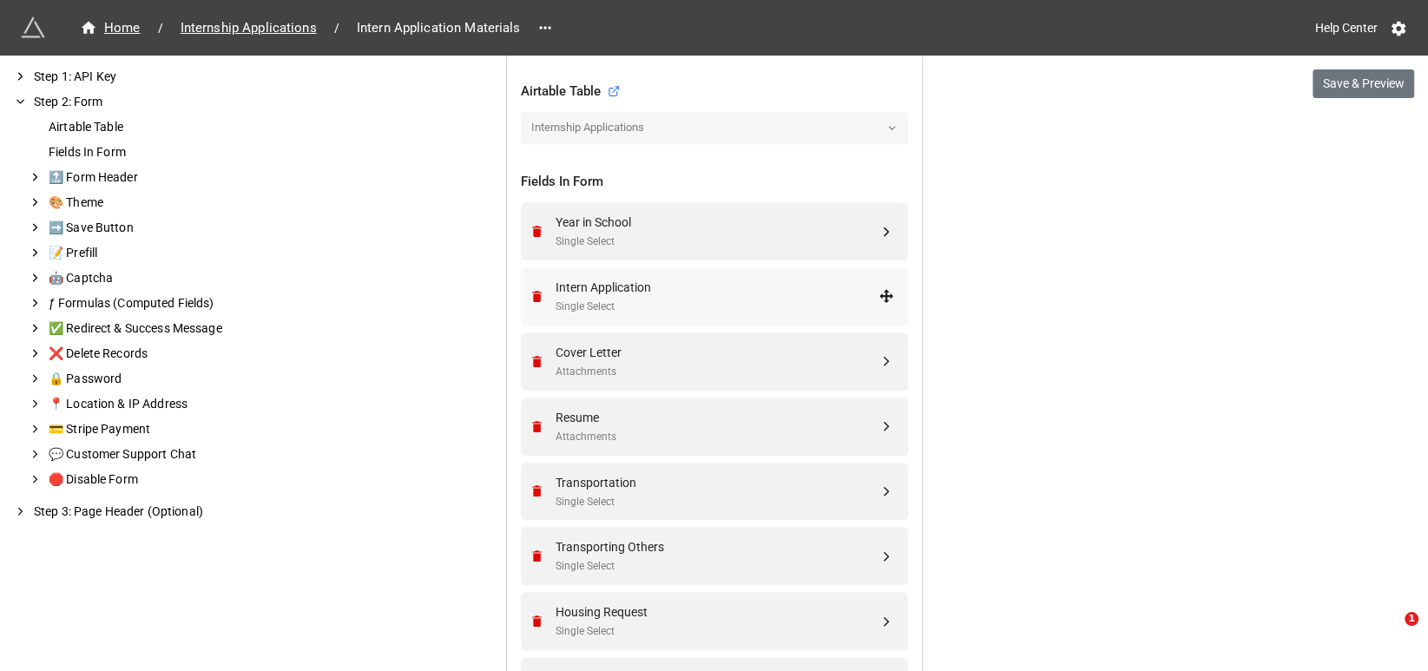
click at [657, 283] on div "Intern Application" at bounding box center [716, 287] width 323 height 19
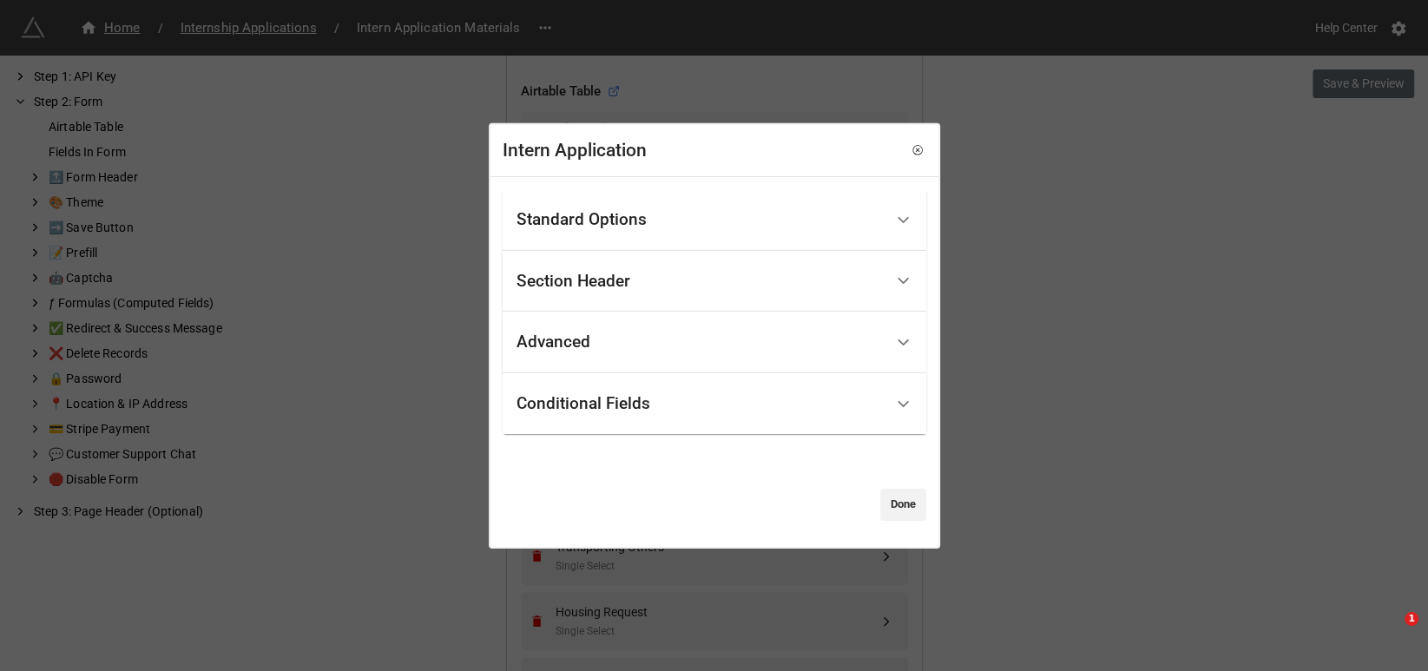
click at [635, 228] on div "Standard Options" at bounding box center [581, 219] width 130 height 17
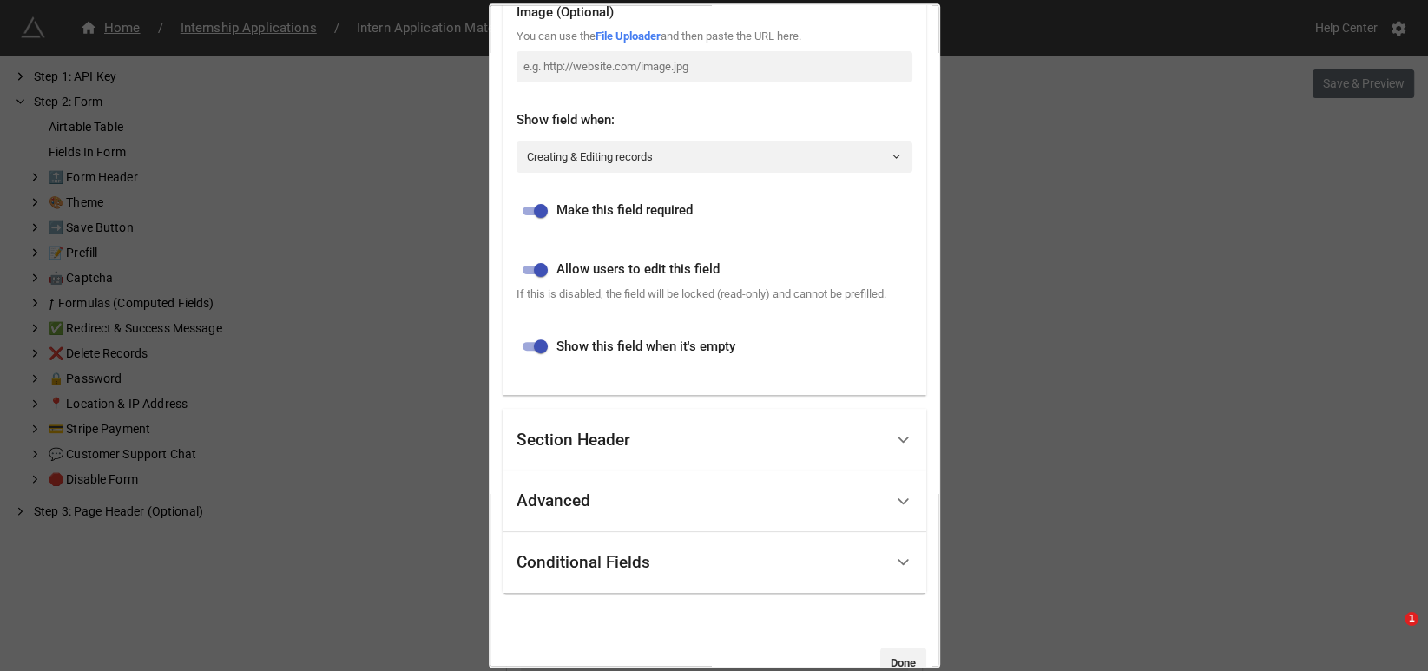
scroll to position [432, 0]
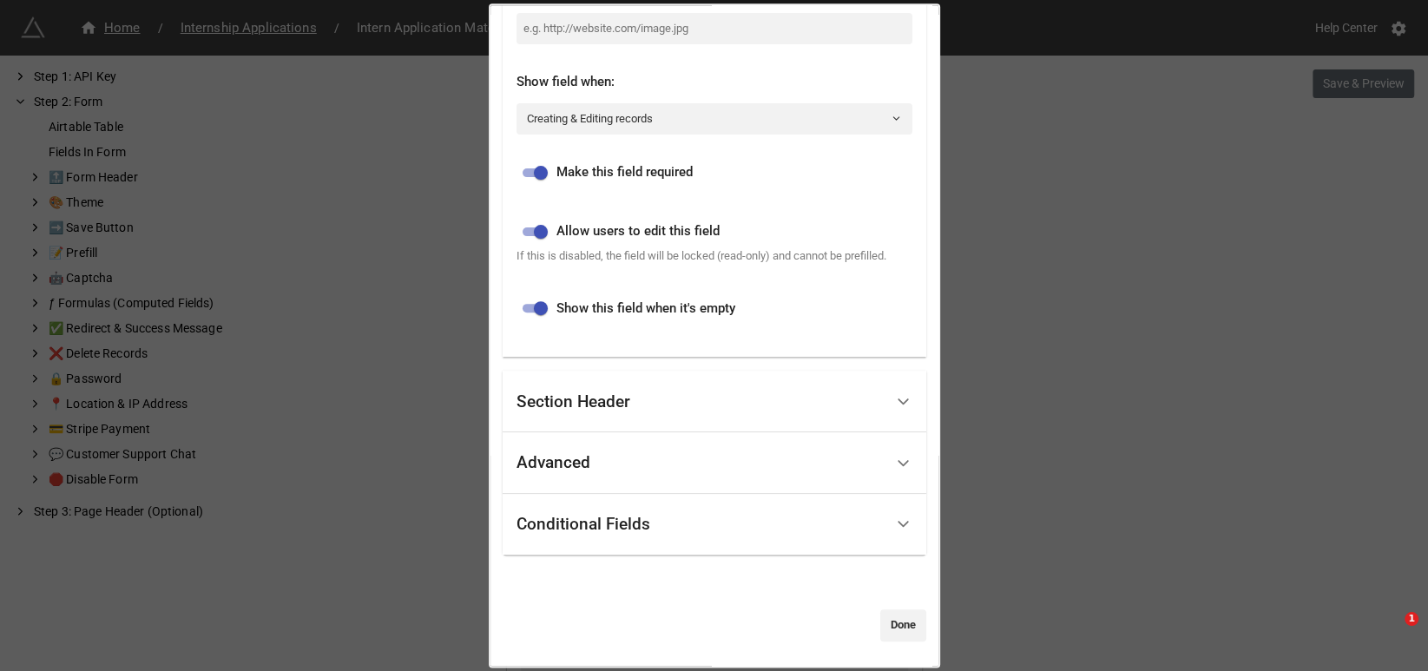
click at [609, 400] on div "Section Header" at bounding box center [573, 401] width 114 height 17
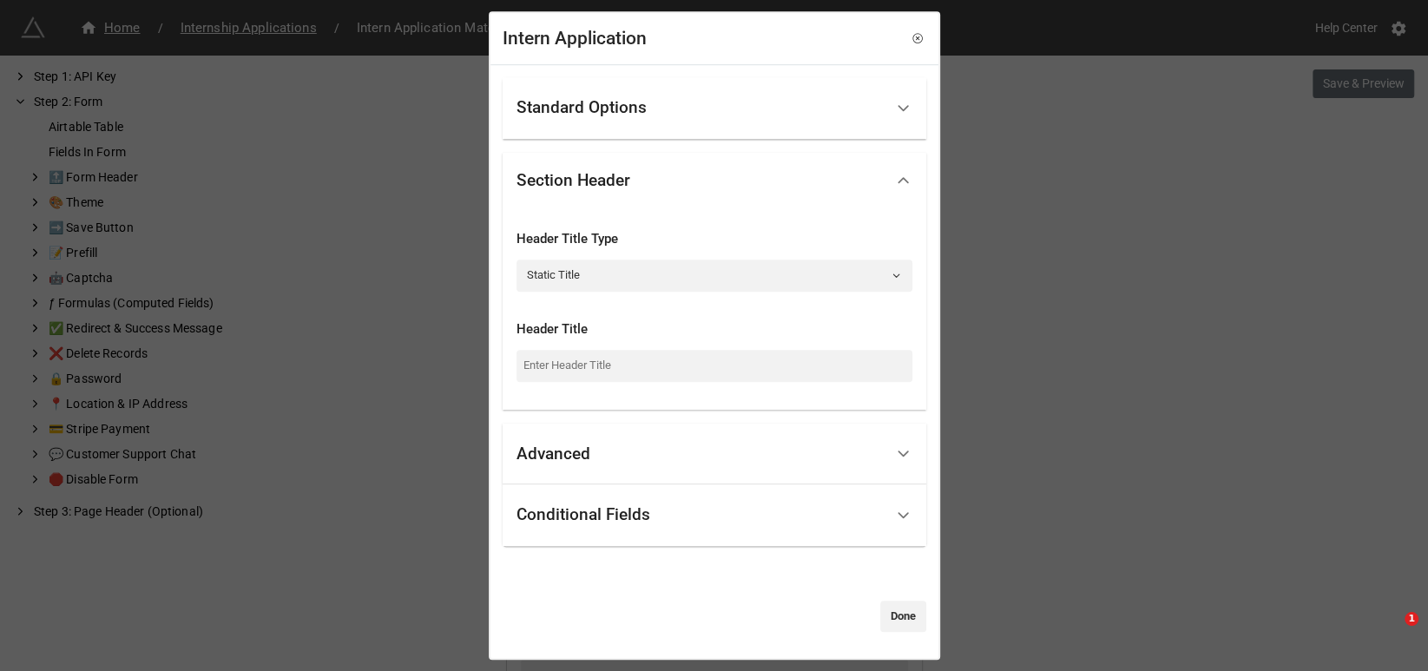
click at [592, 453] on div "Advanced" at bounding box center [699, 454] width 367 height 41
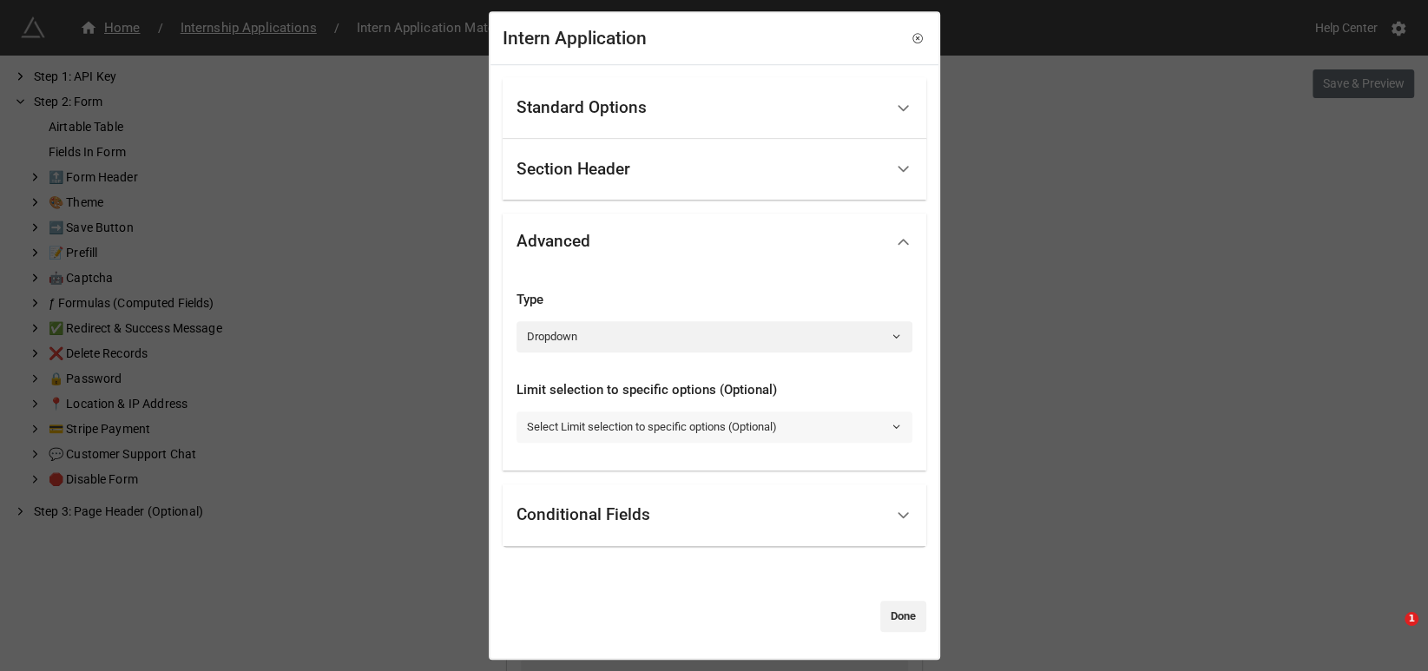
click at [797, 426] on link "Select Limit selection to specific options (Optional)" at bounding box center [714, 426] width 396 height 31
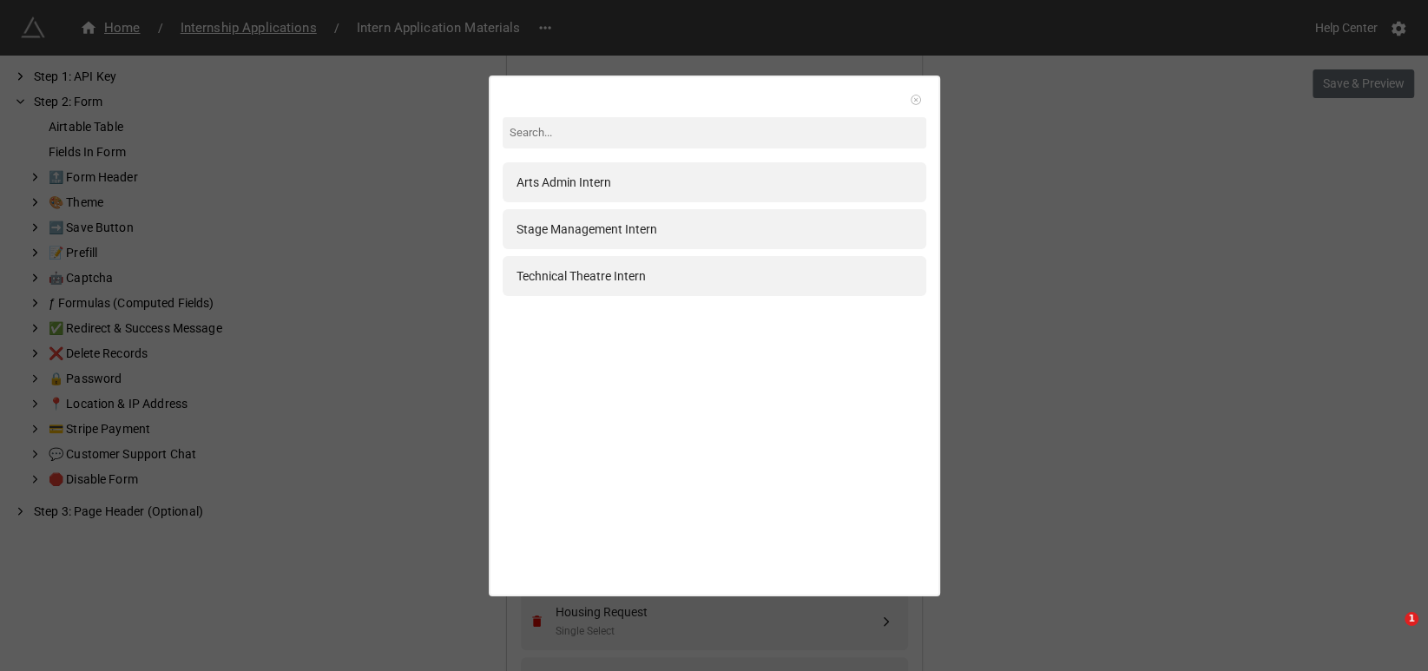
click at [913, 98] on icon at bounding box center [914, 98] width 3 height 3
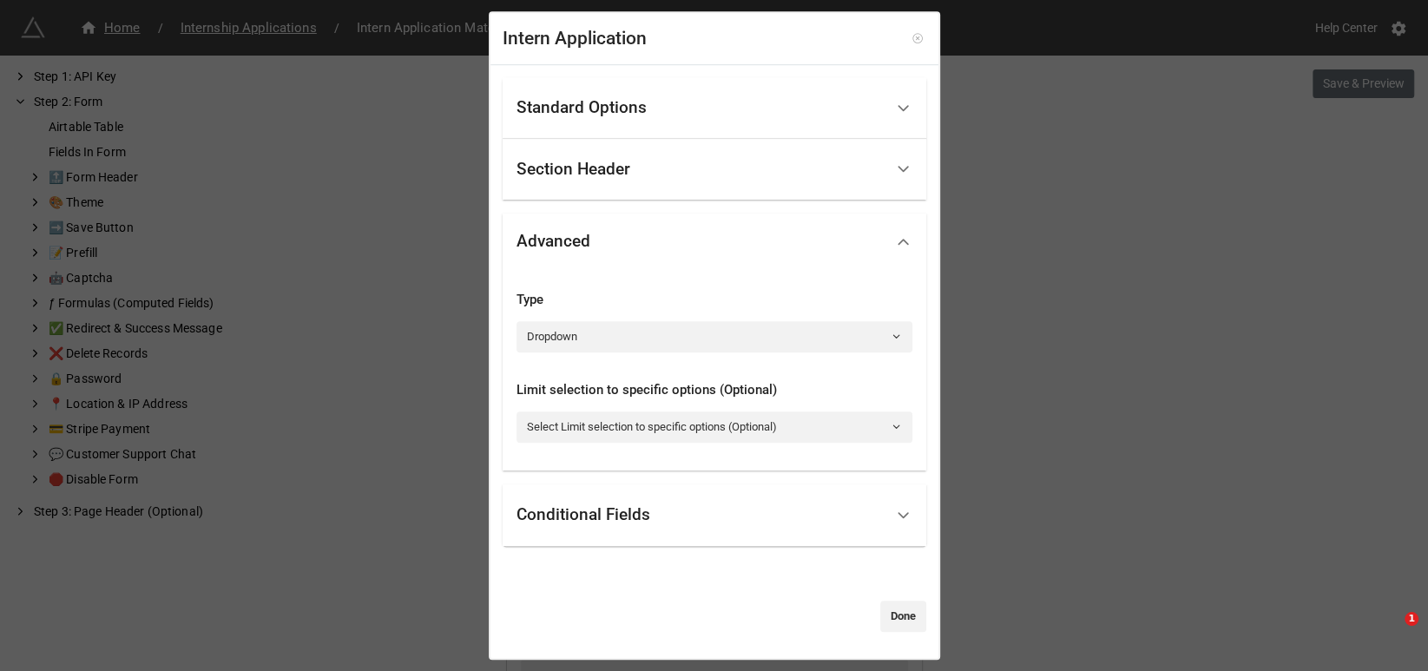
click at [913, 37] on icon at bounding box center [917, 38] width 12 height 12
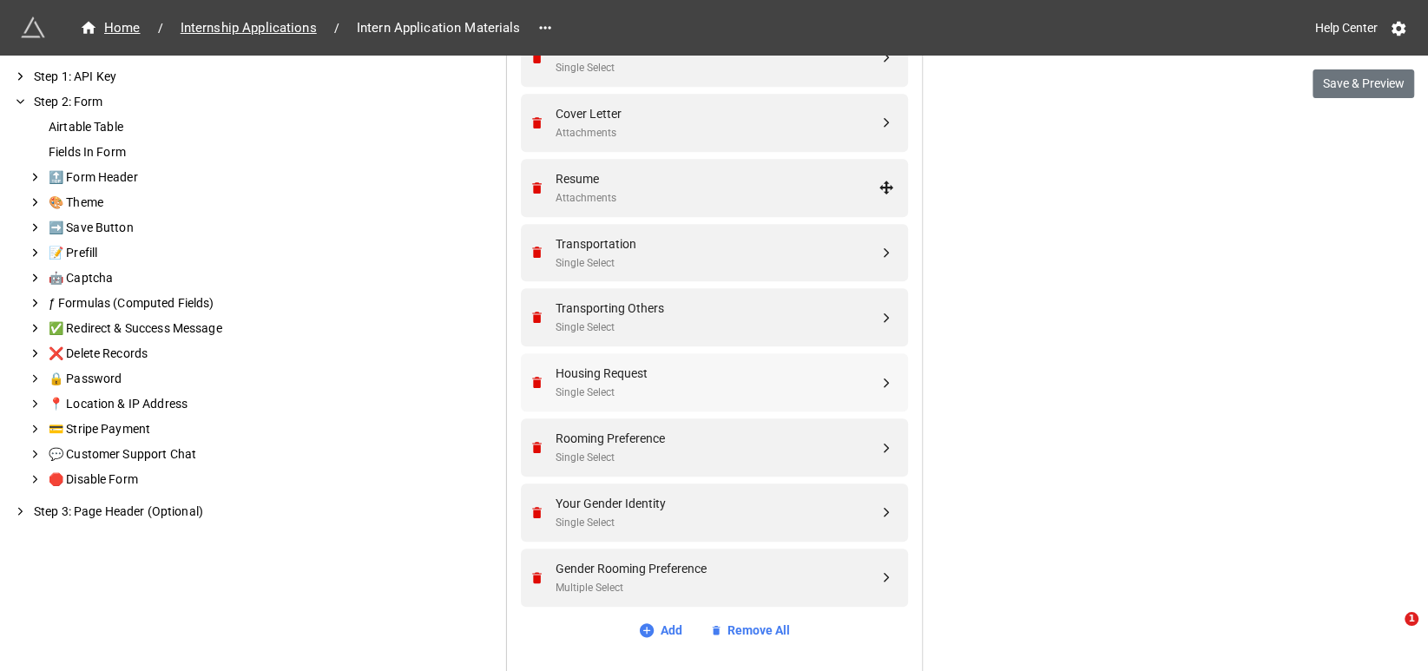
scroll to position [868, 0]
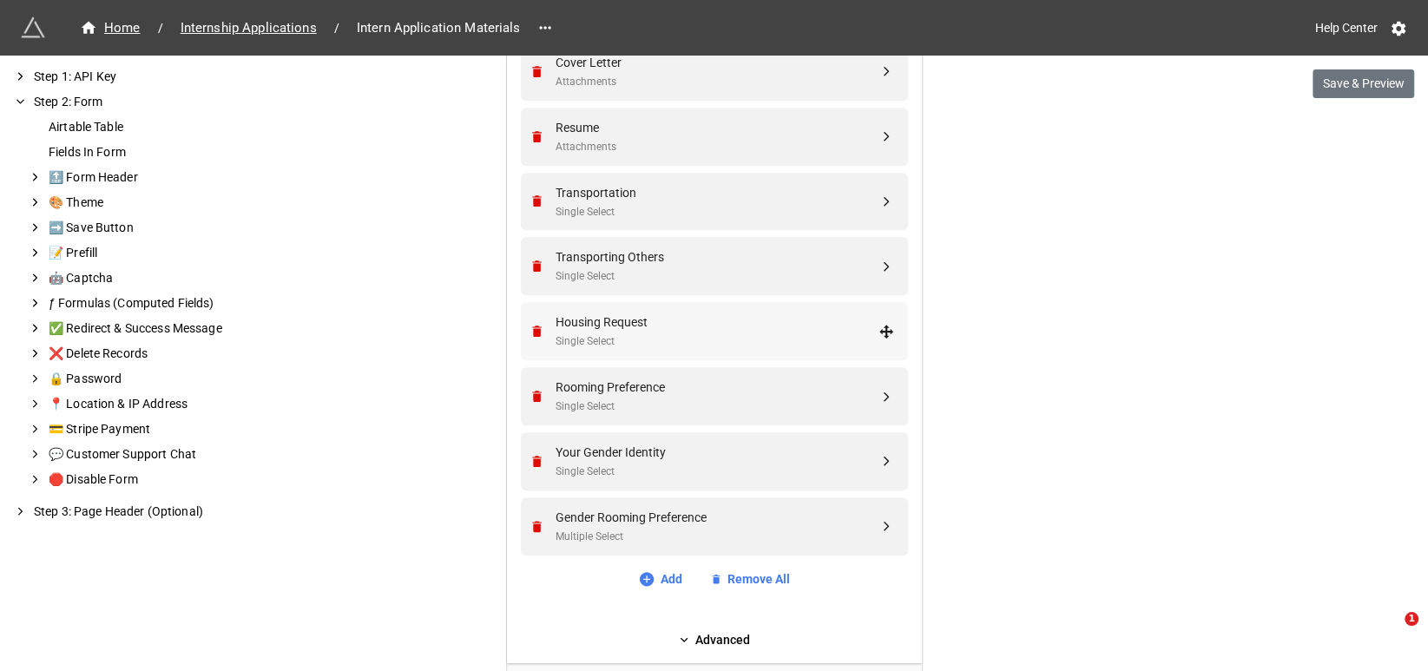
click at [721, 325] on div "Housing Request" at bounding box center [716, 321] width 323 height 19
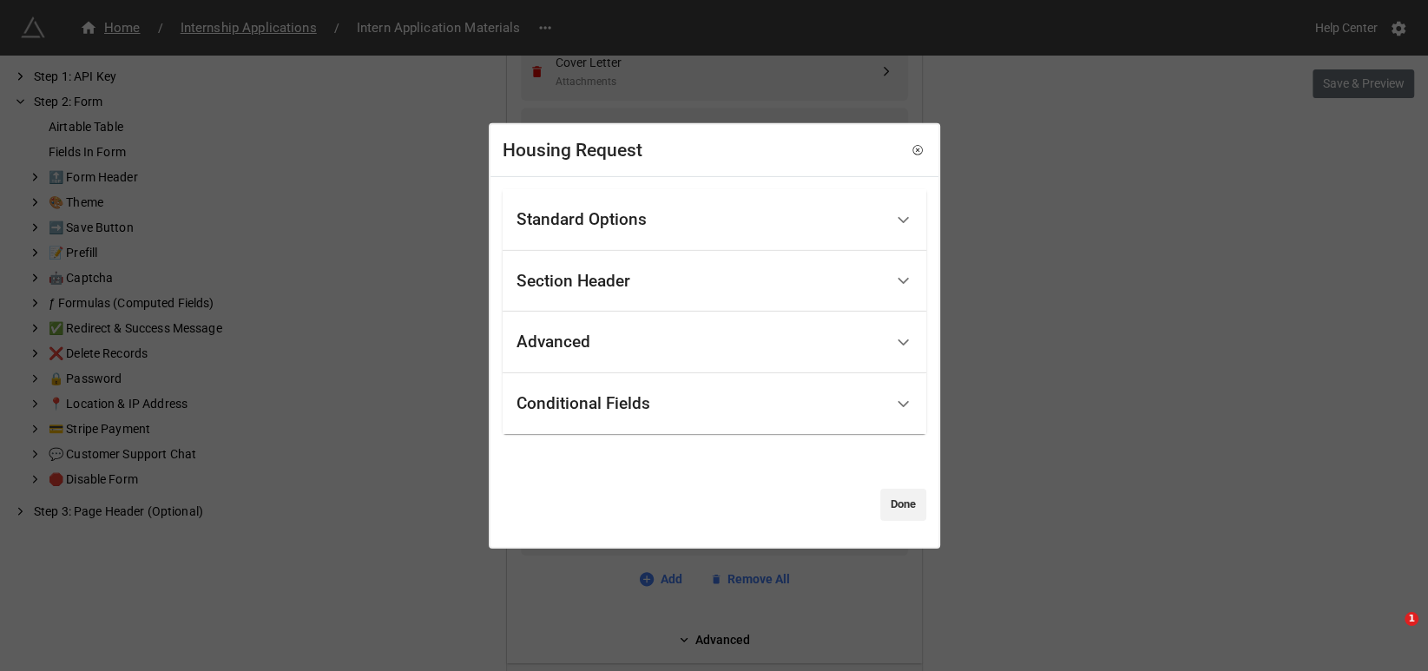
click at [629, 223] on div "Standard Options" at bounding box center [581, 219] width 130 height 17
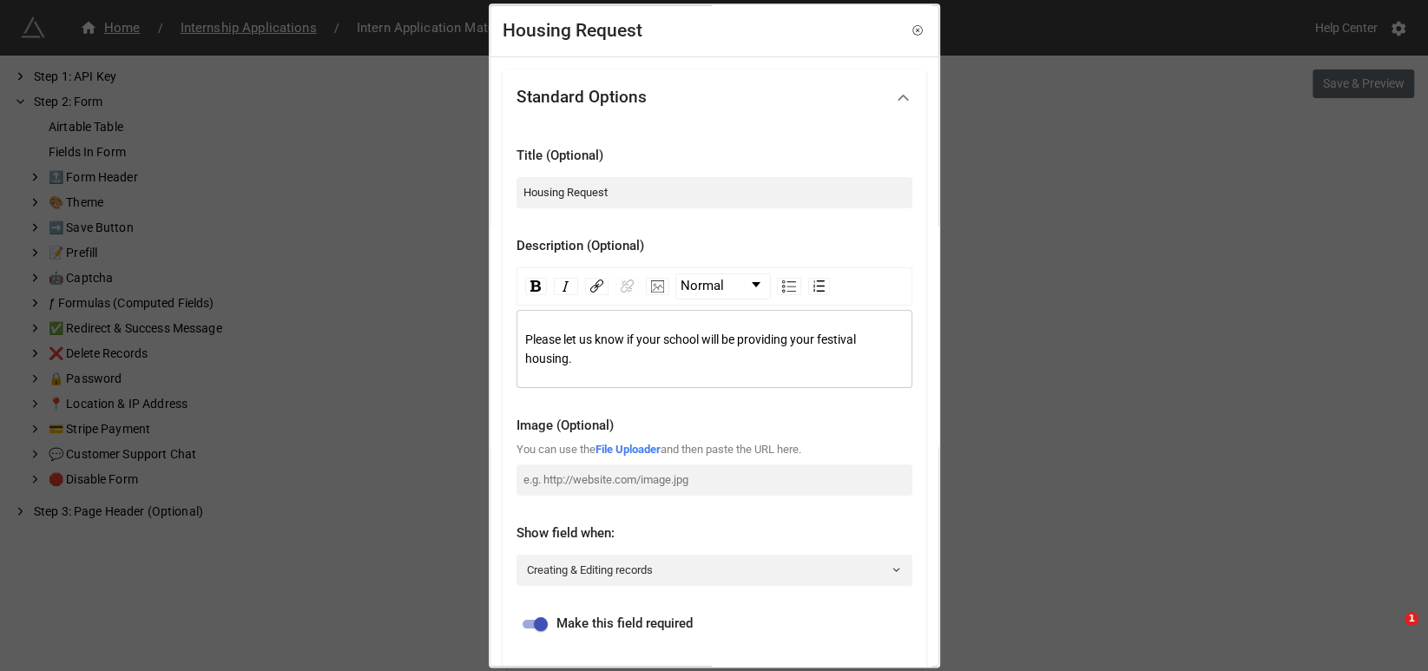
click at [611, 362] on div "Please let us know if your school will be providing your festival housing." at bounding box center [714, 349] width 379 height 38
drag, startPoint x: 598, startPoint y: 360, endPoint x: 501, endPoint y: 327, distance: 102.6
click at [501, 327] on div "Standard Options Title (Optional) Housing Request Description (Optional) Normal…" at bounding box center [714, 587] width 448 height 1061
click at [1075, 325] on div "Housing Request Standard Options Title (Optional) Housing Request Description (…" at bounding box center [714, 335] width 1428 height 671
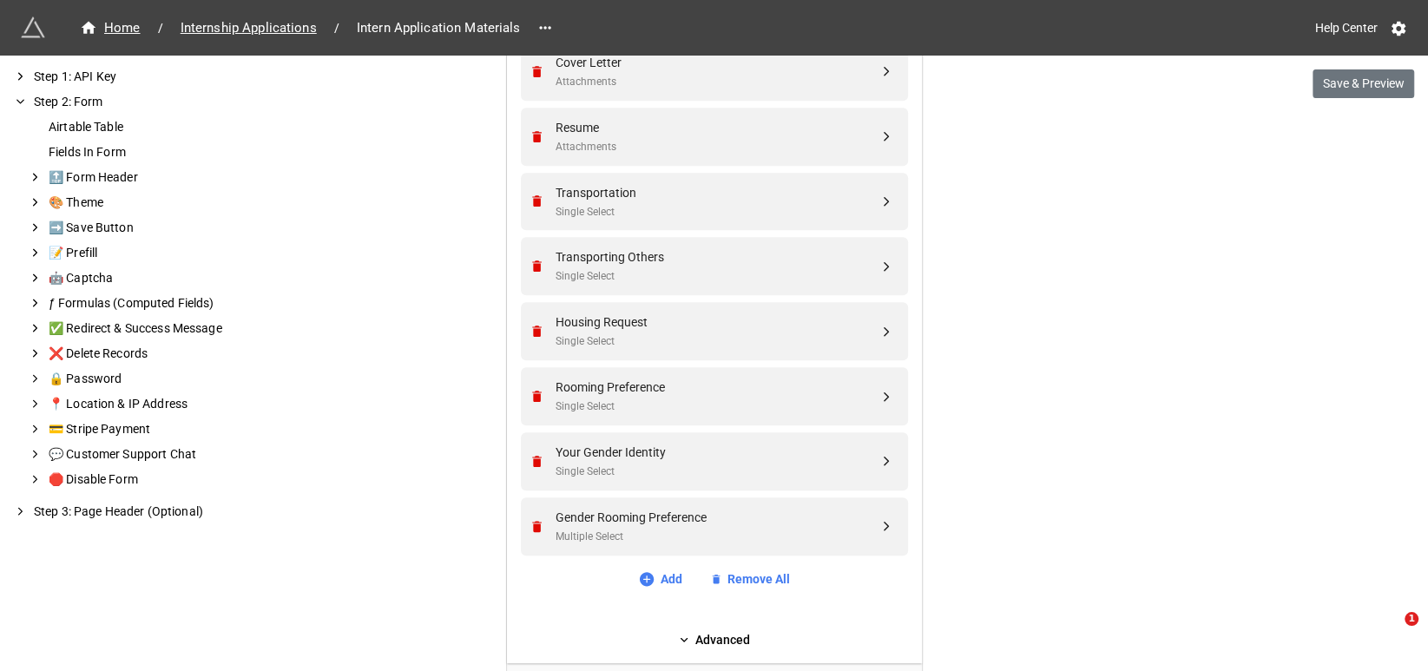
click at [1034, 428] on div "We have released a newer version of this extension with many improvements! It's…" at bounding box center [714, 241] width 1428 height 2218
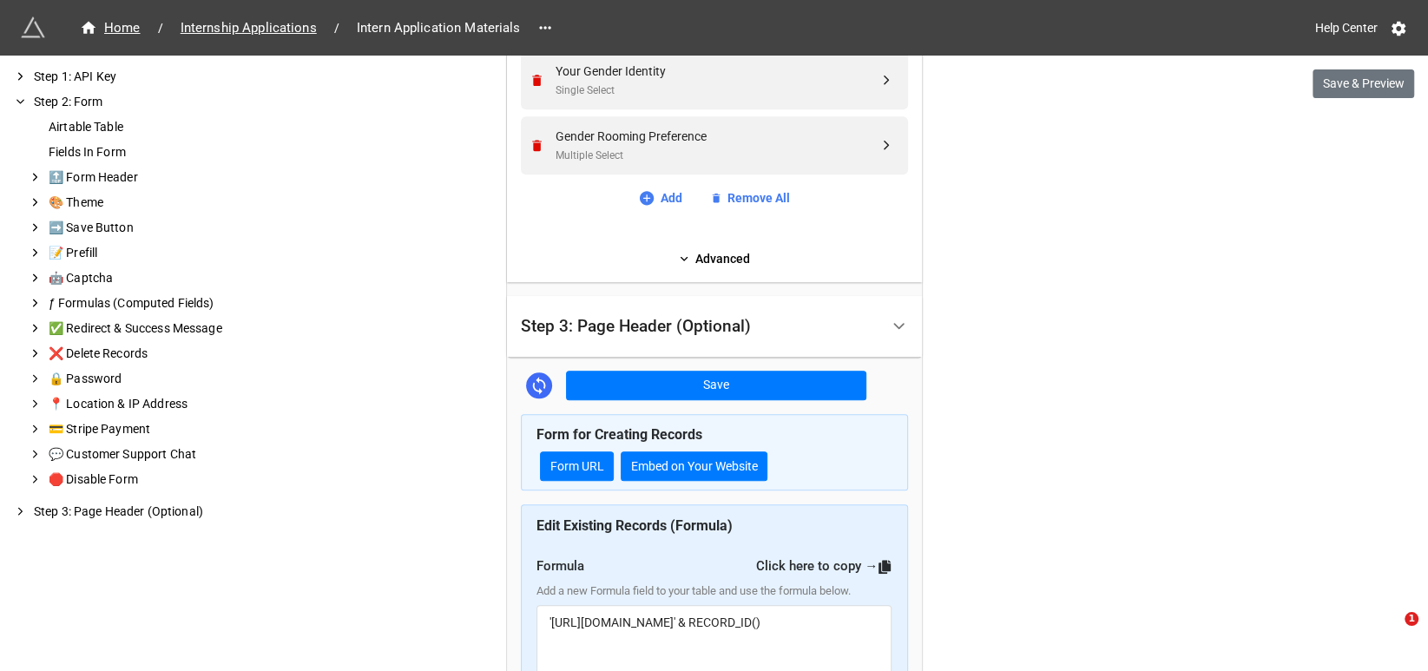
scroll to position [1302, 0]
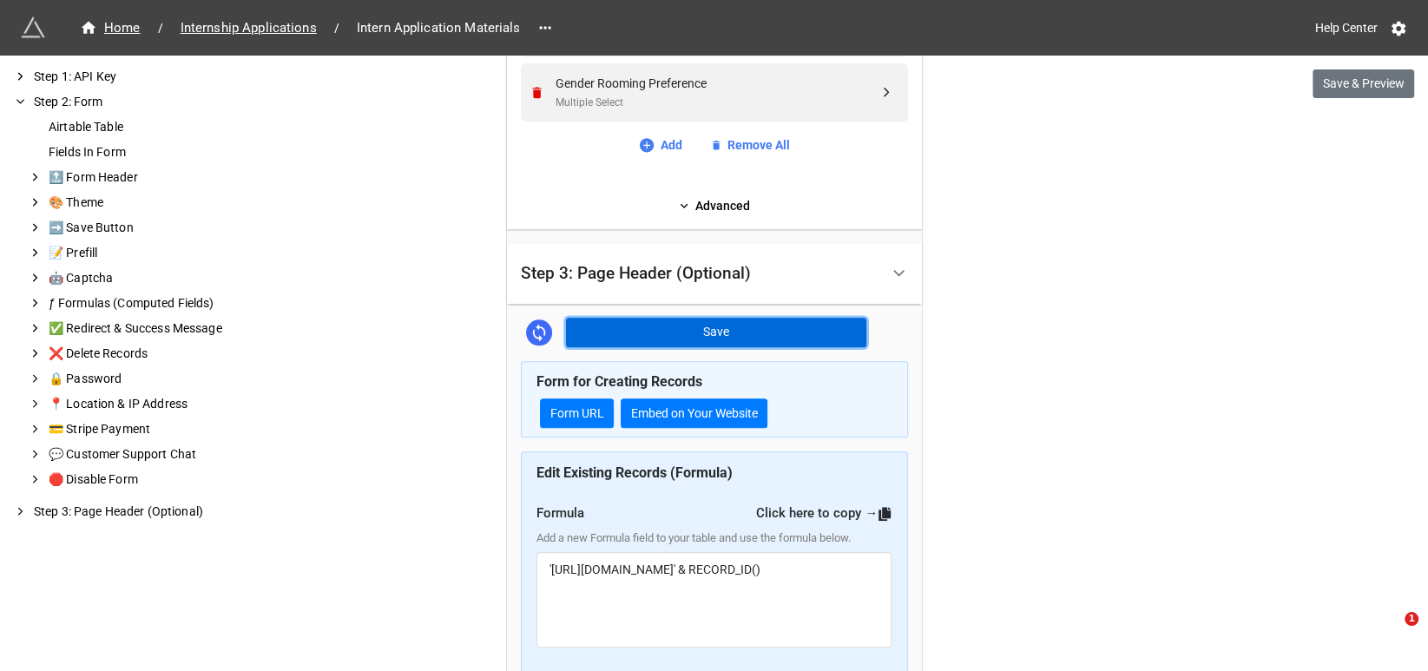
click at [732, 326] on button "Save" at bounding box center [716, 333] width 300 height 30
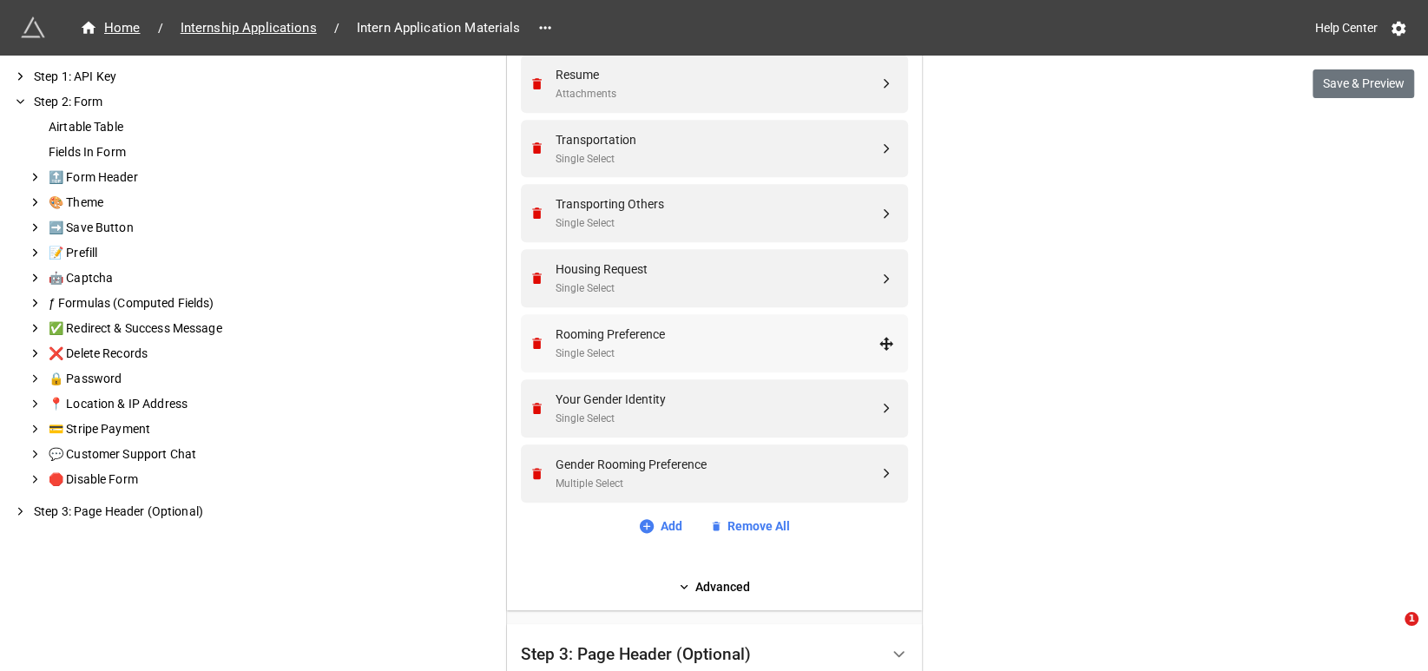
scroll to position [868, 0]
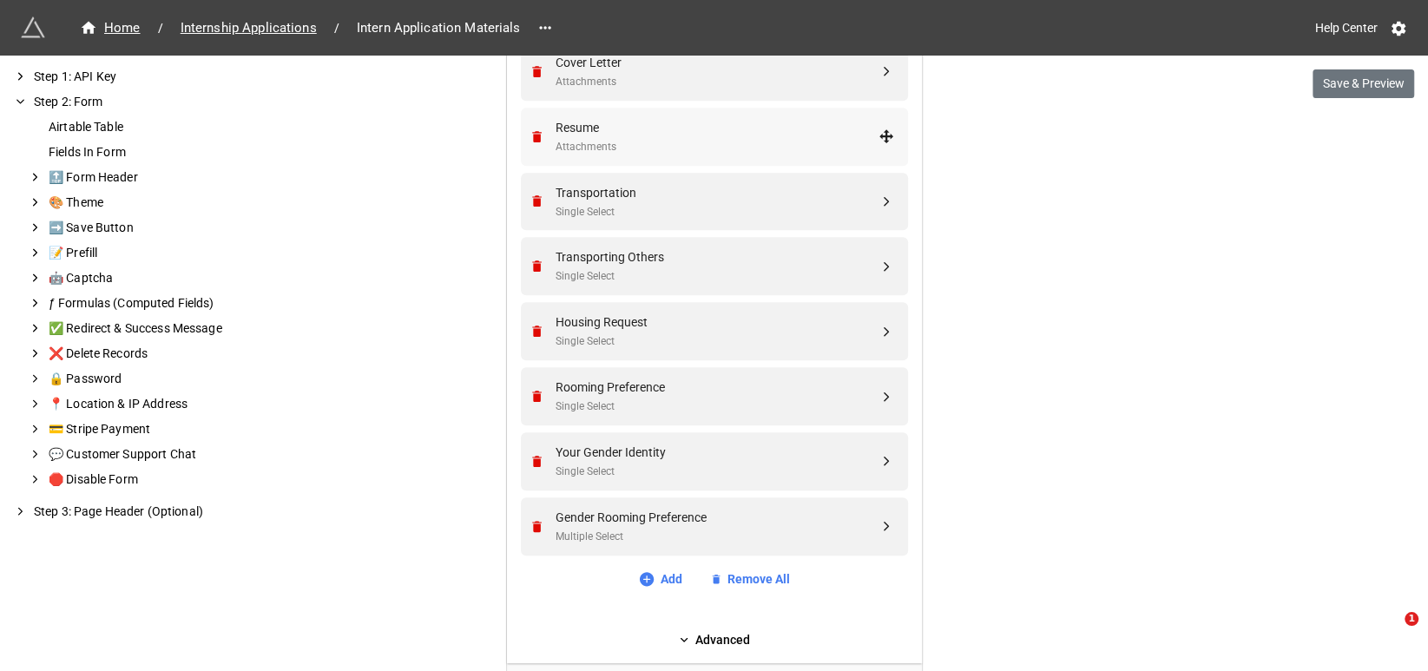
click at [673, 134] on div "Resume" at bounding box center [716, 127] width 323 height 19
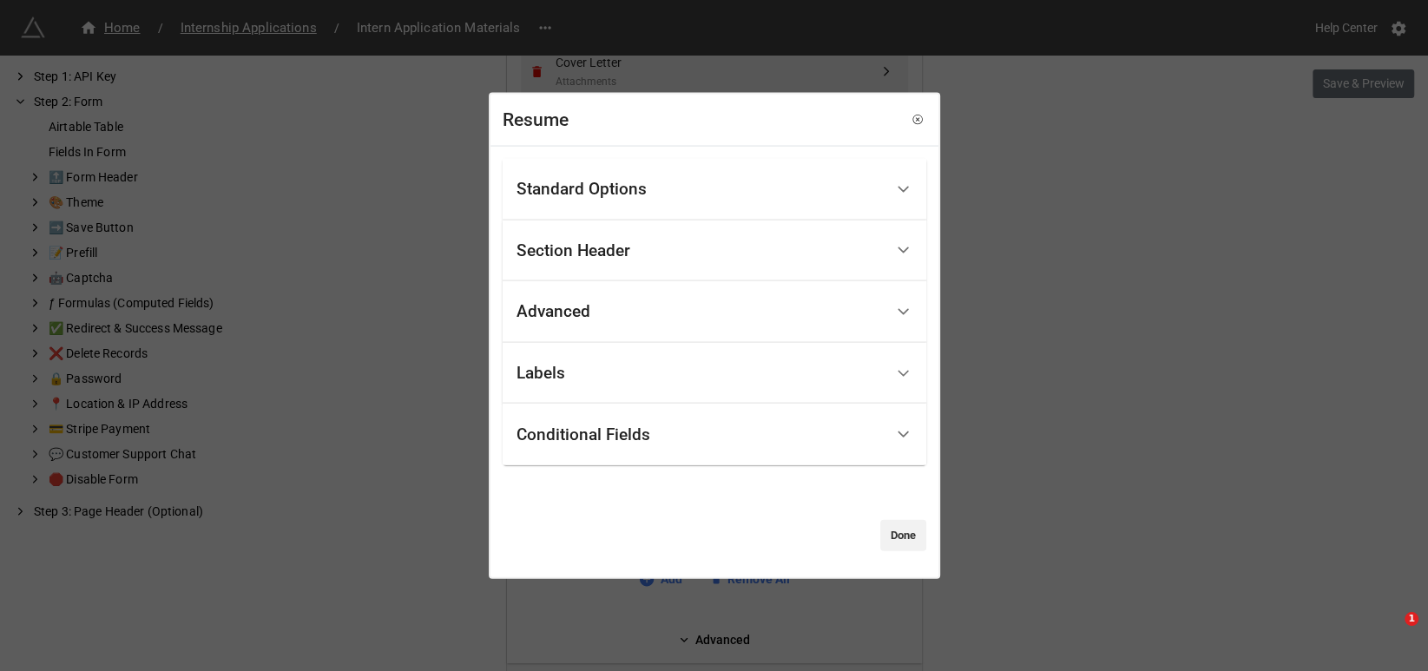
click at [612, 189] on div "Standard Options" at bounding box center [581, 189] width 130 height 17
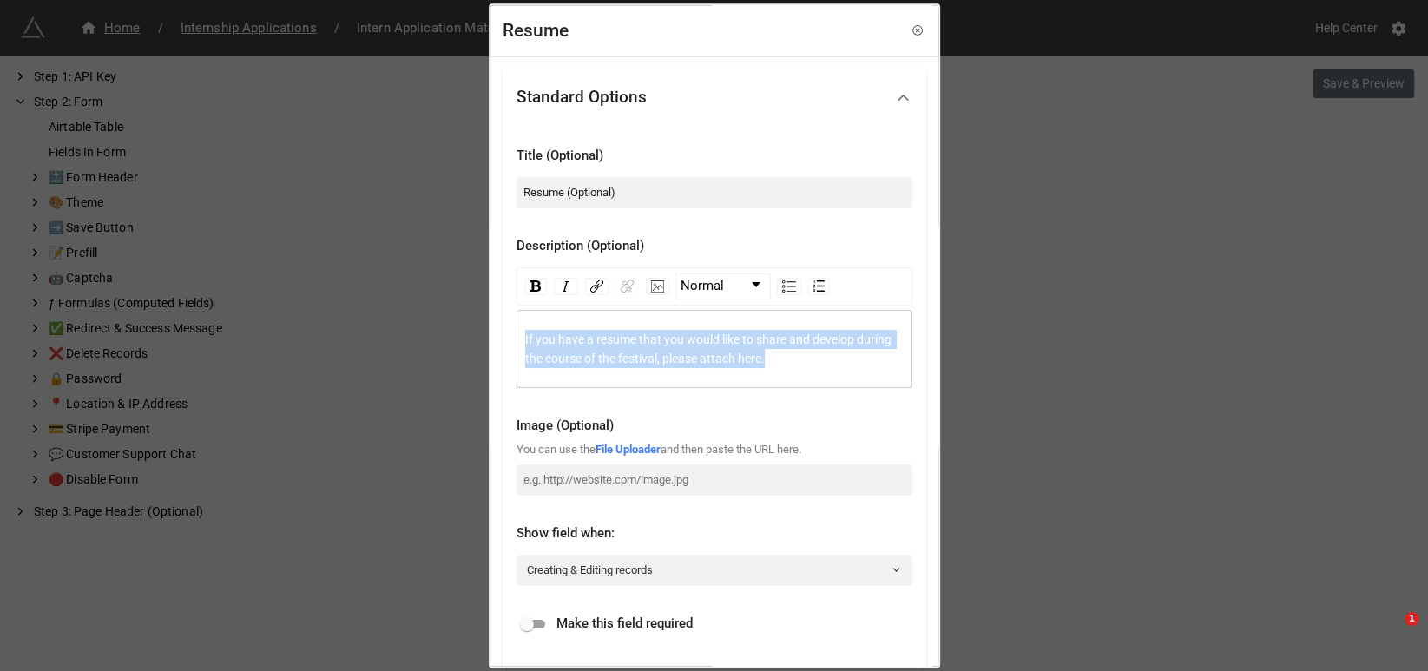
drag, startPoint x: 806, startPoint y: 359, endPoint x: 484, endPoint y: 339, distance: 322.6
click at [484, 339] on div "Resume Standard Options Title (Optional) Resume (Optional) Description (Optiona…" at bounding box center [714, 335] width 1428 height 671
copy span "If you have a resume that you would like to share and develop during the course…"
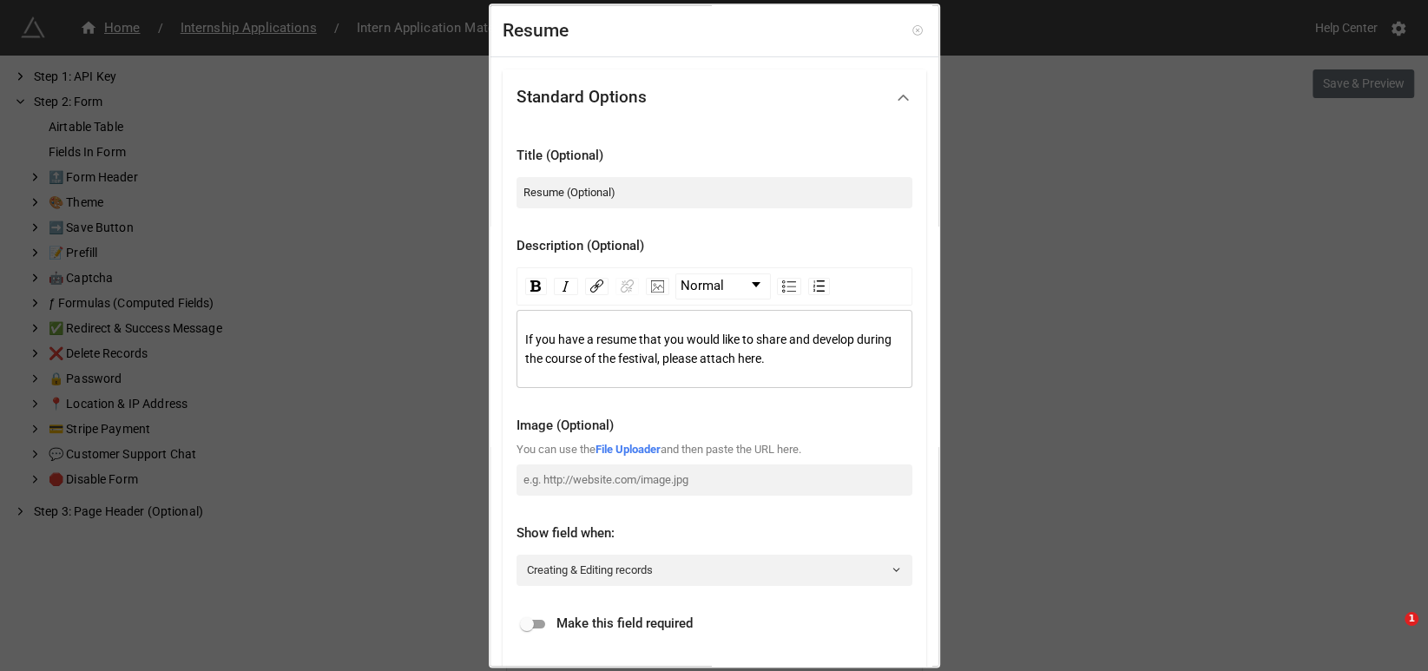
click at [911, 28] on icon at bounding box center [917, 31] width 12 height 12
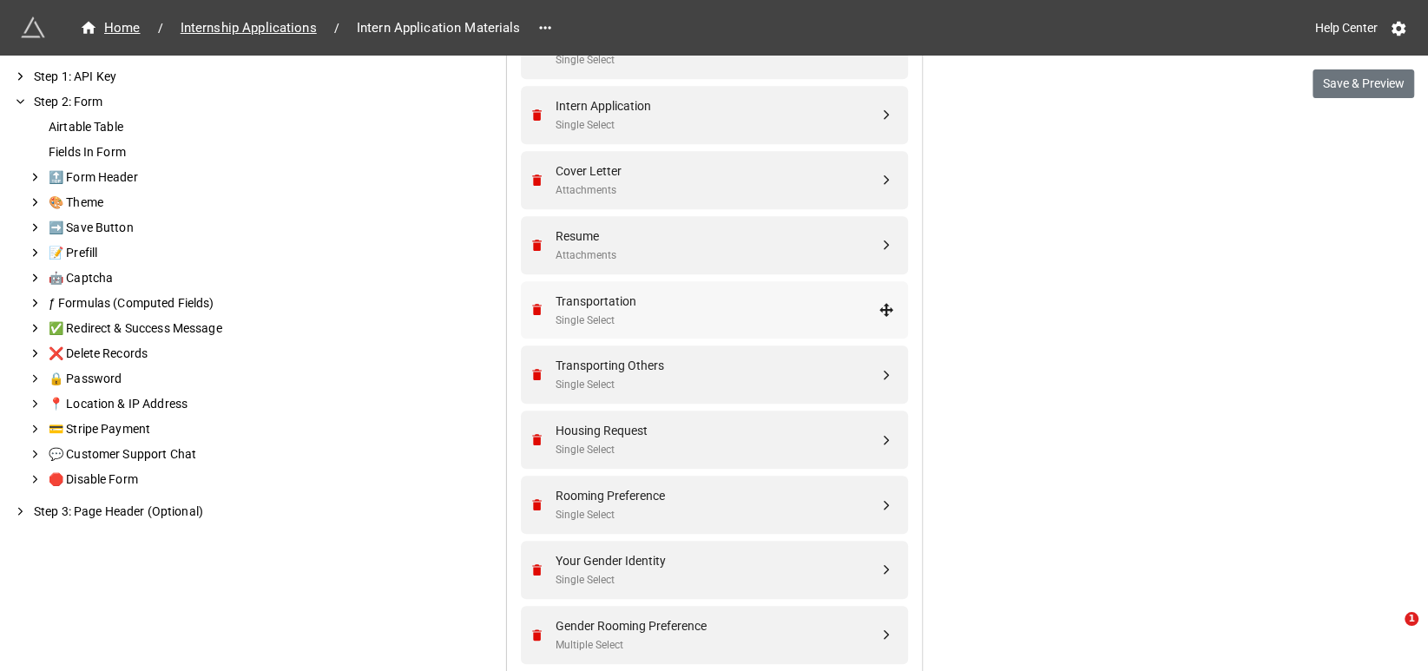
scroll to position [723, 0]
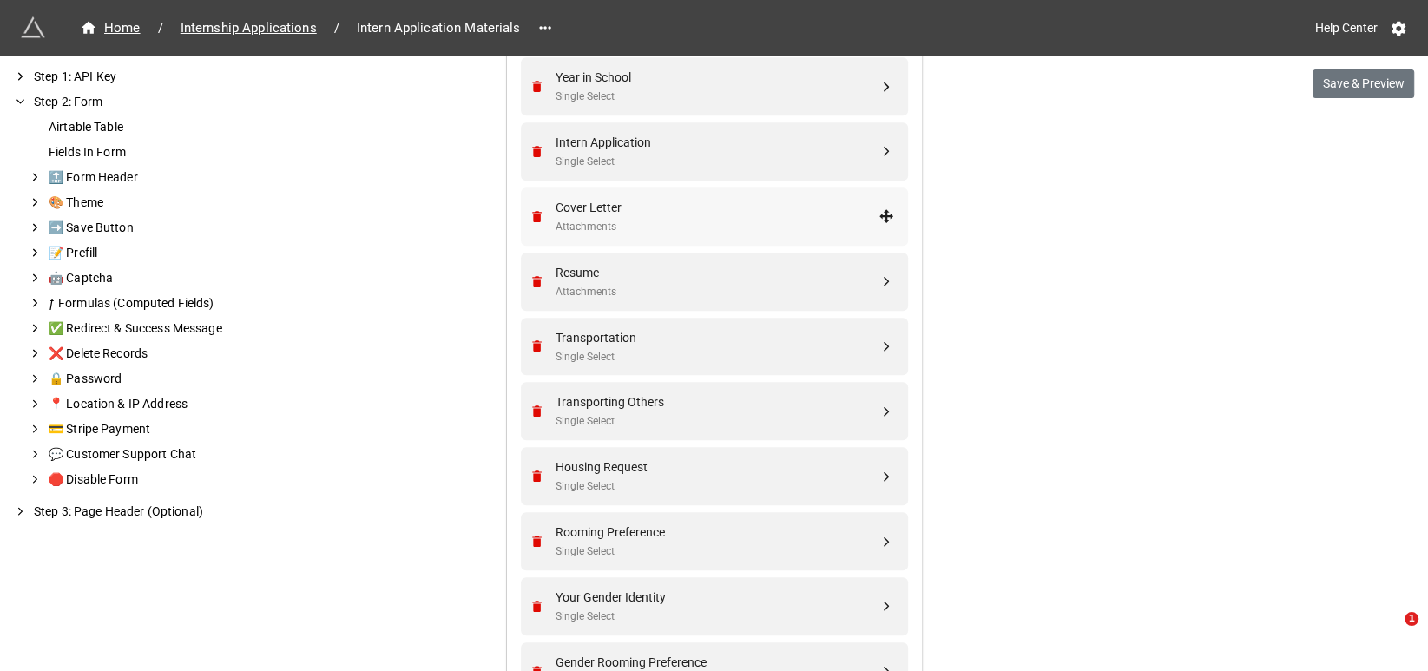
click at [639, 219] on div "Attachments" at bounding box center [716, 227] width 323 height 16
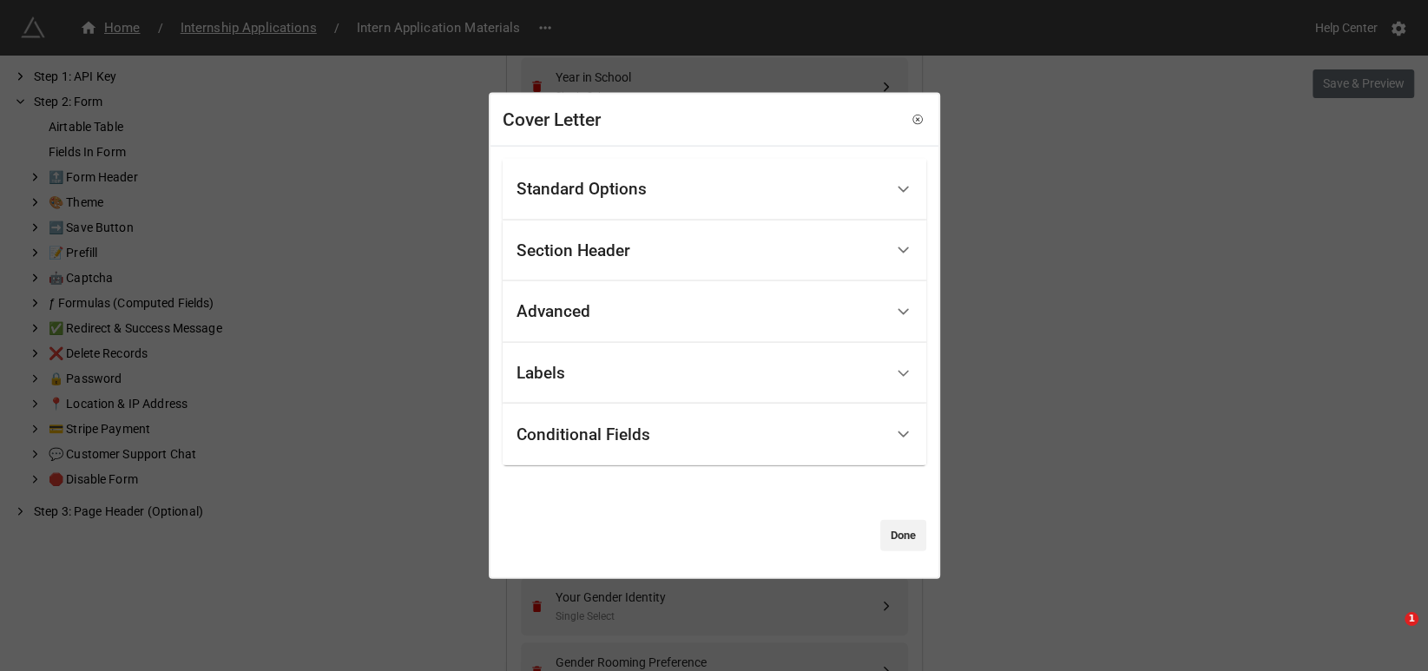
click at [594, 191] on div "Standard Options" at bounding box center [581, 189] width 130 height 17
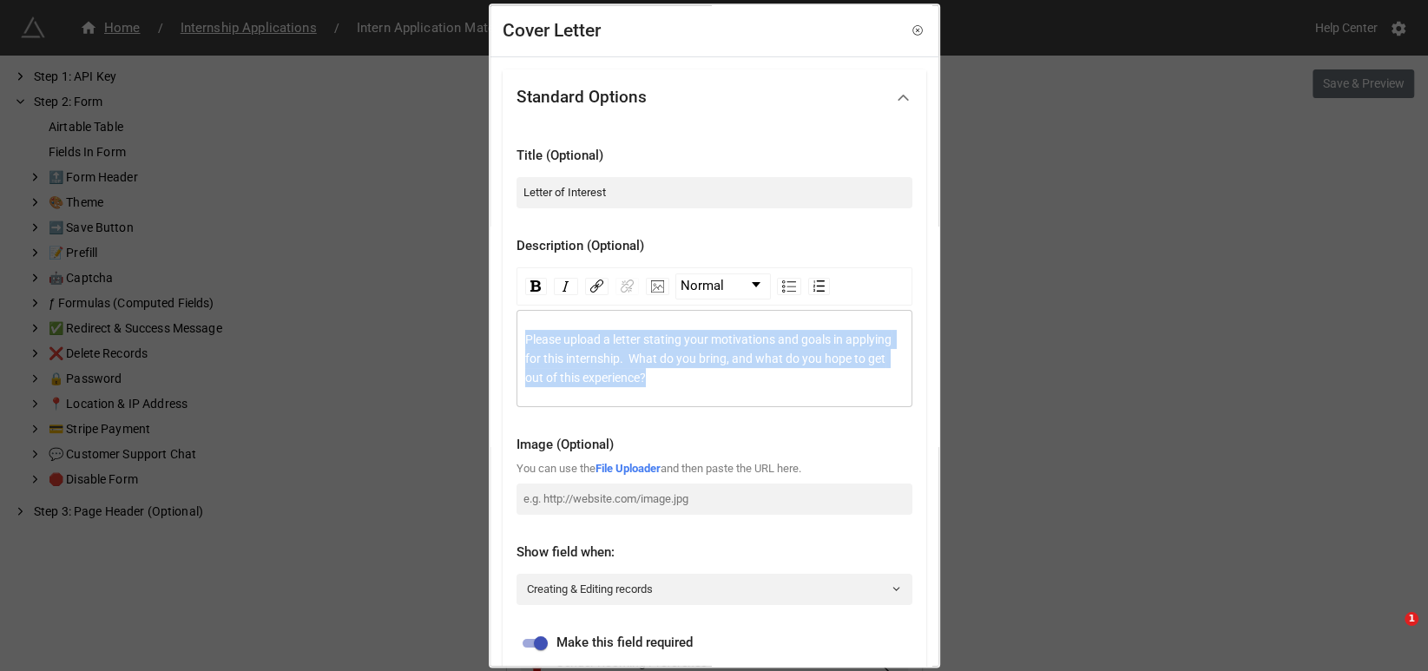
drag, startPoint x: 656, startPoint y: 383, endPoint x: 524, endPoint y: 338, distance: 139.1
click at [525, 338] on div "Please upload a letter stating your motivations and goals in applying for this …" at bounding box center [714, 358] width 379 height 57
copy span "Please upload a letter stating your motivations and goals in applying for this …"
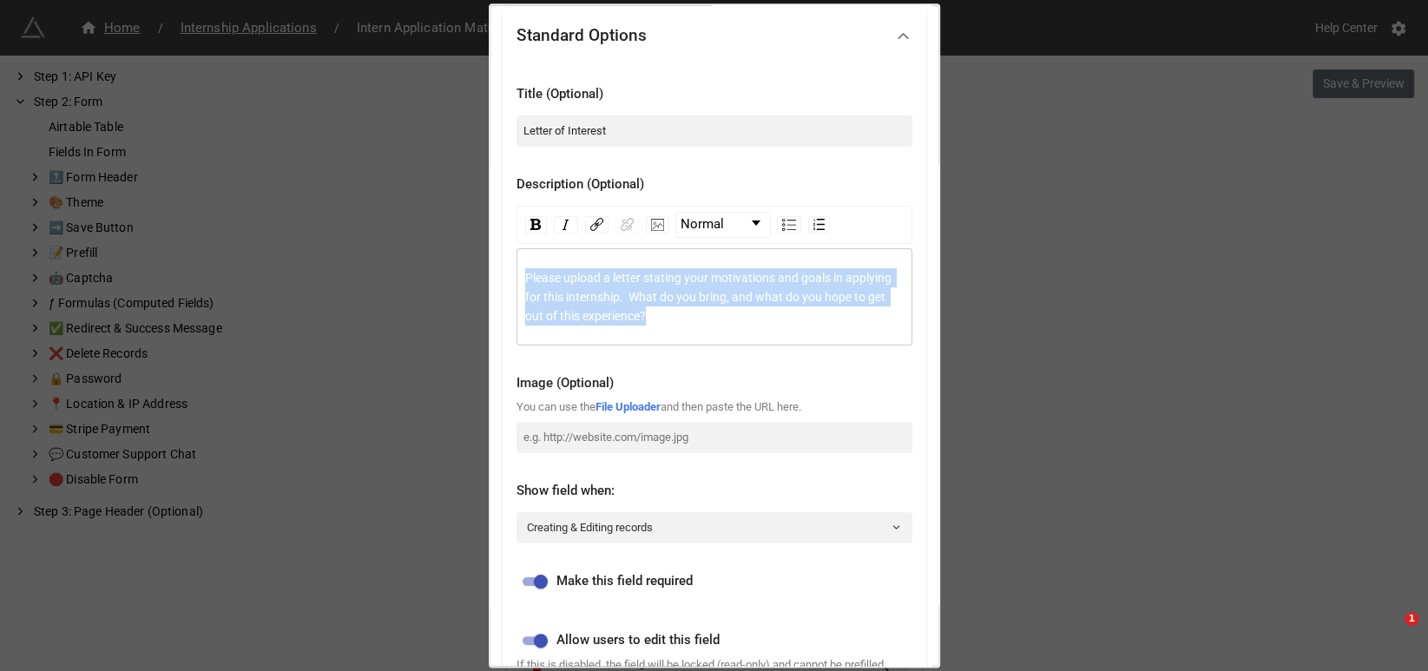
scroll to position [0, 0]
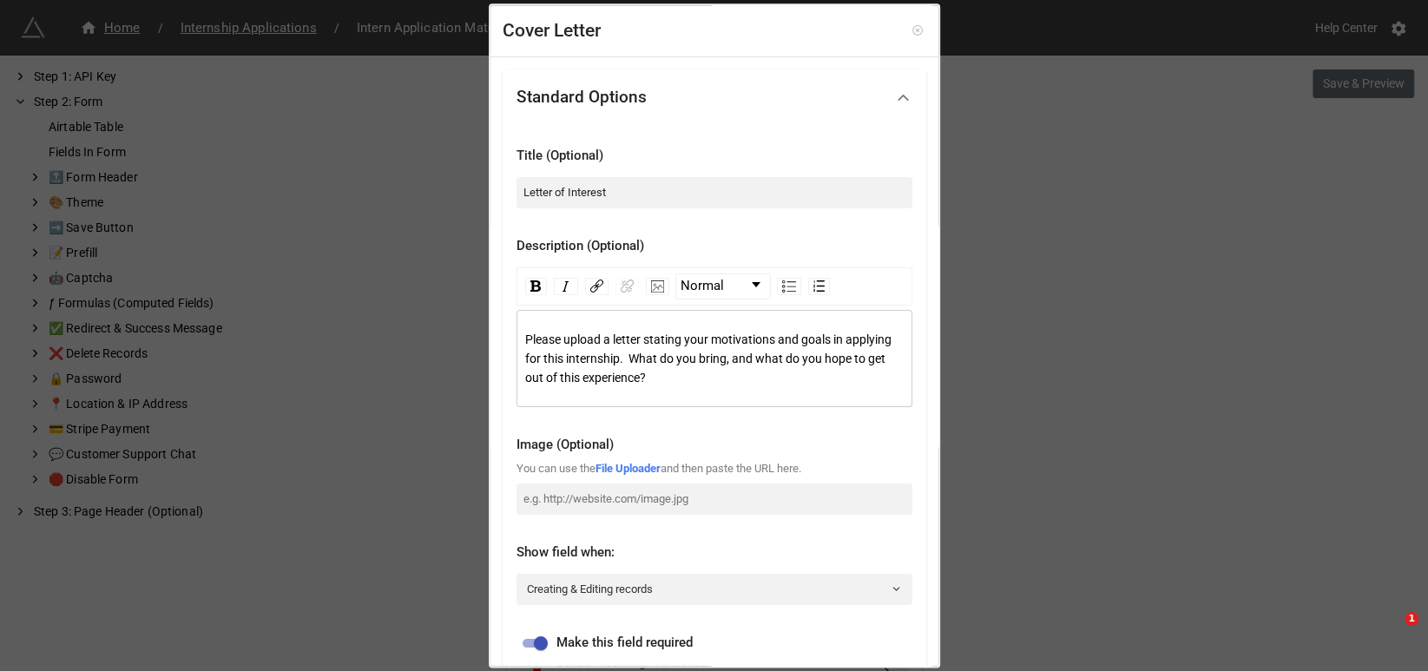
click at [915, 30] on icon at bounding box center [916, 30] width 3 height 3
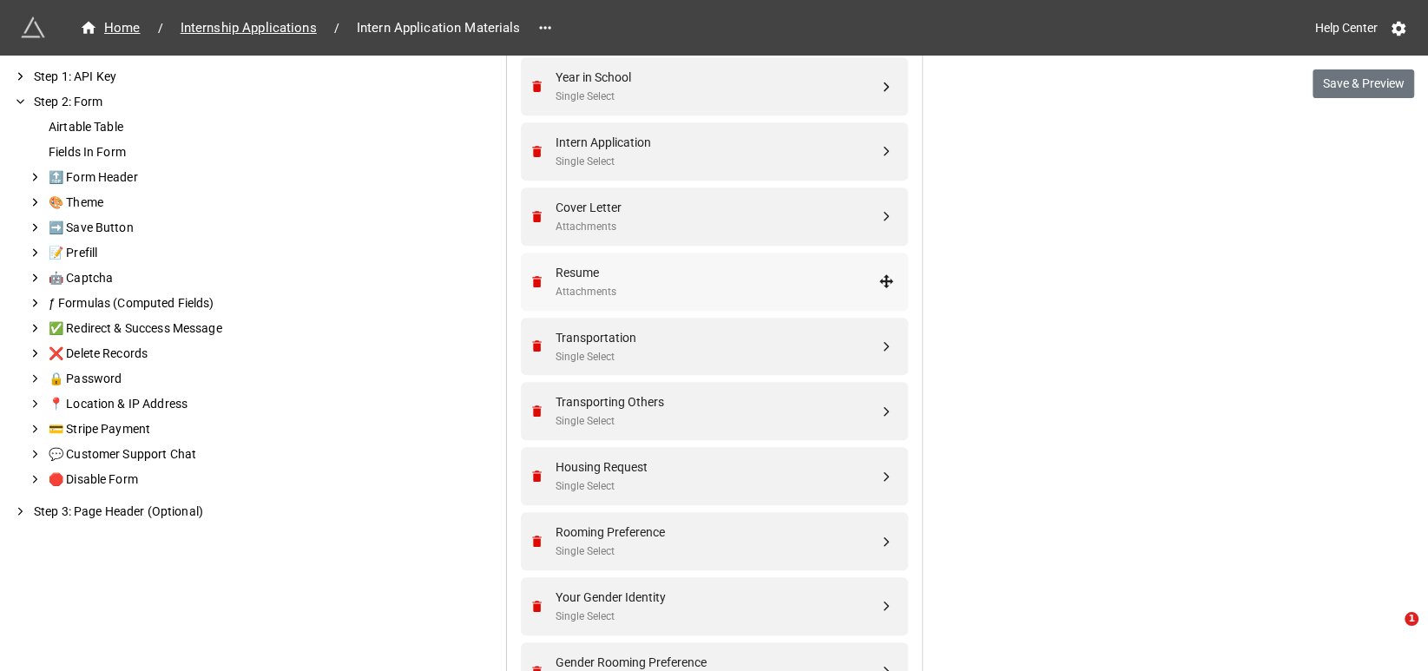
click at [736, 273] on div "Resume" at bounding box center [716, 272] width 323 height 19
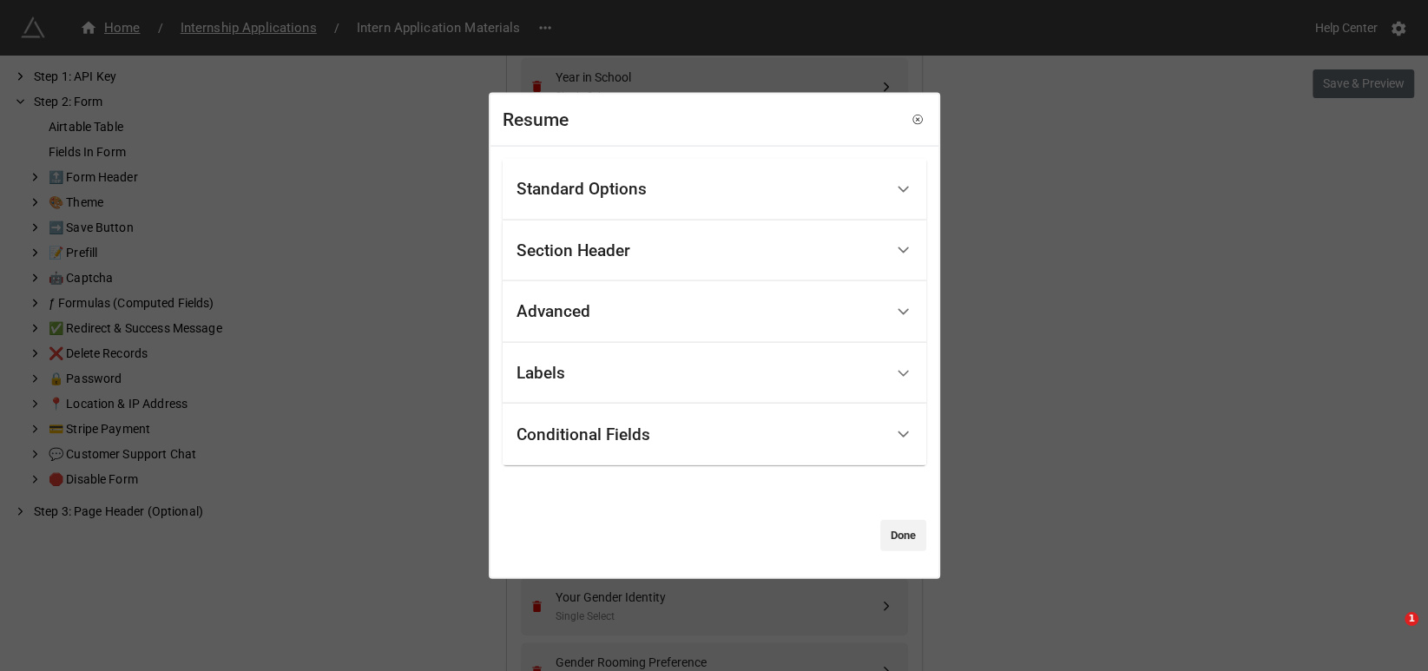
click at [596, 186] on div "Standard Options" at bounding box center [581, 189] width 130 height 17
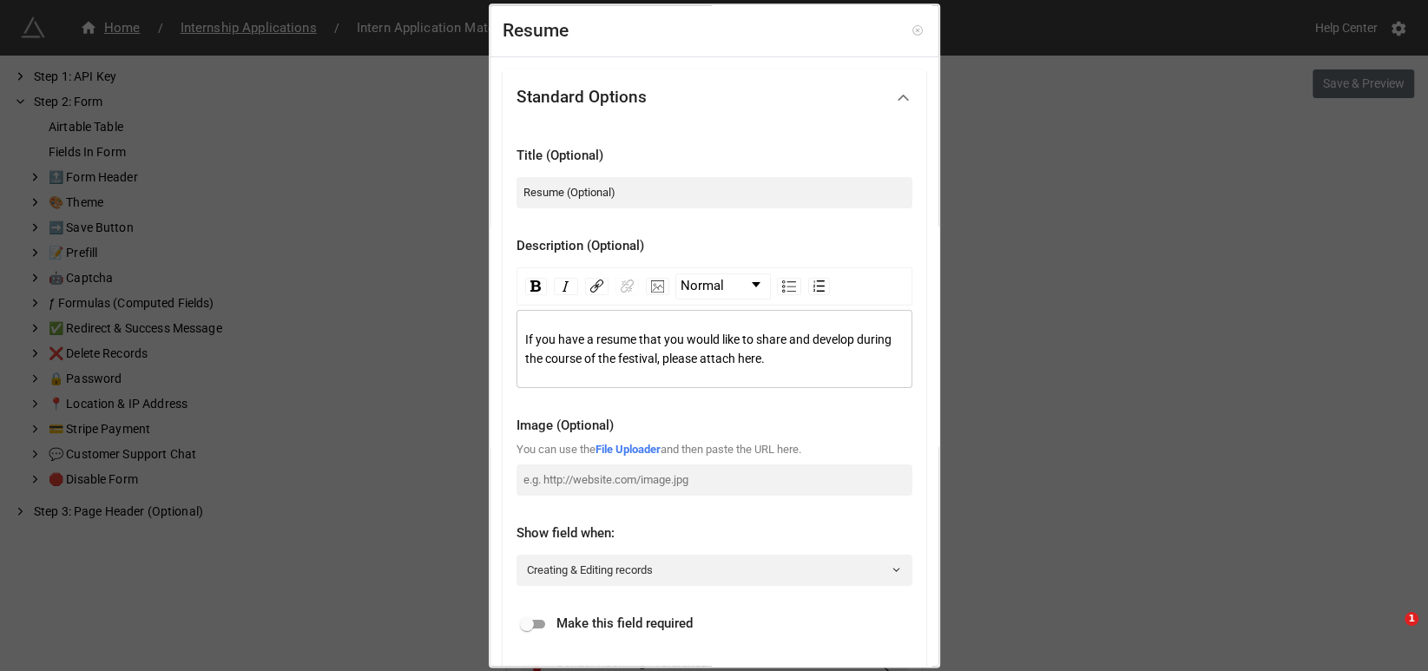
click at [915, 31] on icon at bounding box center [916, 30] width 3 height 3
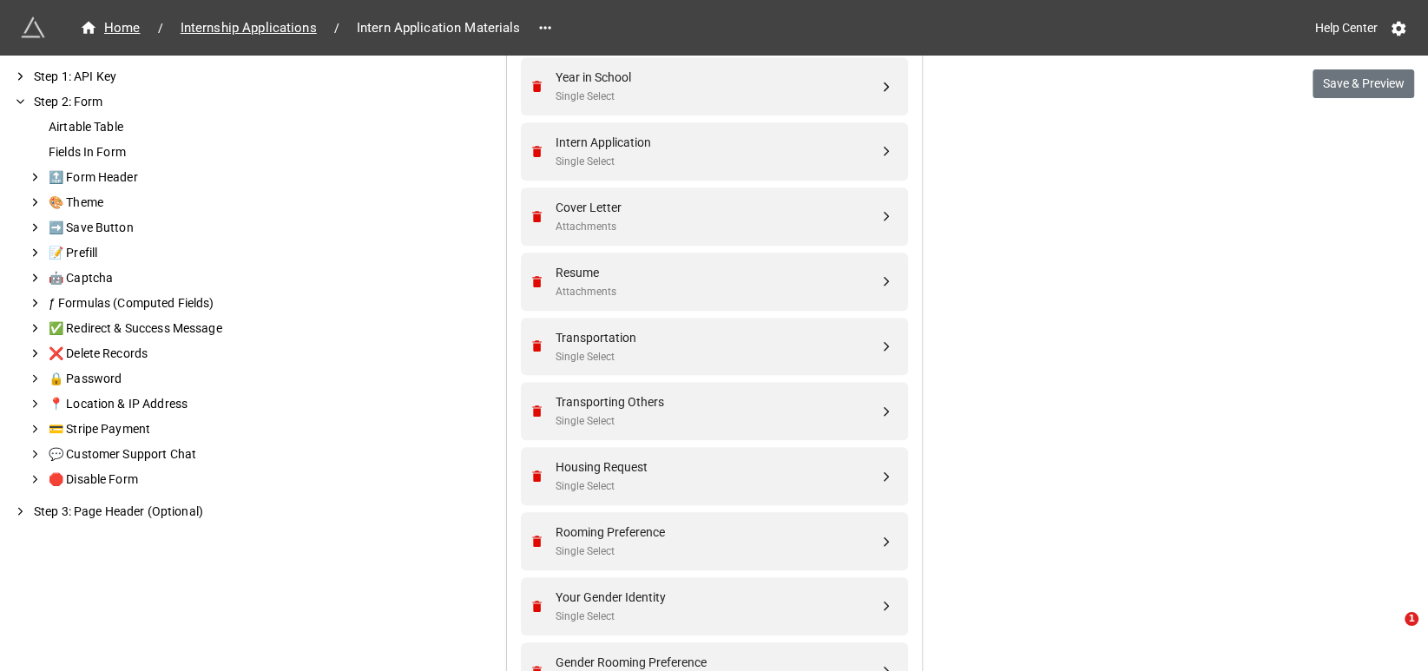
click at [1126, 292] on div "We have released a newer version of this extension with many improvements! It's…" at bounding box center [714, 386] width 1428 height 2218
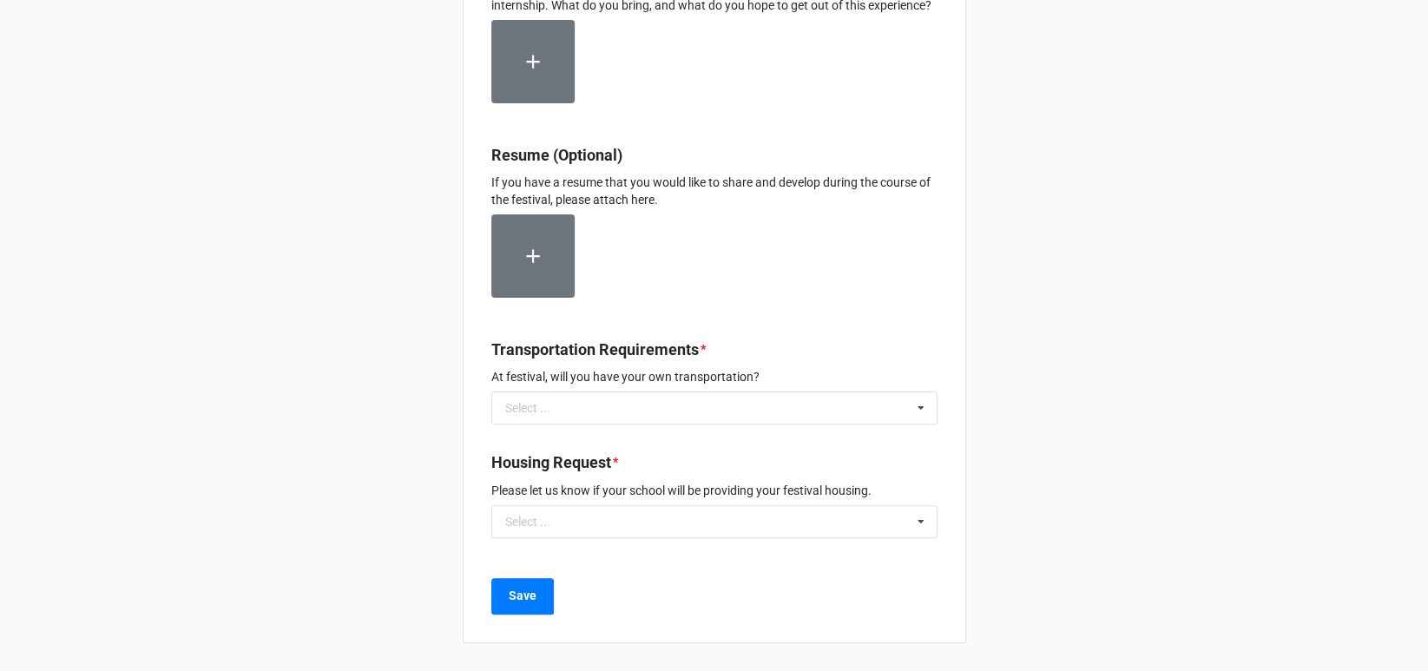
scroll to position [302, 0]
click at [912, 409] on icon at bounding box center [921, 408] width 26 height 32
drag, startPoint x: 635, startPoint y: 438, endPoint x: 663, endPoint y: 427, distance: 30.0
click at [636, 438] on span "Yes, I will have my own vehicle" at bounding box center [586, 440] width 161 height 14
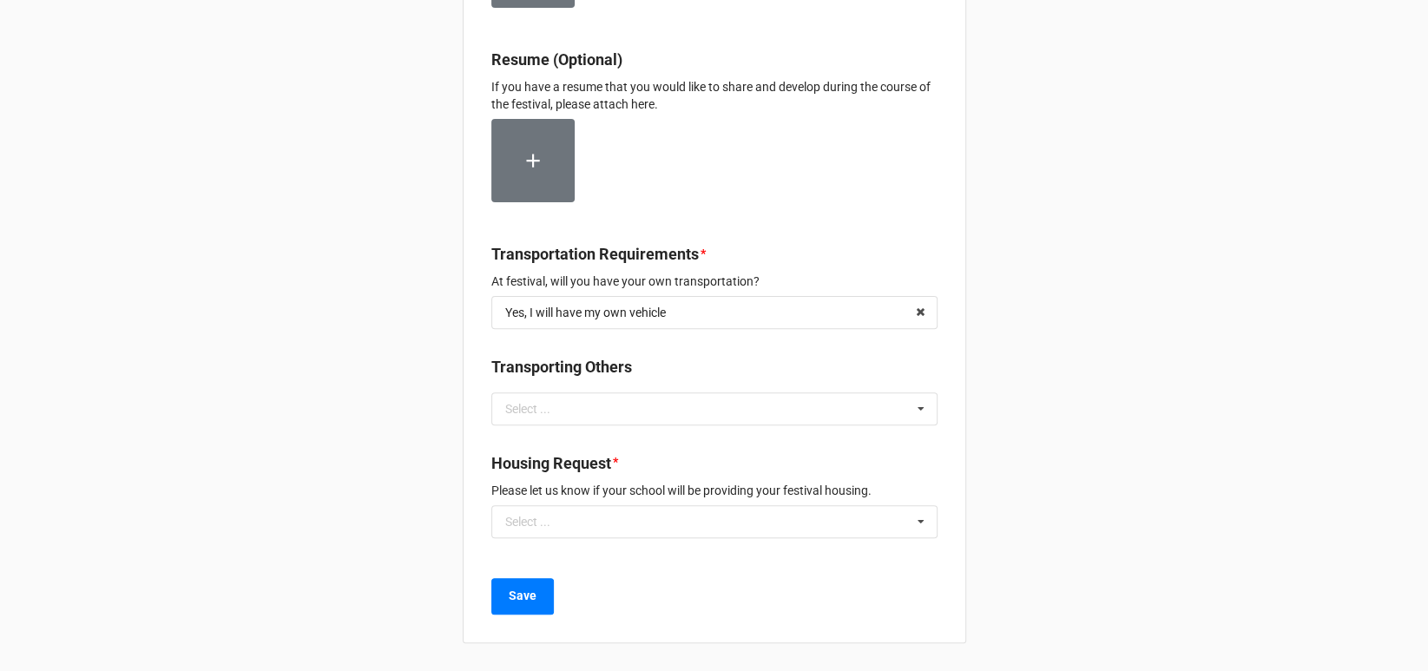
scroll to position [397, 0]
click at [917, 409] on icon at bounding box center [921, 409] width 26 height 32
click at [511, 443] on span "Yes" at bounding box center [515, 441] width 19 height 14
click at [681, 360] on b "Transporting Others" at bounding box center [714, 370] width 446 height 30
click at [1035, 377] on div "What is your current year of school? * Select ... Freshman Sophomore Junior Sen…" at bounding box center [714, 145] width 1428 height 1052
